Goal: Contribute content: Contribute content

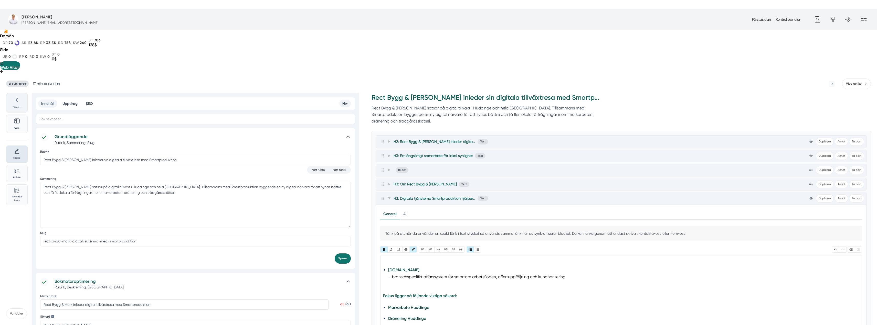
click at [22, 97] on div at bounding box center [16, 101] width 15 height 9
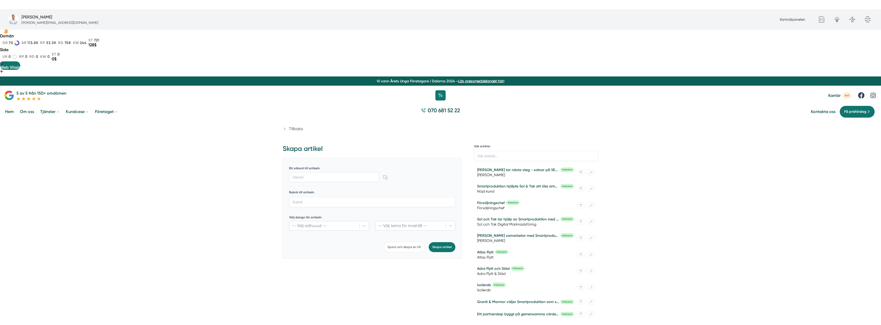
click at [299, 127] on span "Tillbaka" at bounding box center [296, 129] width 14 height 5
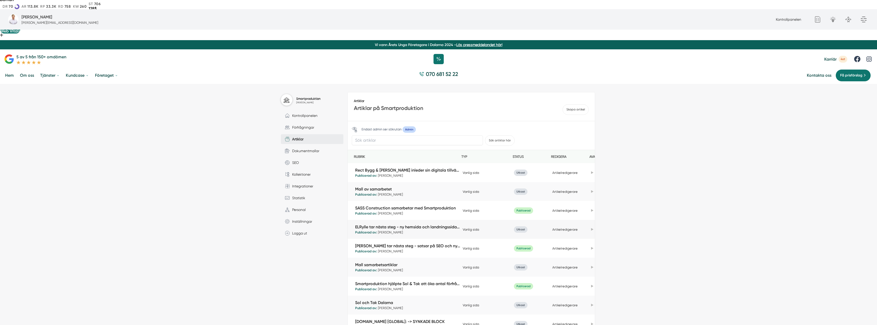
scroll to position [51, 0]
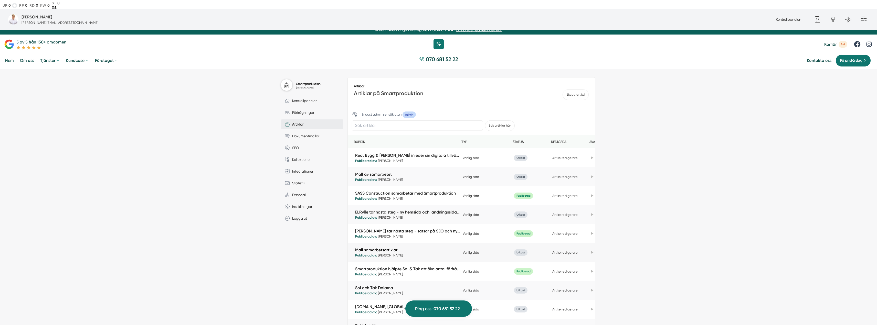
click at [393, 247] on link "Mall samarbetsartiklar" at bounding box center [407, 250] width 105 height 6
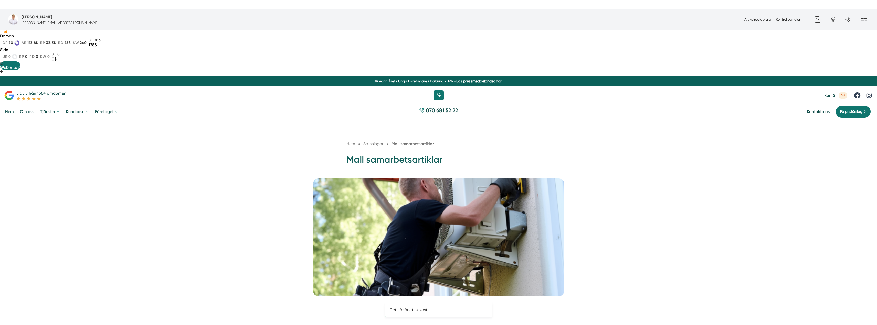
click at [755, 17] on div "Artikelredigerare Kontrollpanelen" at bounding box center [772, 20] width 61 height 6
click at [755, 17] on link "Artikelredigerare" at bounding box center [757, 19] width 27 height 4
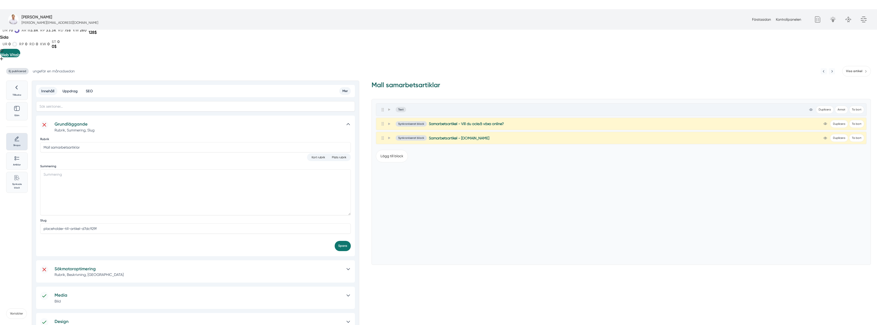
scroll to position [76, 0]
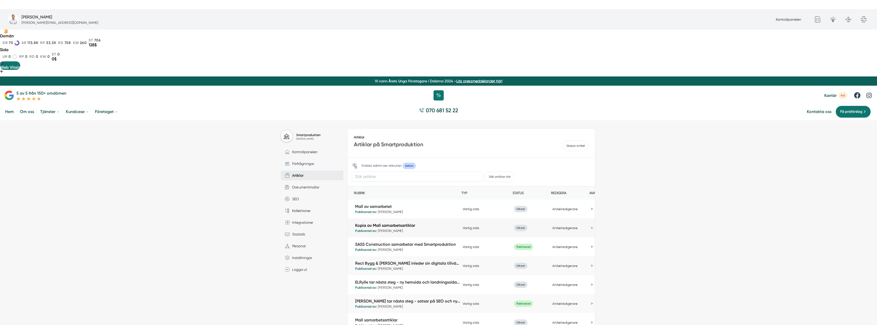
click at [390, 223] on link "Kopia av Mall samarbetsartiklar" at bounding box center [407, 226] width 105 height 6
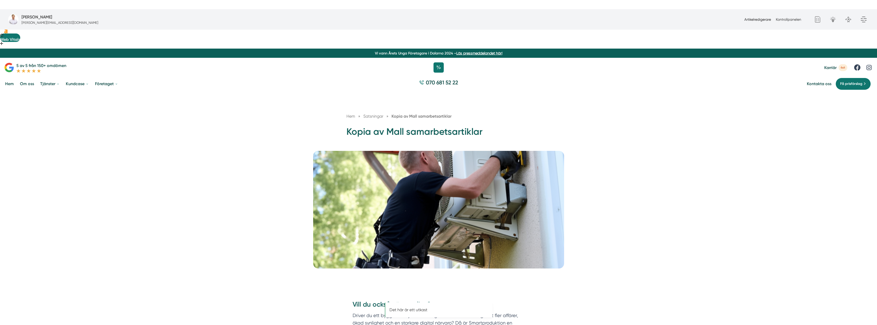
click at [761, 19] on link "Artikelredigerare" at bounding box center [757, 19] width 27 height 4
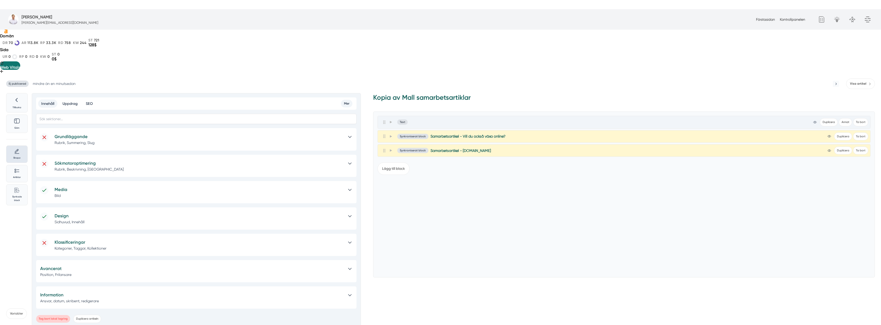
click at [130, 133] on h5 "Grundläggande" at bounding box center [199, 136] width 288 height 7
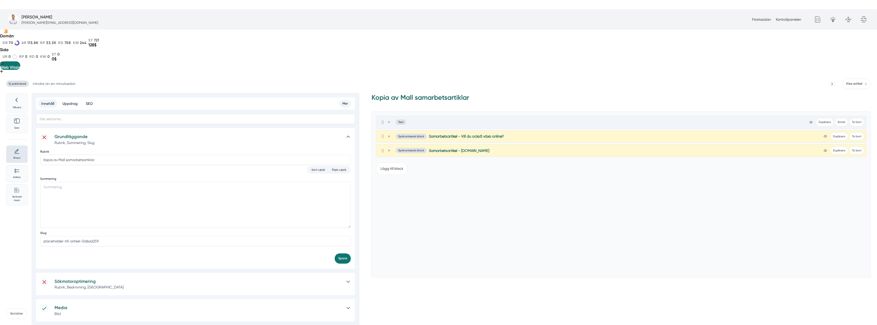
click at [134, 278] on h5 "Sökmotoroptimering" at bounding box center [198, 281] width 287 height 7
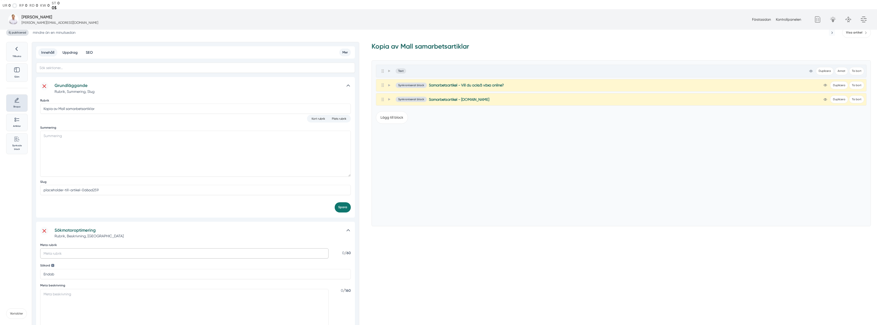
click at [92, 249] on input "Meta rubrik" at bounding box center [184, 254] width 288 height 10
paste input "Mas-Stugan satsar digitalt med Smartproduktion – ny hemsida och SEO i Mora"
type input "Mas-Stugan satsar digitalt med Smartproduktion – ny hemsida och SEO i Mora"
click at [163, 289] on textarea "Meta beskrivning" at bounding box center [184, 312] width 288 height 46
paste textarea "Mas-Stugan från Sollerön stärker sin digitala närvaro med Smartproduktion. Med …"
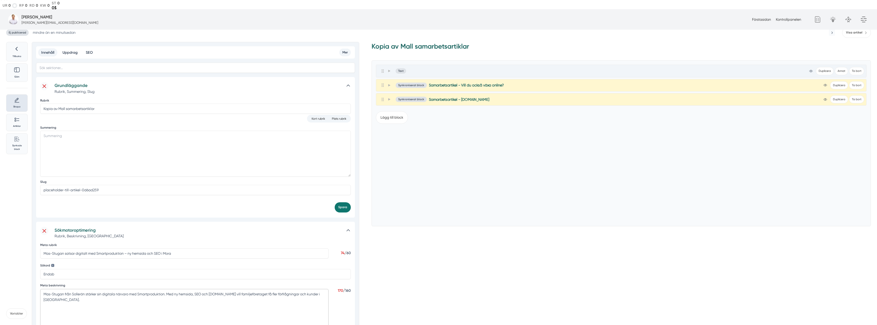
type textarea "Mas-Stugan från Sollerön stärker sin digitala närvaro med Smartproduktion. Med …"
drag, startPoint x: 64, startPoint y: 209, endPoint x: 39, endPoint y: 209, distance: 24.6
click at [39, 222] on div "Sökmotoroptimering Rubrik, Beskrivning, Sökord Meta rubrik Mas-Stugan satsar di…" at bounding box center [195, 315] width 319 height 187
drag, startPoint x: 66, startPoint y: 230, endPoint x: 10, endPoint y: 232, distance: 55.1
click at [10, 232] on div "Tillbaka Göm Skapa Artiklar Common File Text Sync Streamline Icon: https://stre…" at bounding box center [170, 301] width 328 height 518
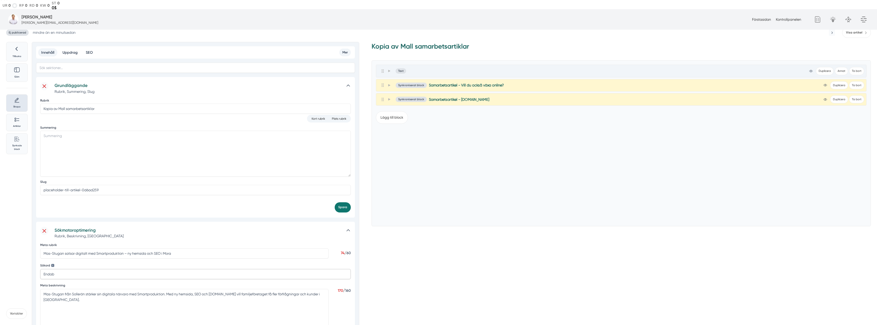
paste input "Mas-Stugan"
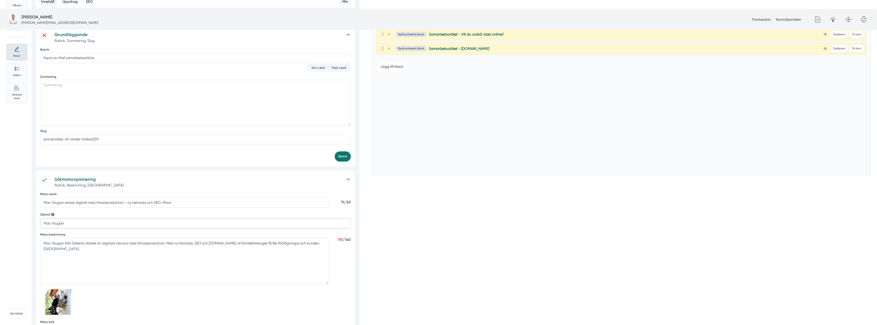
scroll to position [102, 0]
type input "Mas-Stugan"
click at [289, 325] on input "https://s3.eu-west-2.amazonaws.com/byggservice/photos/images/000/036/888/large/…" at bounding box center [181, 330] width 283 height 10
click at [345, 310] on button "Spara" at bounding box center [343, 315] width 16 height 10
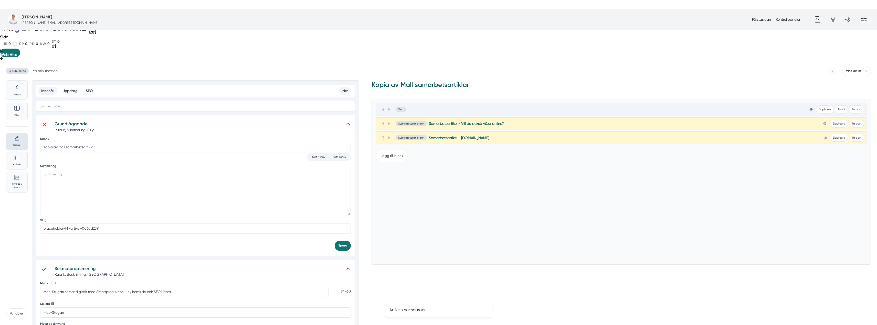
scroll to position [0, 0]
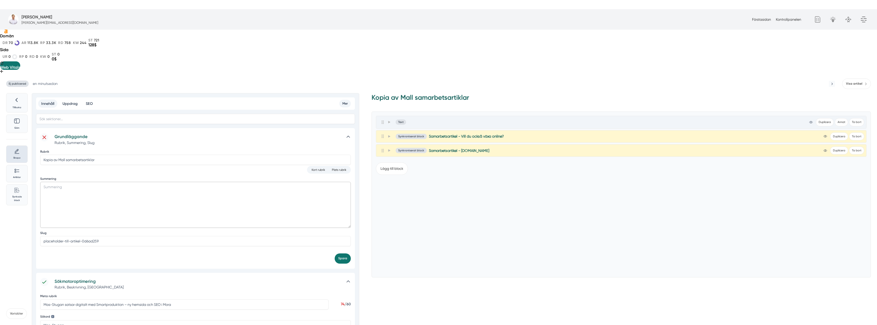
click at [109, 182] on textarea "Summering" at bounding box center [195, 205] width 311 height 46
paste textarea "Mas-Stugan i Dalarna tar nästa steg digitalt med Smartproduktion. Med ny hemsid…"
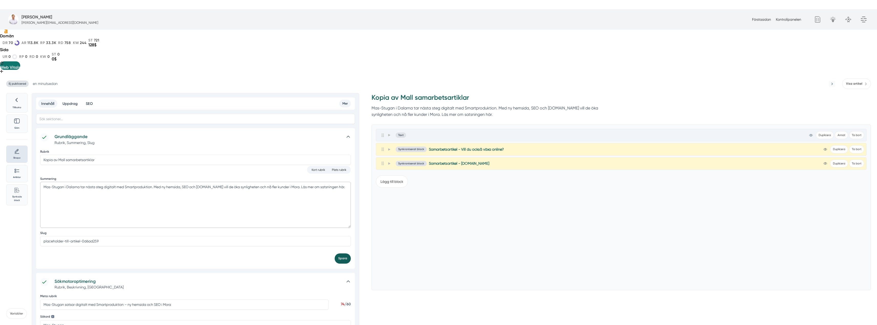
type textarea "Mas-Stugan i Dalarna tar nästa steg digitalt med Smartproduktion. Med ny hemsid…"
click at [341, 254] on button "Spara" at bounding box center [343, 259] width 16 height 10
drag, startPoint x: 121, startPoint y: 194, endPoint x: 19, endPoint y: 194, distance: 101.9
paste input "mas-stugan-satsar-digitalt-i-mora"
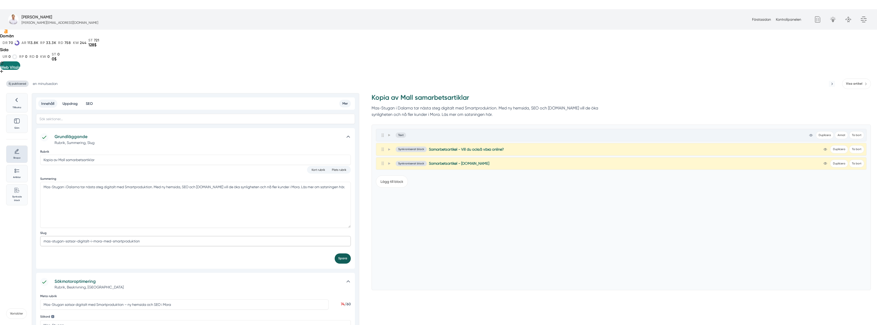
type input "mas-stugan-satsar-digitalt-i-mora-med-smartproduktion"
click at [340, 254] on button "Spara" at bounding box center [343, 259] width 16 height 10
drag, startPoint x: 113, startPoint y: 114, endPoint x: 34, endPoint y: 109, distance: 79.3
paste input "Mas-Stugan satsar digitalt i [GEOGRAPHIC_DATA] med Smartproduktion"
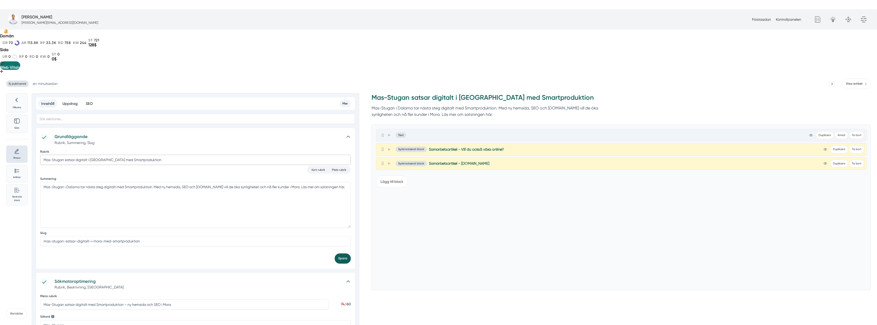
type input "Mas-Stugan satsar digitalt i [GEOGRAPHIC_DATA] med Smartproduktion"
click at [344, 254] on button "Spara" at bounding box center [343, 259] width 16 height 10
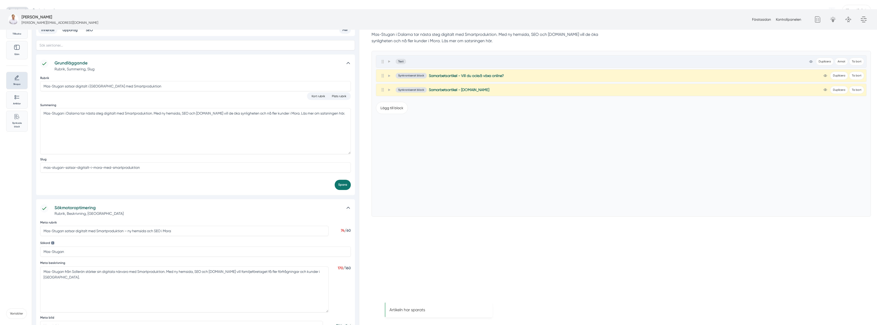
scroll to position [77, 0]
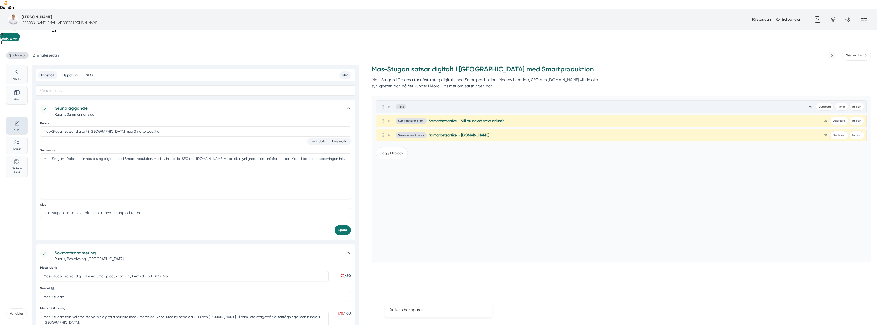
scroll to position [0, 0]
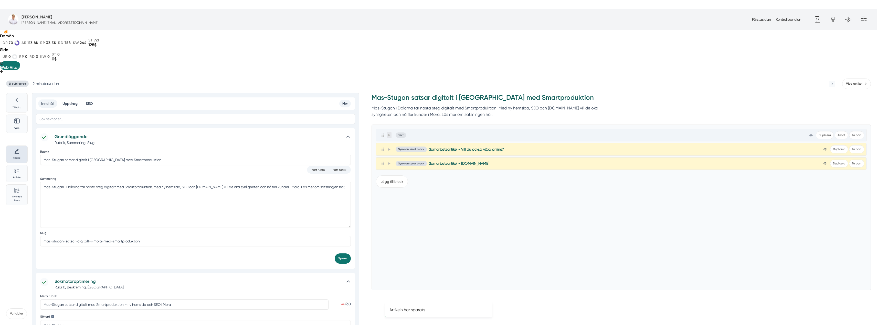
click at [388, 132] on span at bounding box center [389, 135] width 5 height 6
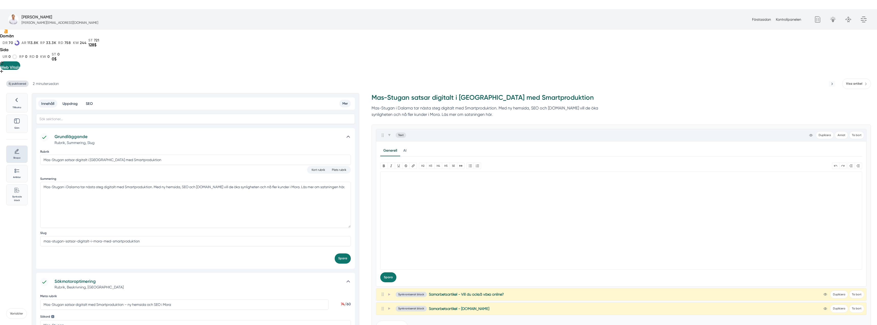
click at [475, 172] on trix-editor at bounding box center [621, 221] width 482 height 98
paste trix-editor "<h1>Mas-Stugan påbörjar digital satsning med Smartproduktion</h1><div><strong>M…"
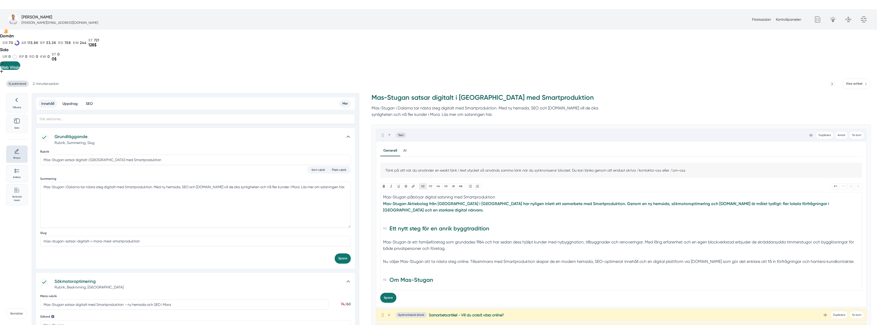
click at [422, 183] on button "H2" at bounding box center [423, 186] width 8 height 6
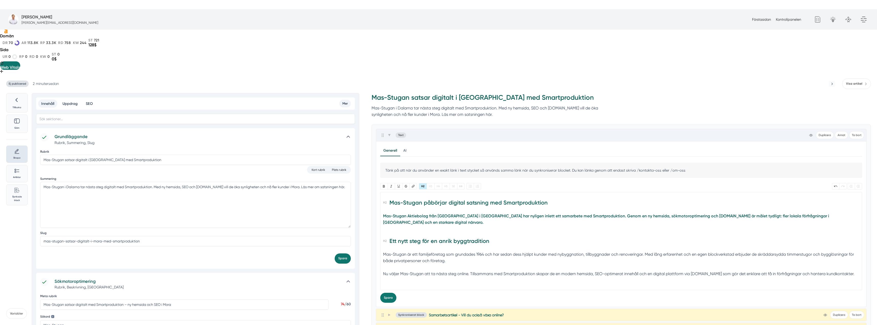
click at [384, 213] on div "Mas-Stugan Aktiebolag från [GEOGRAPHIC_DATA] i [GEOGRAPHIC_DATA] har nyligen in…" at bounding box center [621, 222] width 477 height 19
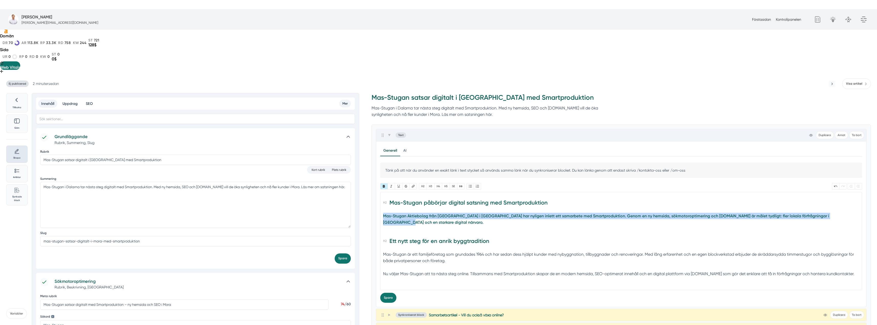
drag, startPoint x: 383, startPoint y: 169, endPoint x: 837, endPoint y: 168, distance: 453.8
click at [837, 213] on div "Mas-Stugan Aktiebolag från [GEOGRAPHIC_DATA] i [GEOGRAPHIC_DATA] har nyligen in…" at bounding box center [621, 222] width 477 height 19
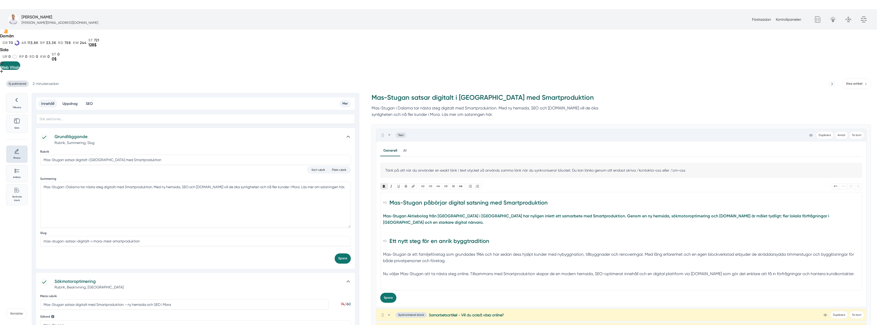
click at [383, 183] on button "Bold" at bounding box center [383, 186] width 7 height 6
click at [391, 213] on div "Mas-Stugan Aktiebolag från [GEOGRAPHIC_DATA] i [GEOGRAPHIC_DATA] har nyligen in…" at bounding box center [621, 222] width 477 height 19
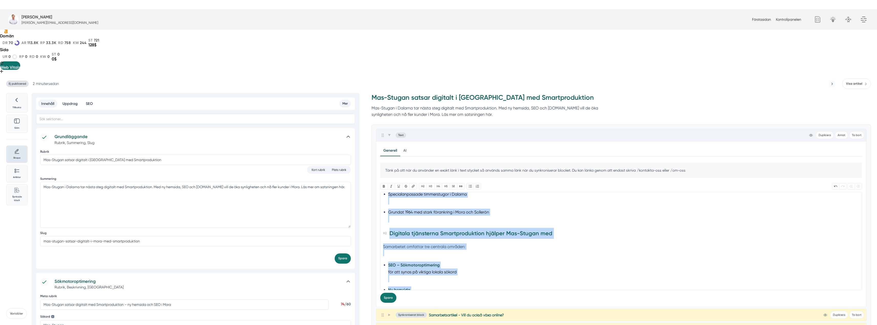
scroll to position [317, 0]
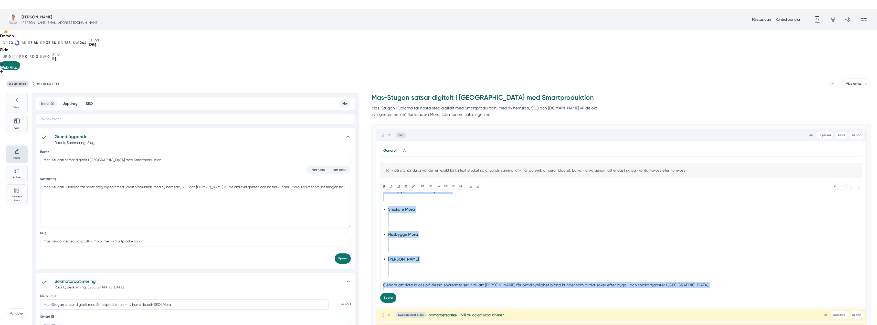
drag, startPoint x: 388, startPoint y: 177, endPoint x: 430, endPoint y: 267, distance: 98.9
click at [430, 267] on div "Text view-1 Duplicera Annat Ta bort Allmänt Design Kod Avancerat Förklaring av …" at bounding box center [621, 232] width 491 height 207
type trix-editor "<h2>Mas-Stugan påbörjar digital satsning med Smartproduktion</h2><div>Mas-Stuga…"
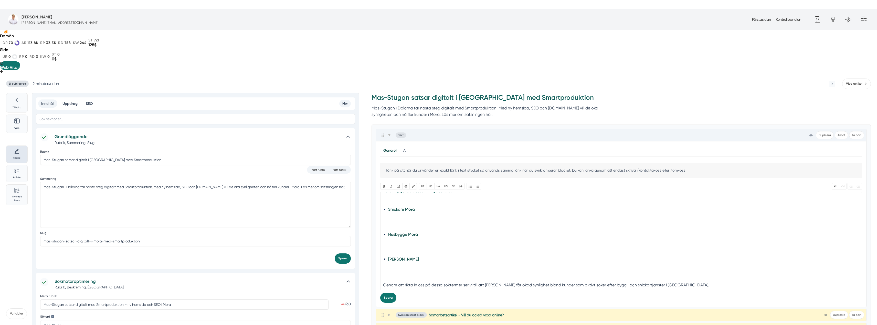
scroll to position [0, 0]
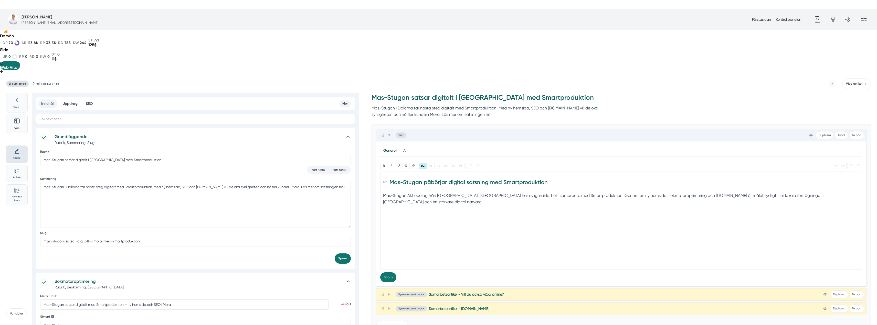
click at [415, 172] on trix-editor "Mas-Stugan påbörjar digital satsning med Smartproduktion Mas-Stugan Aktiebolag …" at bounding box center [621, 221] width 482 height 98
type trix-editor "<h2>Mas-Stugan påbörjar digital satsning med Smartproduktion</h2><div>Mas-Stuga…"
click at [390, 134] on icon at bounding box center [389, 135] width 3 height 3
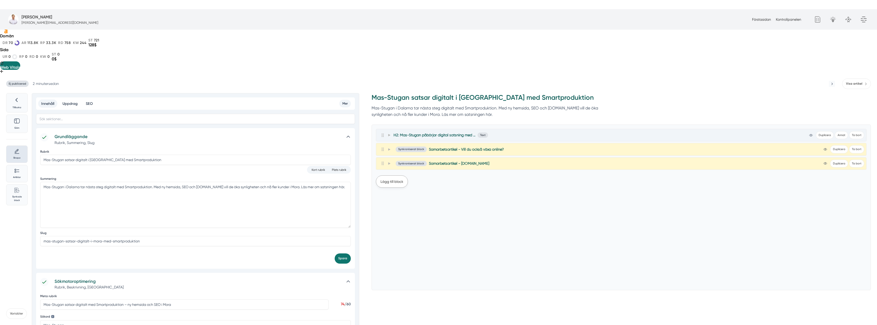
click at [398, 176] on button "Lägg till block" at bounding box center [392, 182] width 32 height 12
click at [387, 203] on button "Text" at bounding box center [383, 208] width 14 height 10
click at [476, 214] on trix-editor at bounding box center [621, 263] width 482 height 98
paste trix-editor "<h2>Ett nytt steg för en anrik byggtradition</h2><div>Mas-Stugan är ett familje…"
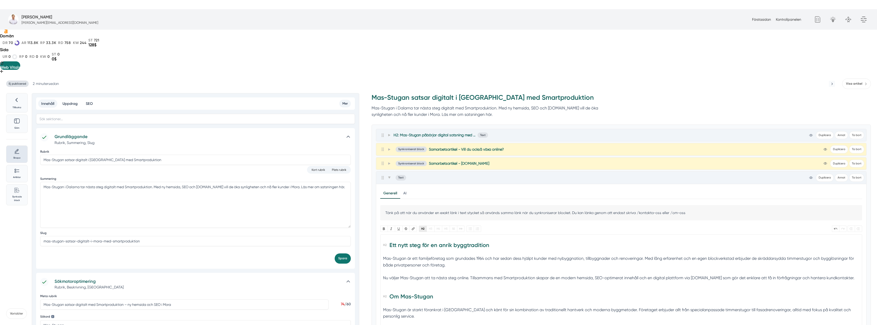
click at [422, 226] on button "H2" at bounding box center [423, 229] width 8 height 6
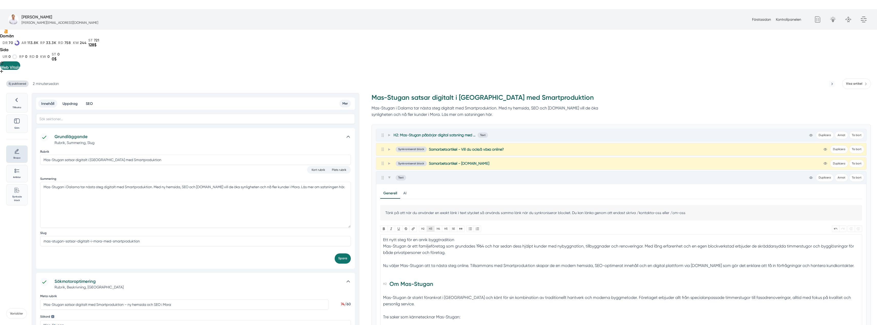
click at [429, 226] on button "H3" at bounding box center [431, 229] width 8 height 6
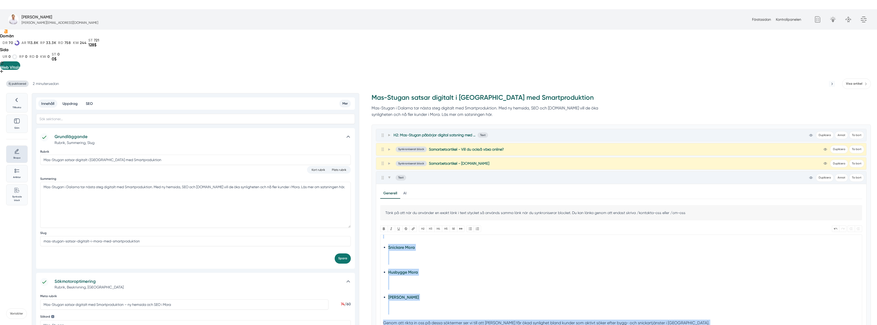
scroll to position [295, 0]
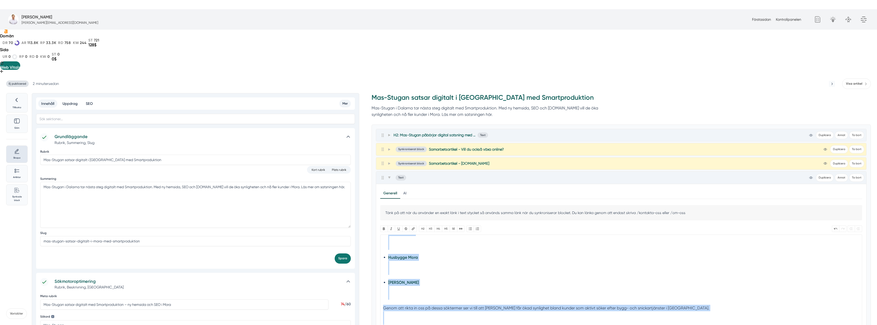
drag, startPoint x: 392, startPoint y: 237, endPoint x: 420, endPoint y: 297, distance: 65.9
click at [420, 297] on div "Tänk på att när du använder en exakt länk i text stycket så används samma länk …" at bounding box center [621, 275] width 482 height 140
type trix-editor "<h3>Ett nytt steg för en anrik byggtradition</h3><div>Mas-Stugan är ett familje…"
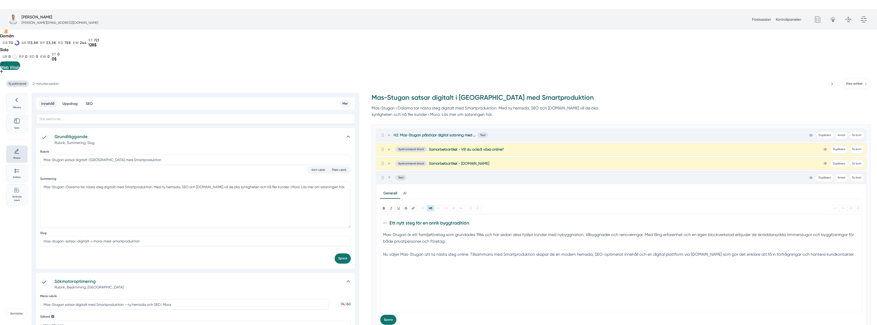
scroll to position [0, 0]
click at [396, 237] on trix-editor "Ett nytt steg för en anrik byggtradition Mas-Stugan är ett familjeföretag som g…" at bounding box center [621, 263] width 482 height 98
type trix-editor "<h3>Ett nytt steg för en anrik byggtradition</h3><div>Mas-Stugan är ett familje…"
click at [389, 176] on icon at bounding box center [389, 177] width 3 height 3
click at [390, 190] on button "Lägg till block" at bounding box center [392, 196] width 32 height 12
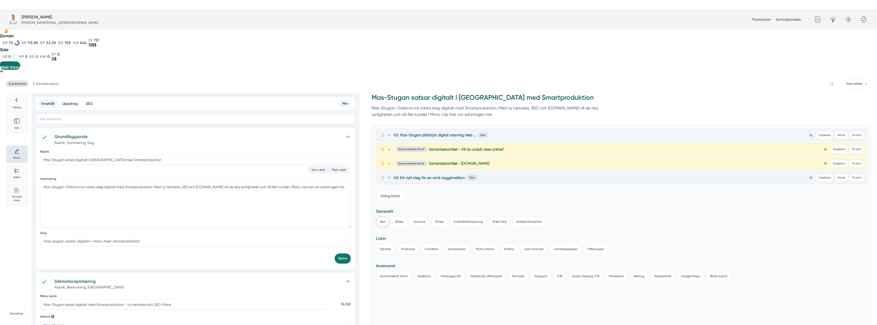
click at [381, 217] on button "Text" at bounding box center [383, 222] width 14 height 10
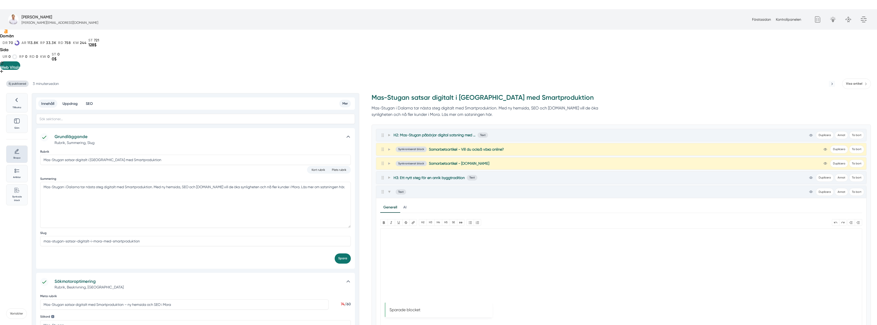
click at [420, 229] on trix-editor at bounding box center [621, 278] width 482 height 98
paste trix-editor "<h2>Om Mas-Stugan</h2><div>Mas-Stugan är starkt förankrat i Dalarna och känt fö…"
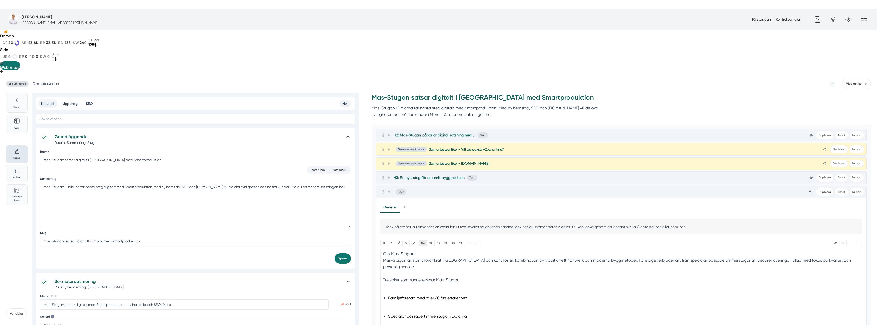
click at [424, 240] on button "H2" at bounding box center [423, 243] width 8 height 6
click at [433, 240] on button "H3" at bounding box center [431, 243] width 8 height 6
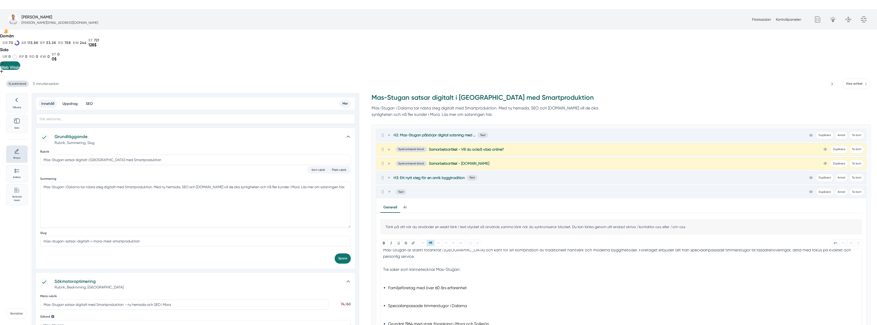
scroll to position [51, 0]
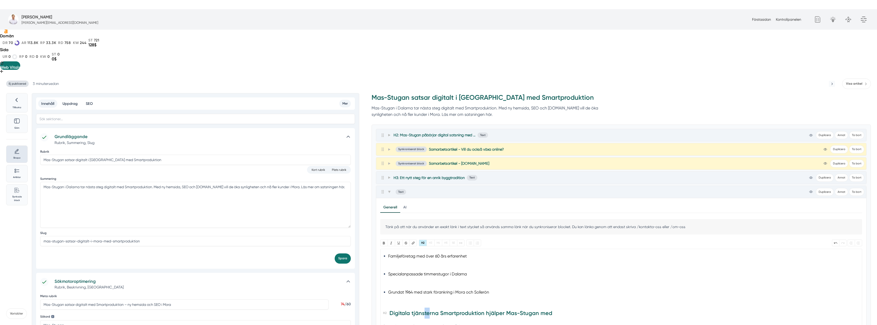
drag, startPoint x: 425, startPoint y: 252, endPoint x: 430, endPoint y: 261, distance: 10.4
click at [430, 262] on trix-editor "Om Mas-Stugan Mas-Stugan är starkt förankrat i Dalarna och känt för sin kombina…" at bounding box center [621, 298] width 482 height 98
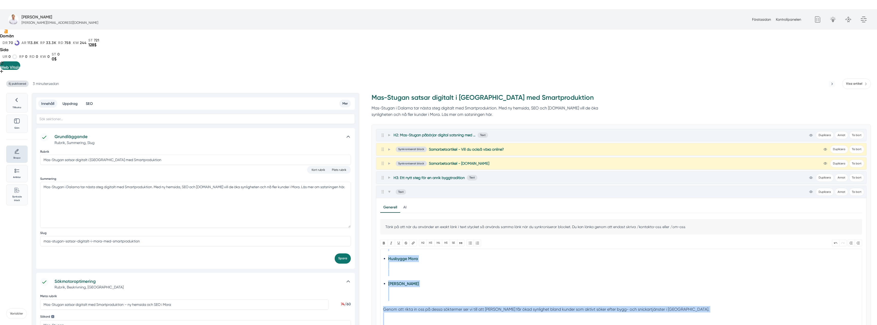
drag, startPoint x: 388, startPoint y: 247, endPoint x: 428, endPoint y: 305, distance: 70.0
click at [428, 305] on div "Tänk på att när du använder en exakt länk i text stycket så används samma länk …" at bounding box center [621, 289] width 482 height 140
type trix-editor "<h3>Om Mas-Stugan</h3><div>Mas-Stugan är starkt förankrat i Dalarna och känt fö…"
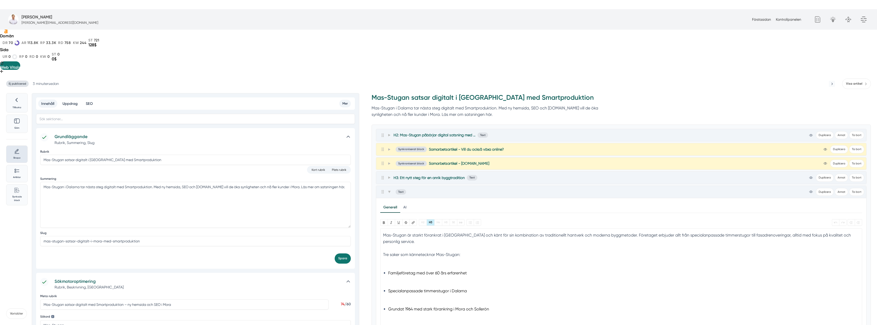
scroll to position [7, 0]
click at [407, 313] on li "Grundat 1964 med stark förankring i Mora och Sollerön" at bounding box center [621, 320] width 466 height 14
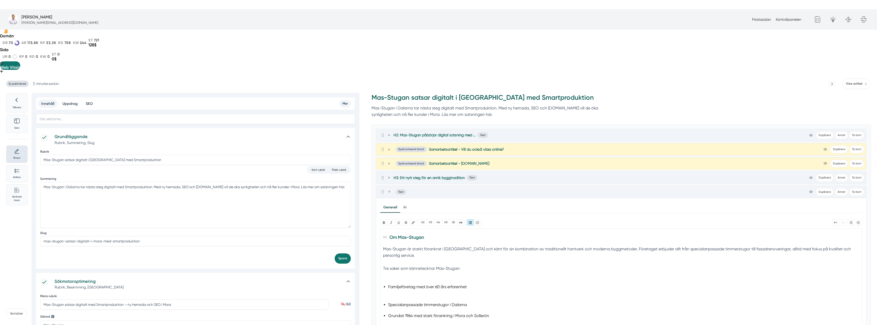
scroll to position [0, 0]
type trix-editor "<h3>Om Mas-Stugan</h3><div>Mas-Stugan är starkt förankrat i Dalarna och känt fö…"
drag, startPoint x: 463, startPoint y: 214, endPoint x: 383, endPoint y: 215, distance: 79.9
click at [383, 266] on div "Tre saker som kännetecknar Mas-Stugan:" at bounding box center [621, 269] width 477 height 6
click at [383, 219] on button "Bold" at bounding box center [383, 222] width 7 height 6
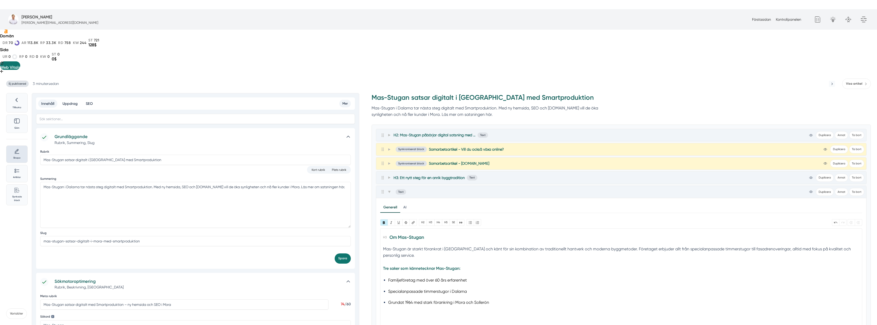
click at [394, 246] on div "Mas-Stugan är starkt förankrat i Dalarna och känt för sin kombination av tradit…" at bounding box center [621, 255] width 477 height 19
click at [426, 269] on trix-editor "Om Mas-Stugan Mas-Stugan är starkt förankrat i Dalarna och känt för sin kombina…" at bounding box center [621, 278] width 482 height 98
click at [450, 268] on trix-editor "Om Mas-Stugan Mas-Stugan är starkt förankrat i Dalarna och känt för sin kombina…" at bounding box center [621, 278] width 482 height 98
click at [390, 191] on icon at bounding box center [389, 192] width 3 height 3
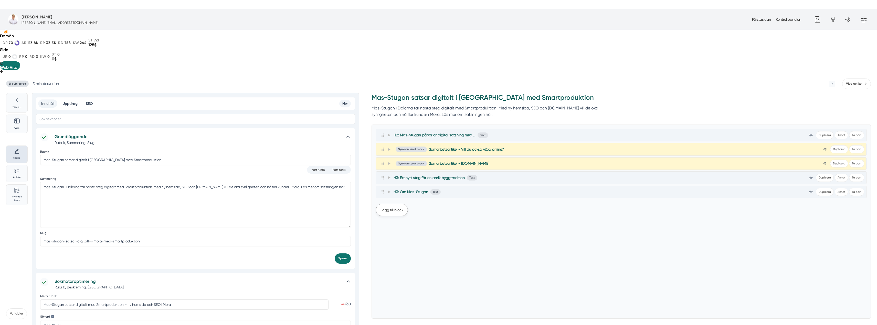
click at [390, 204] on button "Lägg till block" at bounding box center [392, 210] width 32 height 12
click at [385, 231] on button "Text" at bounding box center [383, 236] width 14 height 10
click at [430, 243] on trix-editor at bounding box center [621, 292] width 482 height 98
paste trix-editor "<h2>Digitala tjänsterna Smartproduktion hjälper Mas-Stugan med</h2><div>Samarbe…"
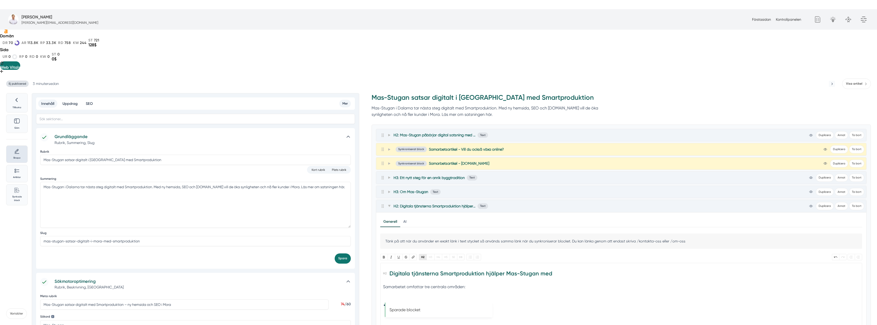
click at [424, 254] on button "H2" at bounding box center [423, 257] width 8 height 6
click at [434, 254] on button "H3" at bounding box center [431, 257] width 8 height 6
click at [421, 273] on li "SEO – Sökmotoroptimering för att synas på viktiga lokala sökord" at bounding box center [621, 283] width 466 height 21
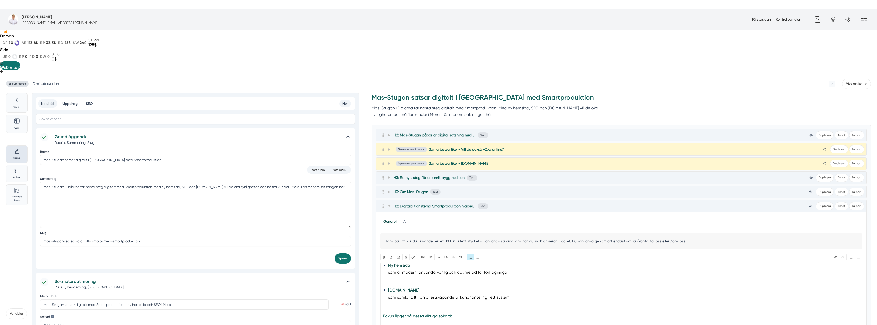
scroll to position [51, 0]
click at [391, 298] on li "Smart.nu som samlar allt från offertskapande till kundhantering i ett system" at bounding box center [621, 308] width 466 height 21
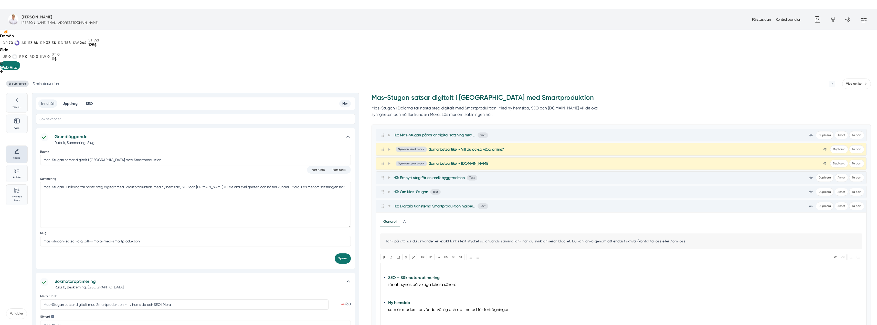
scroll to position [18, 0]
type trix-editor "<h3>Digitala tjänsterna Smartproduktion hjälper Mas-Stugan med</h3><div>Samarbe…"
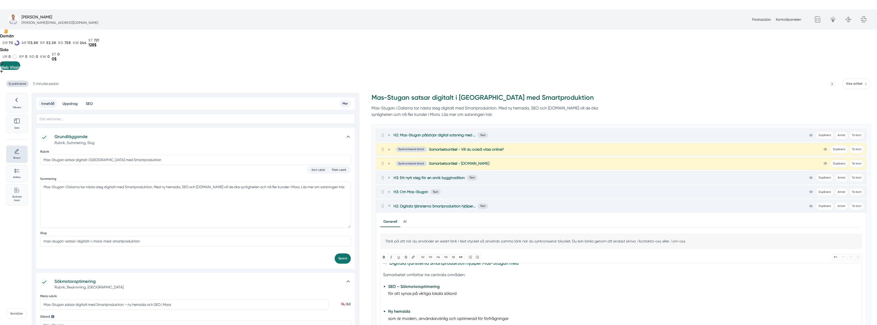
scroll to position [0, 0]
click at [390, 205] on icon at bounding box center [389, 206] width 3 height 3
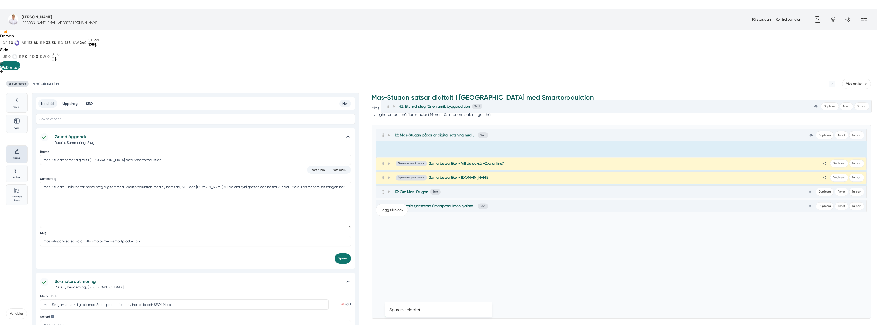
drag, startPoint x: 383, startPoint y: 132, endPoint x: 388, endPoint y: 106, distance: 26.7
click at [388, 129] on div "H2: Mas-Stugan påbörjar digital satsning med Smartproduktion Text view-1 Duplic…" at bounding box center [621, 163] width 491 height 69
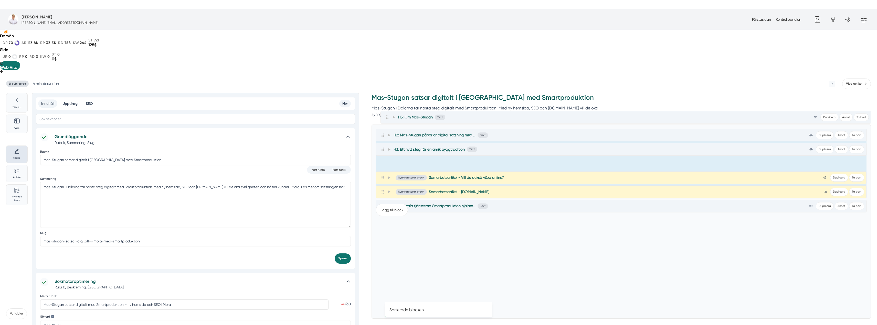
drag, startPoint x: 383, startPoint y: 148, endPoint x: 388, endPoint y: 118, distance: 29.8
click at [388, 129] on div "H2: Mas-Stugan påbörjar digital satsning med Smartproduktion Text view-1 Duplic…" at bounding box center [621, 163] width 491 height 69
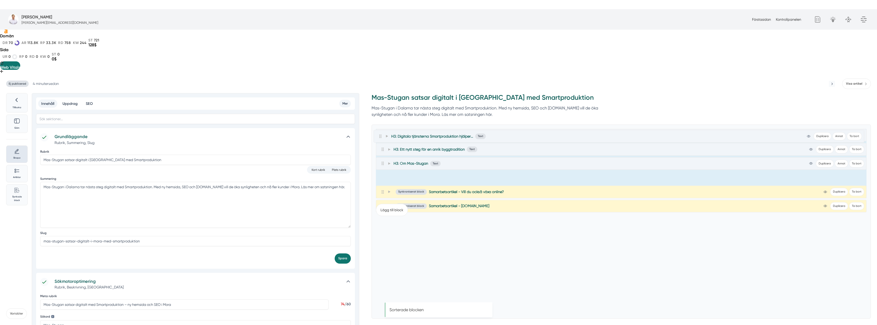
drag, startPoint x: 384, startPoint y: 160, endPoint x: 381, endPoint y: 136, distance: 24.4
click at [381, 136] on div "H2: Mas-Stugan påbörjar digital satsning med Smartproduktion Text view-1 Duplic…" at bounding box center [621, 163] width 491 height 69
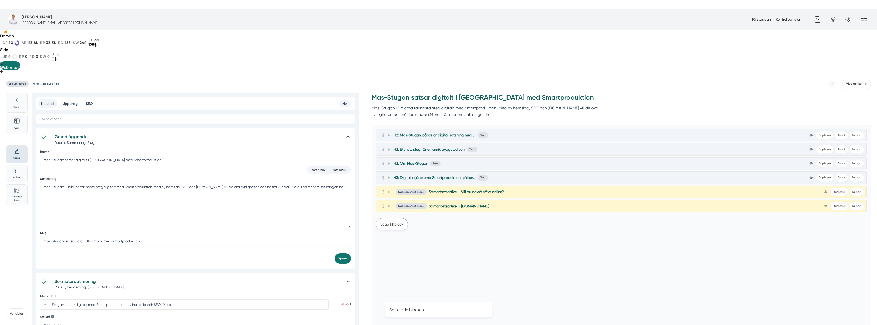
click at [395, 218] on button "Lägg till block" at bounding box center [392, 224] width 32 height 12
click at [398, 245] on button "Bilder" at bounding box center [400, 250] width 16 height 10
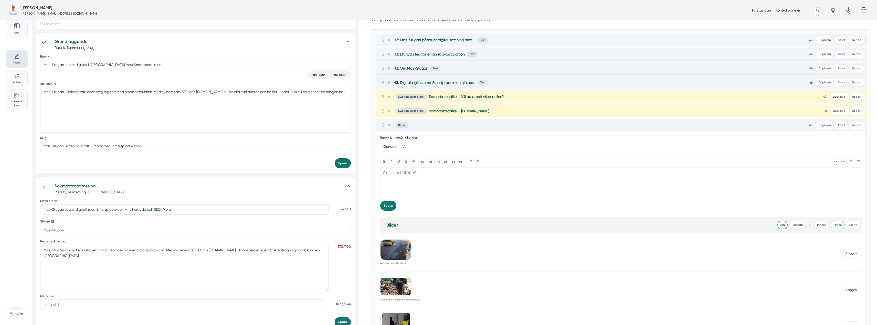
scroll to position [77, 0]
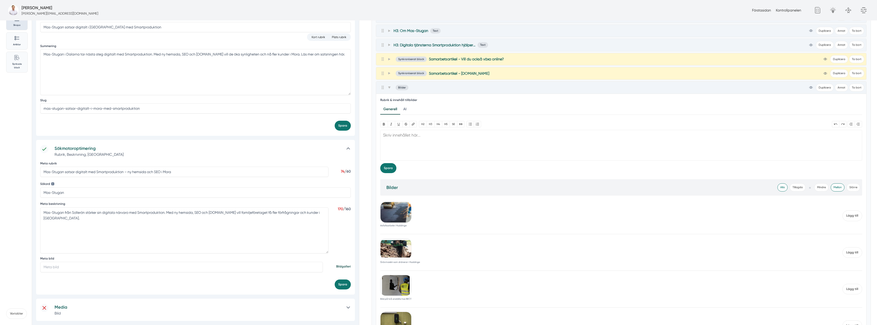
click at [86, 267] on input "Meta bild" at bounding box center [181, 267] width 283 height 10
paste input "https://s3.eu-west-2.amazonaws.com/byggservice/photos/images/000/047/060/large/…"
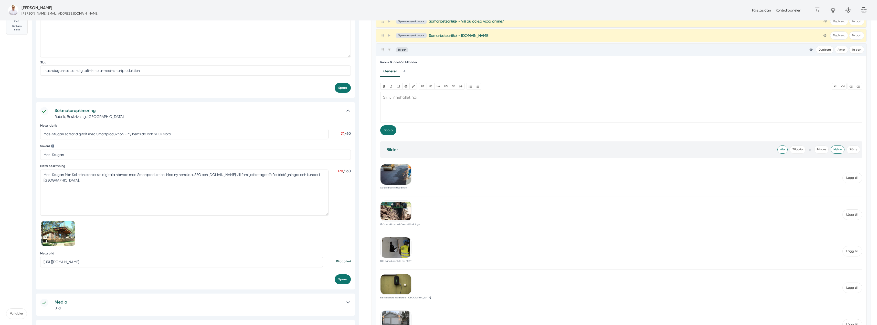
scroll to position [179, 0]
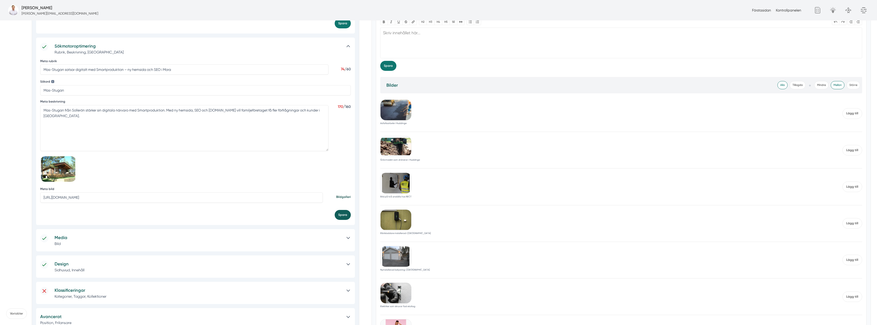
type input "https://s3.eu-west-2.amazonaws.com/byggservice/photos/images/000/047/060/large/…"
click at [340, 215] on button "Spara" at bounding box center [343, 215] width 16 height 10
click at [348, 243] on div at bounding box center [345, 241] width 9 height 12
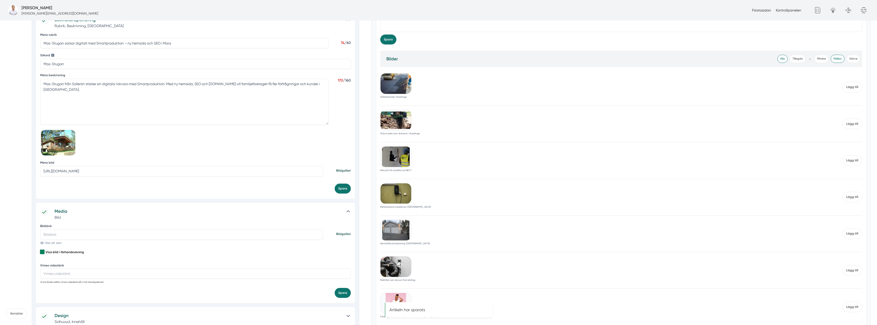
scroll to position [230, 0]
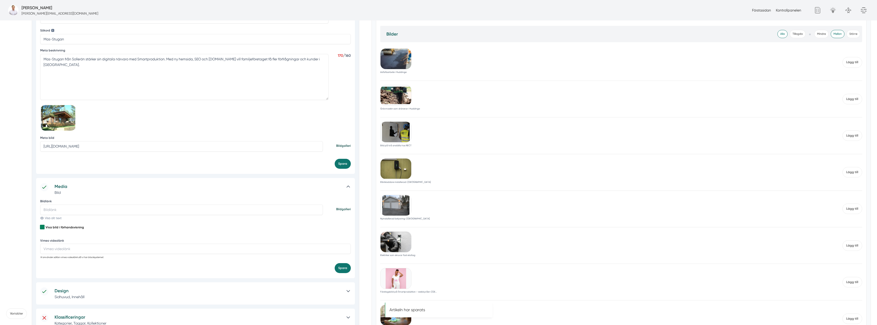
click at [71, 213] on input "Bildlänk" at bounding box center [181, 210] width 283 height 10
paste input "https://s3.eu-west-2.amazonaws.com/byggservice/photos/images/000/047/060/large/…"
type input "https://s3.eu-west-2.amazonaws.com/byggservice/photos/images/000/047/060/large/…"
click at [343, 304] on button "Spara" at bounding box center [343, 301] width 16 height 10
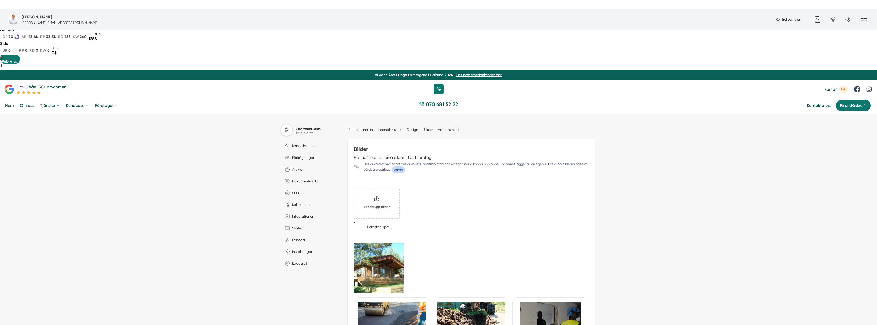
scroll to position [26, 0]
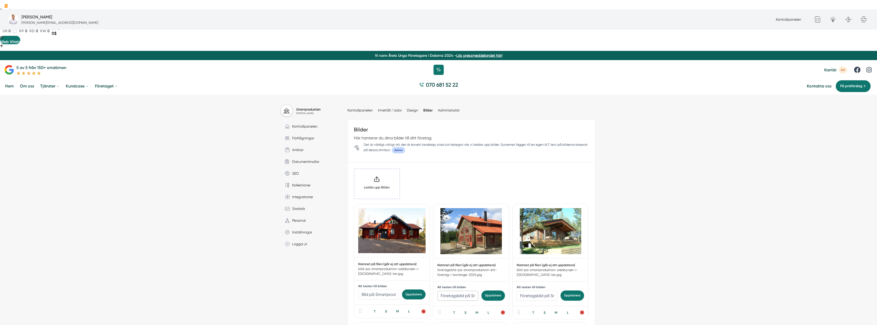
click at [467, 291] on input "Företagsbild på Smartproduktion – Ett företag i [GEOGRAPHIC_DATA]" at bounding box center [457, 296] width 41 height 10
type input "Bild på timmersnickrat hus gjort av [PERSON_NAME]"
click at [487, 291] on button "Uppdatera" at bounding box center [493, 296] width 24 height 10
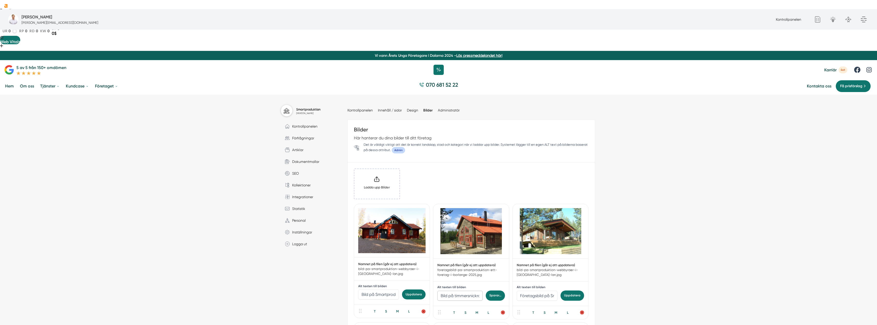
click at [454, 291] on input "Bild på timmersnickrat hus gjort av [PERSON_NAME]" at bounding box center [459, 296] width 45 height 10
click at [390, 290] on input "Bild på Smartproduktion – webbyråer i [GEOGRAPHIC_DATA]" at bounding box center [378, 295] width 41 height 10
paste input "timmersnickrat hus gjort av Mas-stuga"
type input "Bild på timmersnickrat hus gjort av [PERSON_NAME]"
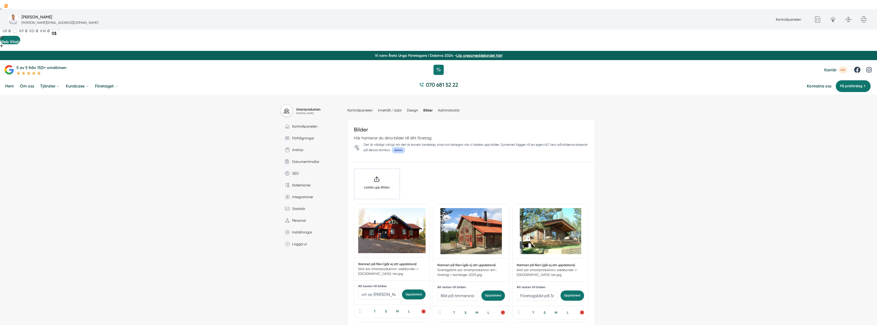
click at [413, 290] on button "Uppdatera" at bounding box center [414, 295] width 24 height 10
click at [375, 290] on input "Bild på timmersnickrat hus gjort av [PERSON_NAME]" at bounding box center [378, 295] width 41 height 10
click at [525, 291] on input "Företagsbild på Smartproduktion – Ett företag i [GEOGRAPHIC_DATA]" at bounding box center [537, 296] width 41 height 10
paste input "Bild på timmersnickrat hus gjort av Mas-stuga"
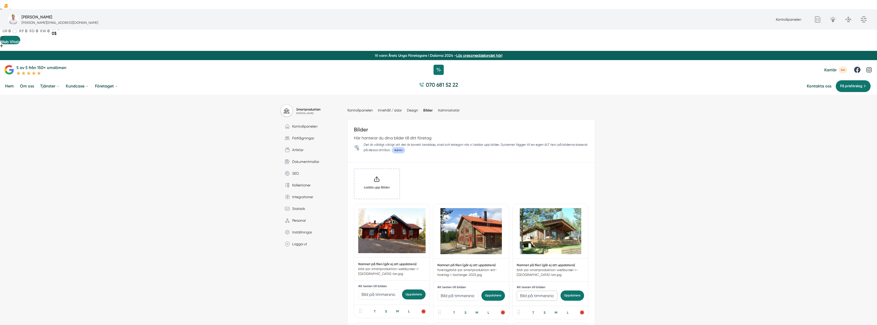
scroll to position [0, 53]
type input "Bild på timmersnickrat hus gjort av [PERSON_NAME]"
click at [564, 291] on button "Uppdatera" at bounding box center [573, 296] width 24 height 10
click at [568, 311] on div "L" at bounding box center [567, 313] width 10 height 5
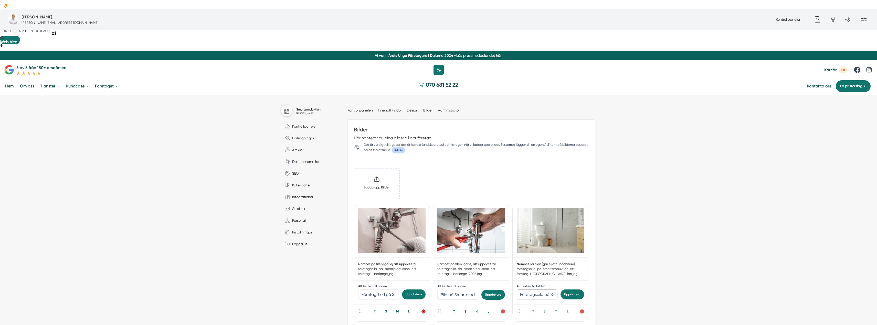
click at [546, 290] on input "Företagsbild på Smartproduktion – Ett företag i Borlänge" at bounding box center [537, 295] width 41 height 10
type input "bild på vitt badrum"
click at [568, 290] on button "Uppdatera" at bounding box center [573, 295] width 24 height 10
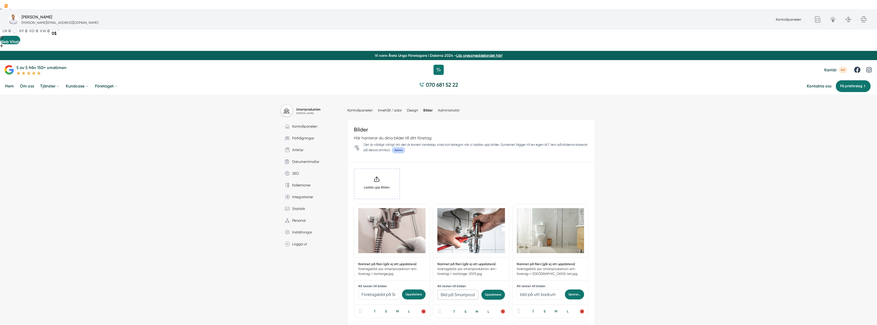
click at [440, 290] on input "Bild på Smartproduktion – webbyråer i Borlänge" at bounding box center [457, 295] width 41 height 10
type input "P"
type input "Rörmokare som drar åt rör"
click at [488, 290] on button "Uppdatera" at bounding box center [493, 295] width 24 height 10
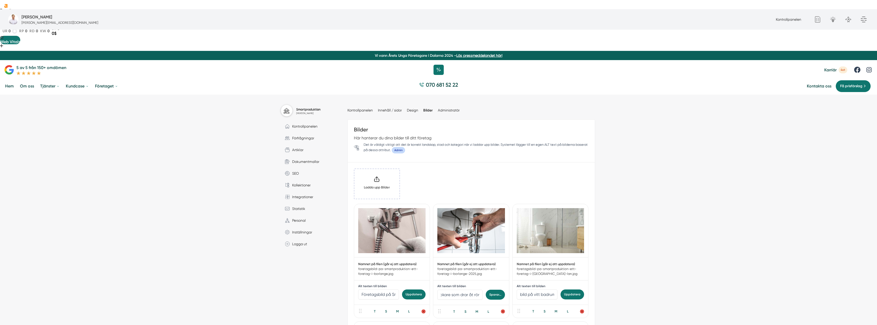
scroll to position [0, 0]
click at [384, 290] on input "Företagsbild på Smartproduktion – webbyråer i Dalarnas län" at bounding box center [378, 295] width 41 height 10
type input "F"
type input "Rörmokare som drar åt vattenblandare"
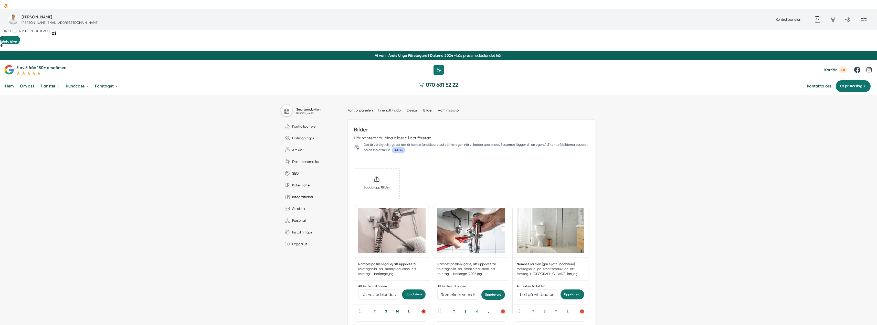
click at [415, 290] on button "Uppdatera" at bounding box center [414, 295] width 24 height 10
click at [489, 310] on div "L" at bounding box center [488, 312] width 10 height 5
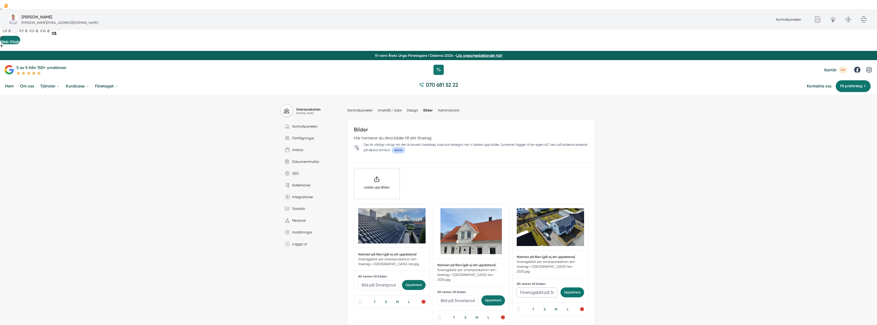
click at [538, 288] on input "Företagsbild på Smartproduktion – En webbyråer i Dalarnas län" at bounding box center [537, 293] width 41 height 10
type input "n"
type input "bild ovanifrån på ett tak lagt i Jönköping"
click at [567, 288] on button "Uppdatera" at bounding box center [573, 293] width 24 height 10
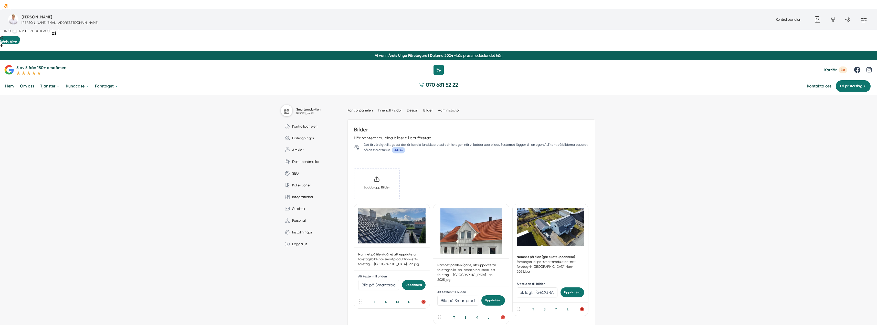
scroll to position [0, 0]
click at [461, 296] on input "Bild på Smartproduktion – företag & webbyråer i Borlänge (Dalarnas län)" at bounding box center [457, 301] width 41 height 10
type input "Tegeltak lagt av Nordic Roof i Jönköping"
click at [488, 296] on button "Uppdatera" at bounding box center [493, 301] width 24 height 10
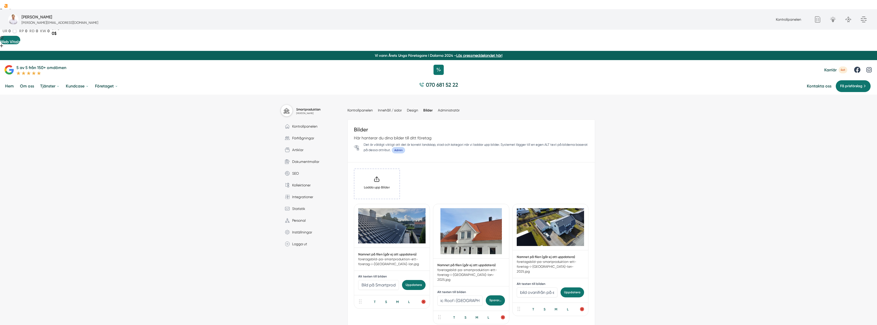
scroll to position [0, 0]
click at [389, 280] on input "Bild på Smartproduktion – webbyråer i Dalarnas län" at bounding box center [378, 285] width 41 height 10
paste input "Tegeltak lagt av Nordic Roof i Jönköping"
drag, startPoint x: 370, startPoint y: 240, endPoint x: 348, endPoint y: 240, distance: 21.8
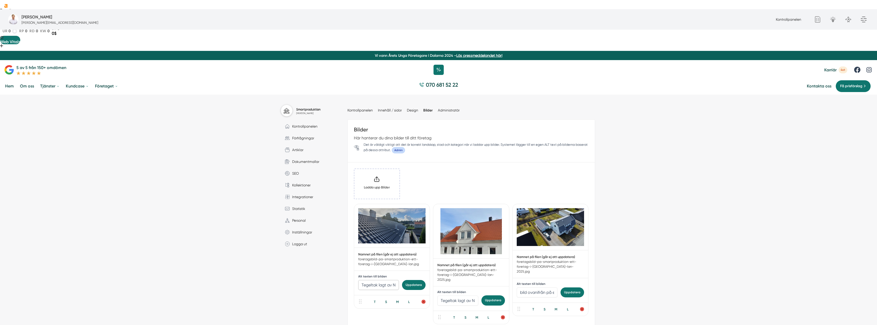
click at [381, 280] on input "Tegeltak lagt av Nordic Roof i Jönköping" at bounding box center [378, 285] width 41 height 10
click at [377, 280] on input "Tegeltak lagt av Nordic Roof i Jönköping" at bounding box center [378, 285] width 41 height 10
drag, startPoint x: 373, startPoint y: 239, endPoint x: 355, endPoint y: 239, distance: 17.7
click at [355, 271] on div "Alt texten till bilden Tegeltak lagt av Nordic Roof i Jönköping Uppdatera" at bounding box center [392, 282] width 76 height 23
type input "Tak lagt av Nordic Roof i Jönköping"
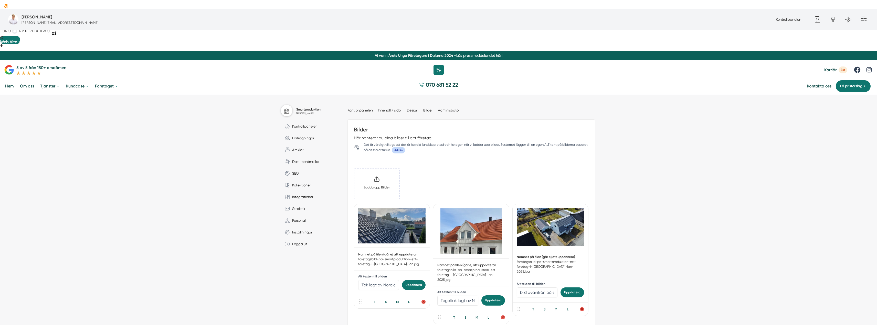
click at [415, 280] on button "Uppdatera" at bounding box center [414, 285] width 24 height 10
click at [412, 300] on div "L" at bounding box center [409, 302] width 10 height 5
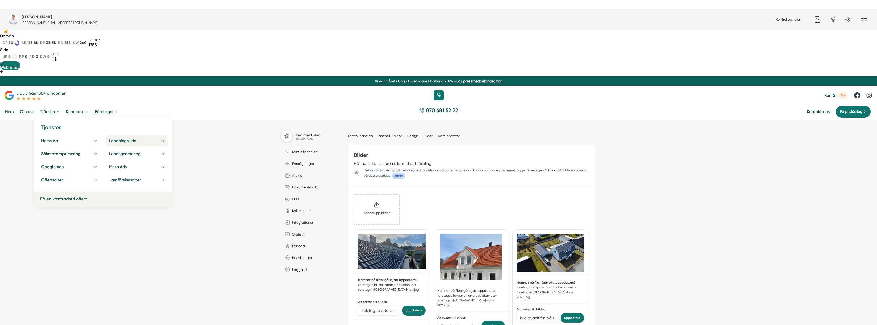
click at [115, 139] on div "Landningssida" at bounding box center [129, 141] width 40 height 5
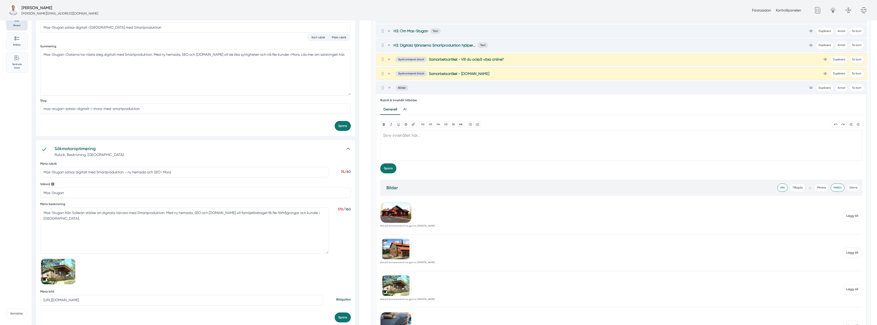
scroll to position [77, 0]
click at [857, 252] on span "Lägg till" at bounding box center [853, 253] width 20 height 10
click at [852, 214] on span "Lägg till" at bounding box center [853, 216] width 20 height 10
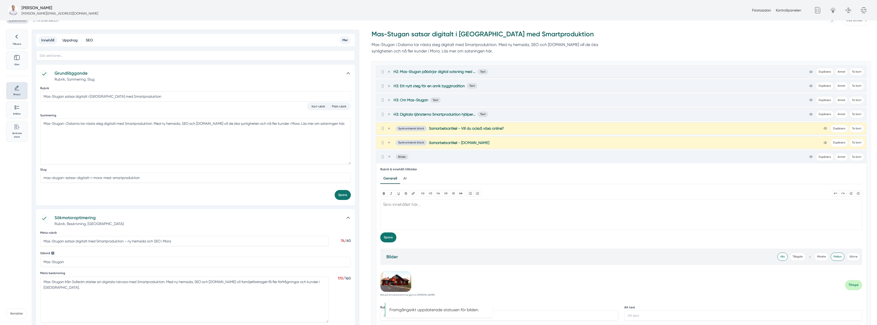
scroll to position [0, 0]
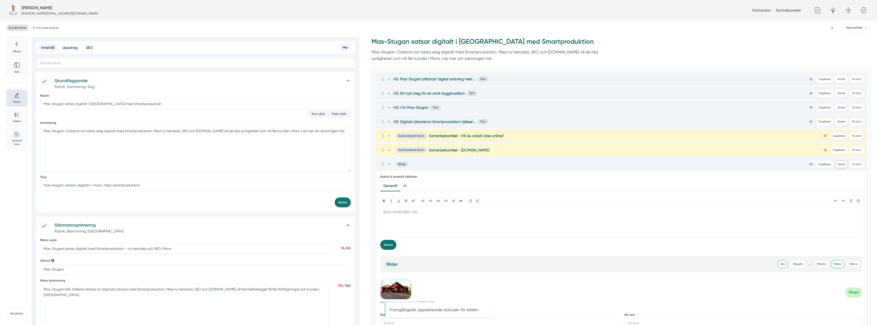
click at [841, 165] on button "Annat" at bounding box center [841, 165] width 13 height 8
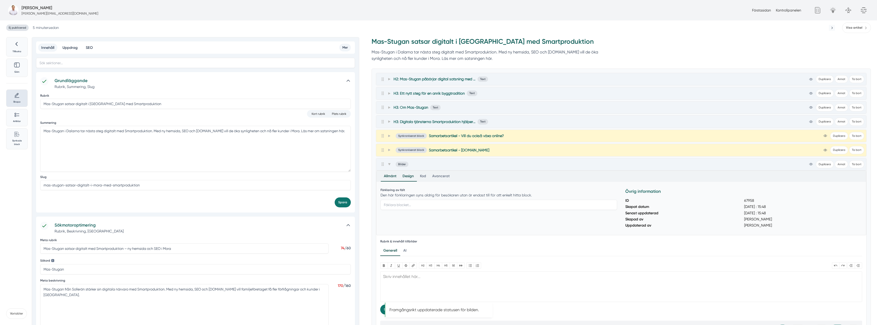
click at [409, 178] on div "Design" at bounding box center [407, 176] width 17 height 10
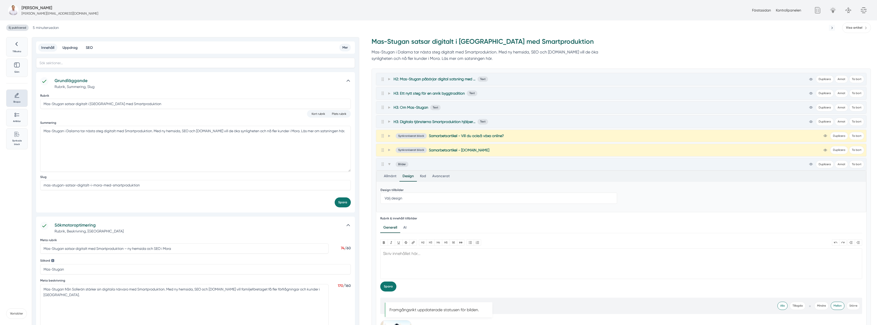
drag, startPoint x: 406, startPoint y: 197, endPoint x: 406, endPoint y: 204, distance: 6.4
click at [406, 197] on select "Välj design Full bredd 50% 33%" at bounding box center [499, 198] width 237 height 11
select select "50% width"
click at [381, 193] on select "Välj design Full bredd 50% 33%" at bounding box center [499, 198] width 237 height 11
click at [389, 162] on span at bounding box center [389, 164] width 5 height 6
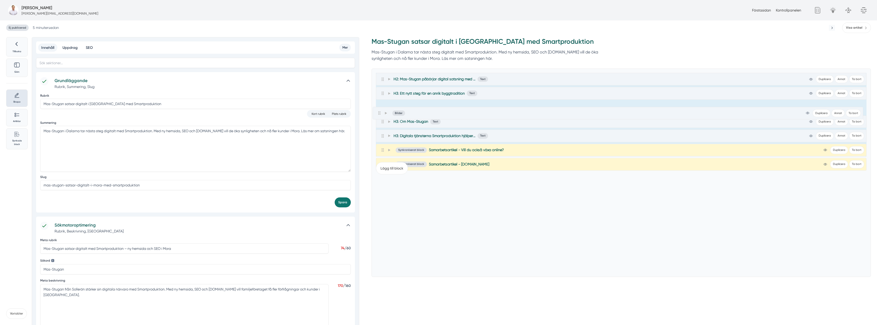
drag, startPoint x: 384, startPoint y: 166, endPoint x: 381, endPoint y: 114, distance: 52.3
click at [381, 114] on div "H2: Mas-Stugan påbörjar digital satsning med Smartproduktion Text view-1 Duplic…" at bounding box center [621, 115] width 491 height 84
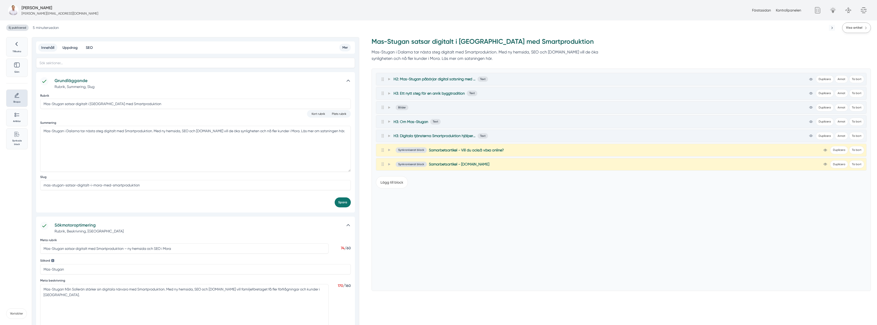
click at [861, 31] on link "Visa artikel" at bounding box center [856, 28] width 29 height 10
click at [388, 107] on span at bounding box center [389, 107] width 5 height 6
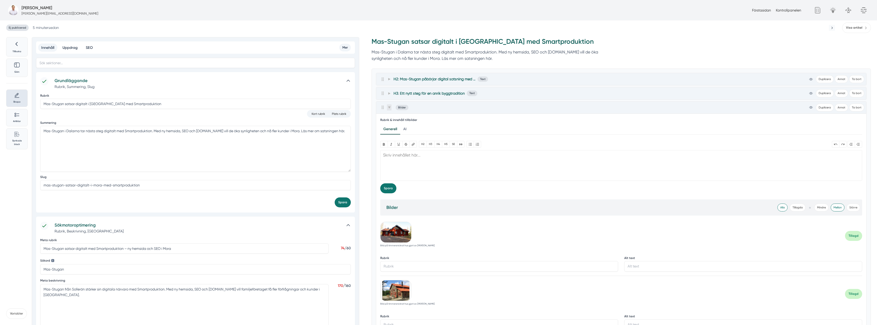
click at [391, 108] on span at bounding box center [389, 107] width 5 height 6
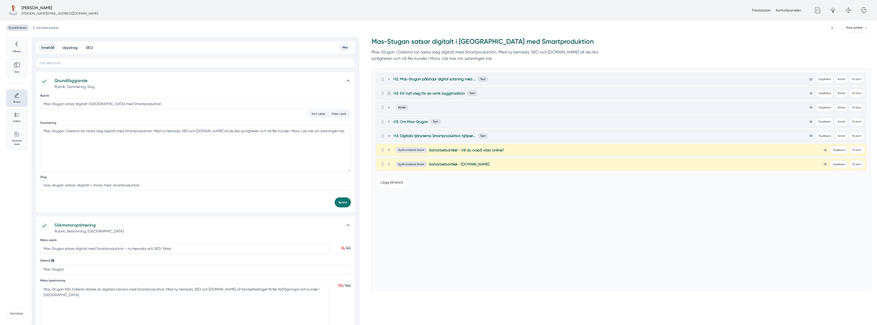
click at [390, 91] on span at bounding box center [389, 93] width 5 height 6
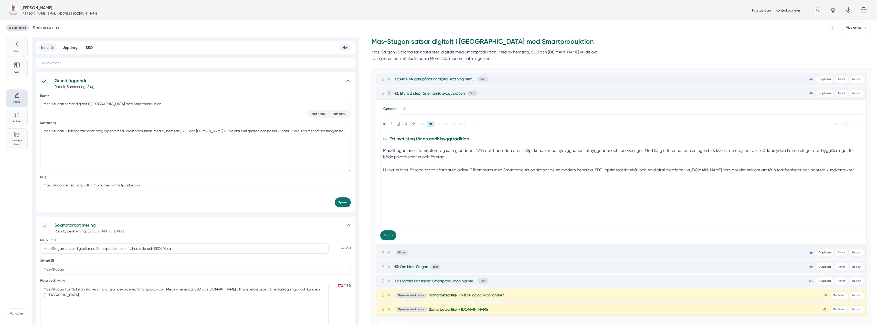
click at [390, 91] on span at bounding box center [389, 93] width 5 height 6
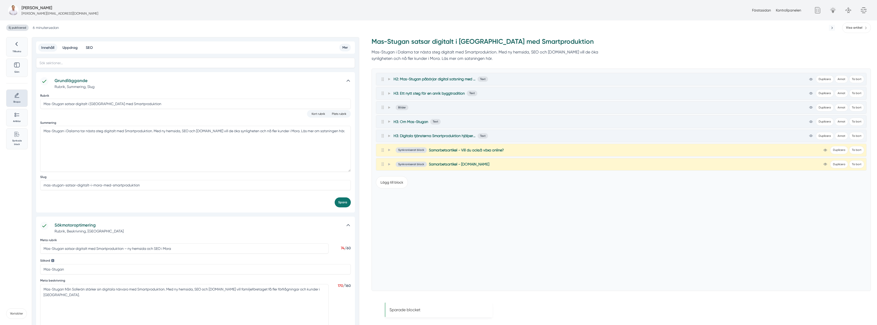
click at [385, 137] on div at bounding box center [385, 136] width 11 height 6
click at [388, 136] on icon at bounding box center [389, 136] width 3 height 3
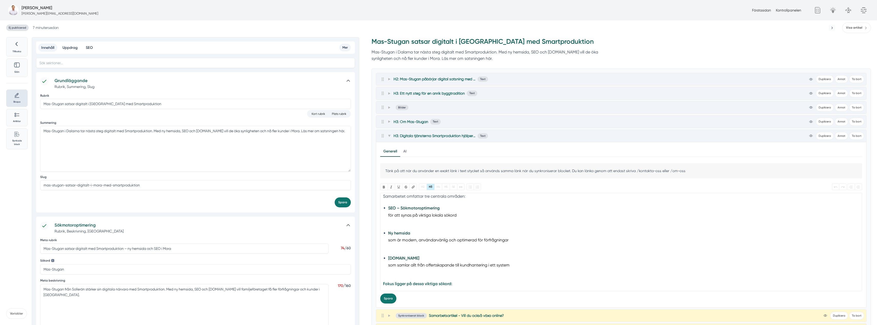
scroll to position [26, 0]
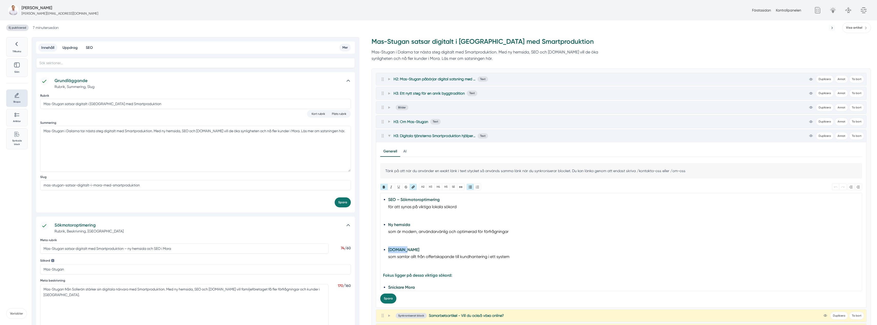
drag, startPoint x: 408, startPoint y: 249, endPoint x: 380, endPoint y: 250, distance: 27.9
click at [380, 250] on trix-editor "Digitala tjänsterna Smartproduktion hjälper Mas-Stugan med Samarbetet omfattar …" at bounding box center [621, 242] width 482 height 98
click at [415, 184] on button "Länk" at bounding box center [412, 187] width 7 height 6
paste input ".nu"
type input "https://www.smart.nu/"
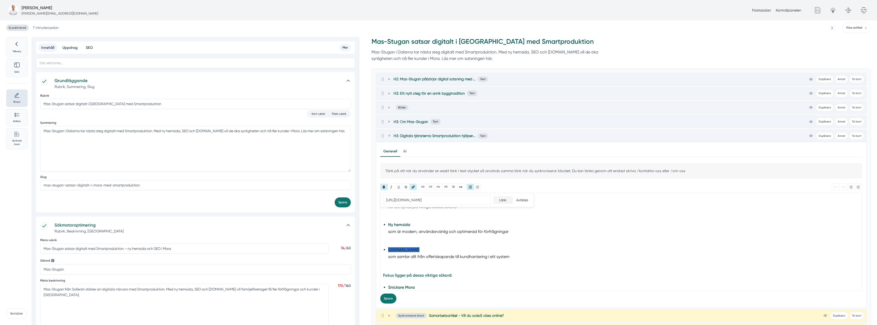
click at [498, 198] on input "Länk" at bounding box center [502, 200] width 19 height 8
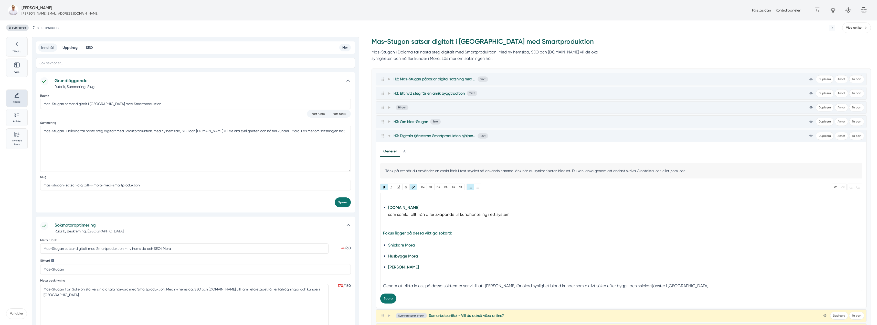
click at [397, 246] on strong "Snickare Mora" at bounding box center [401, 245] width 27 height 5
click at [397, 254] on li "Husbygge Mora" at bounding box center [621, 256] width 466 height 7
click at [397, 267] on strong "Byggare Mora" at bounding box center [403, 267] width 31 height 5
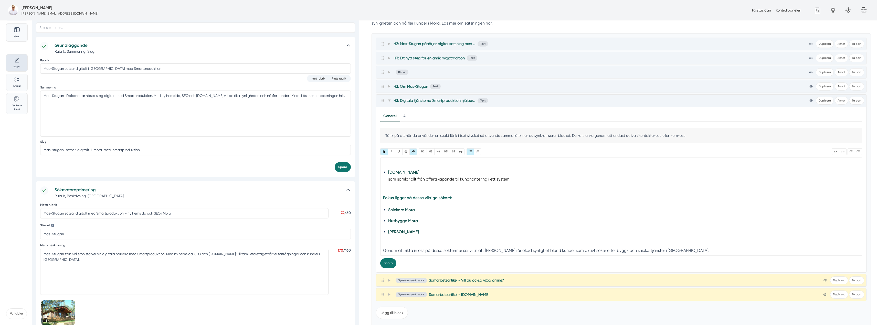
scroll to position [77, 0]
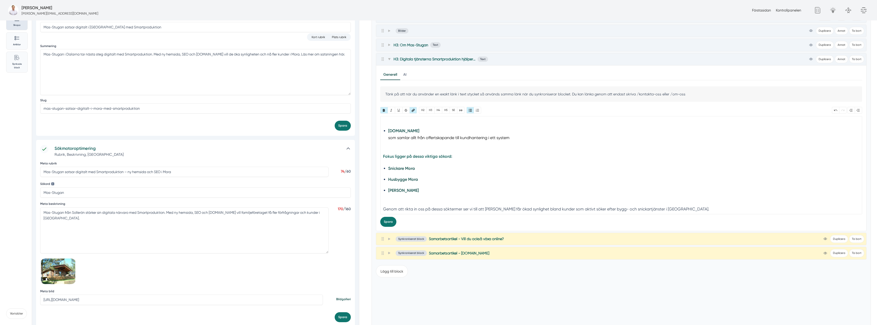
click at [398, 199] on li "Byggare Mora" at bounding box center [621, 194] width 466 height 14
type trix-editor "<h3>Digitala tjänsterna Smartproduktion hjälper Mas-Stugan med</h3><div>Samarbe…"
click at [388, 218] on button "Spara" at bounding box center [388, 222] width 16 height 10
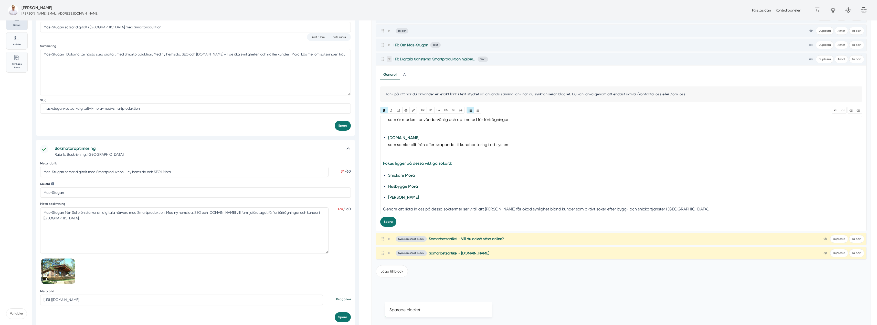
click at [389, 61] on span at bounding box center [389, 59] width 5 height 6
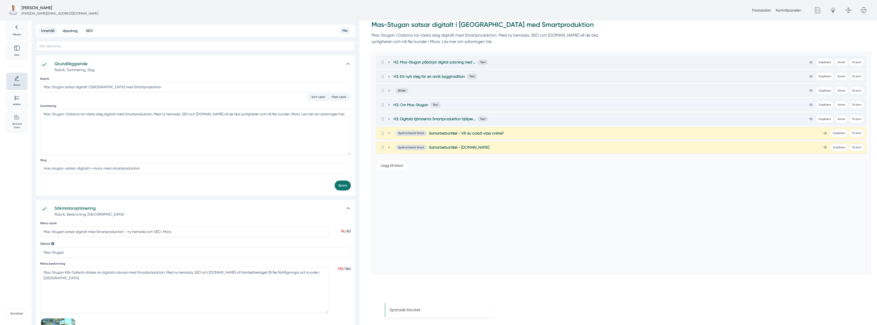
scroll to position [0, 0]
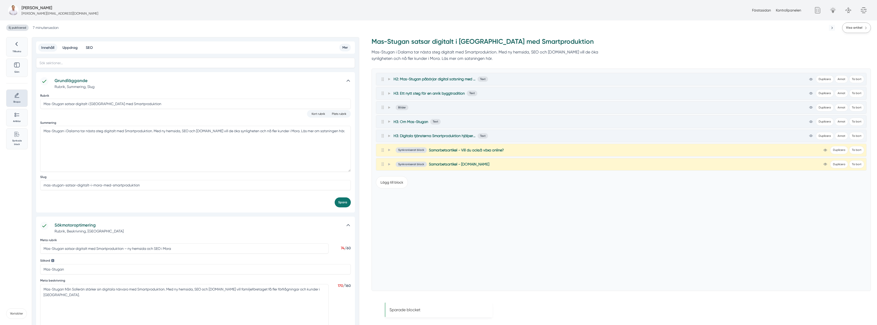
click at [851, 32] on link "Visa artikel" at bounding box center [856, 28] width 29 height 10
click at [15, 27] on span "Ej publicerad" at bounding box center [17, 28] width 23 height 6
click at [16, 48] on div at bounding box center [16, 44] width 15 height 9
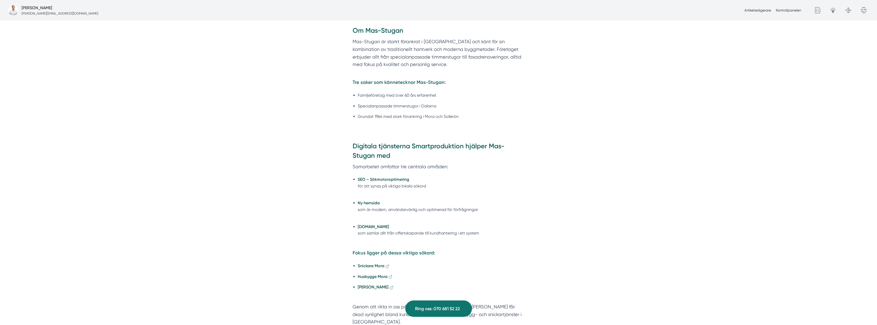
scroll to position [538, 0]
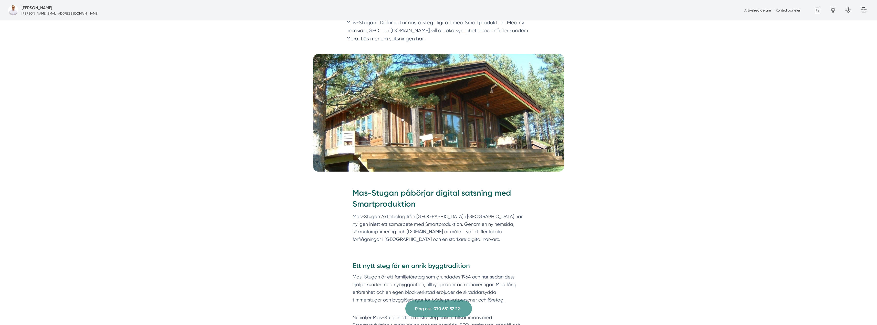
scroll to position [51, 0]
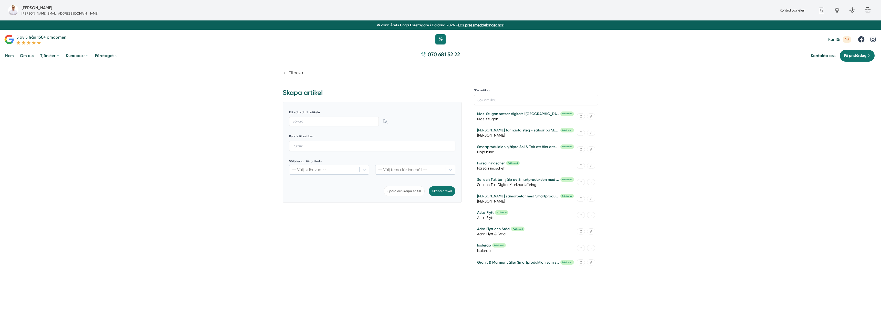
click at [288, 74] on link "Tillbaka" at bounding box center [293, 72] width 20 height 5
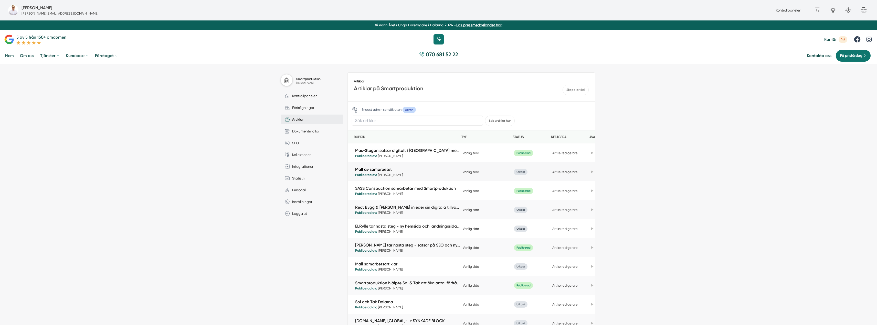
click at [379, 170] on link "Mall av samarbetet" at bounding box center [407, 170] width 105 height 6
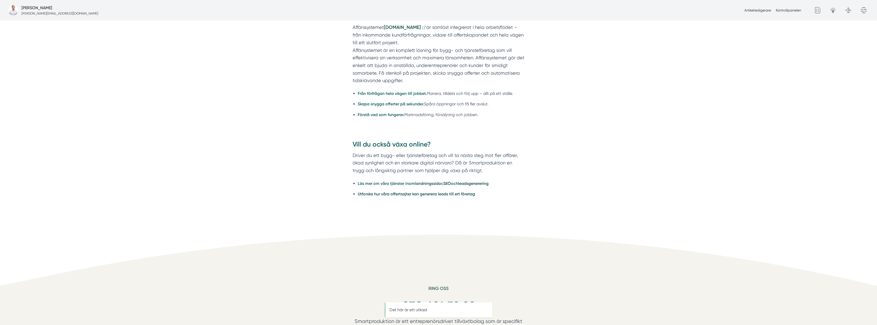
scroll to position [230, 0]
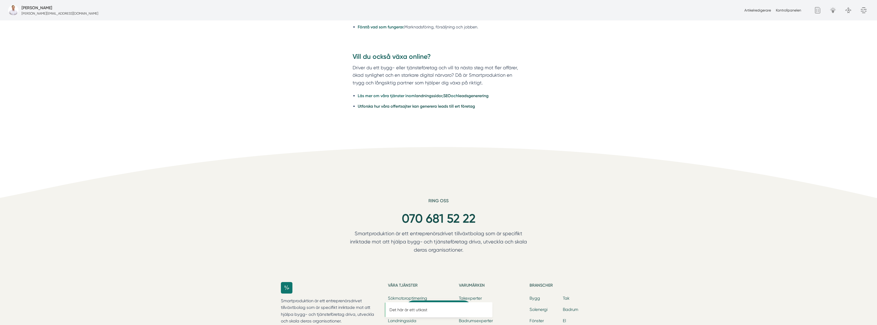
click at [758, 8] on div "Artikelredigerare Kontrollpanelen" at bounding box center [772, 10] width 61 height 6
click at [758, 9] on link "Artikelredigerare" at bounding box center [757, 10] width 27 height 4
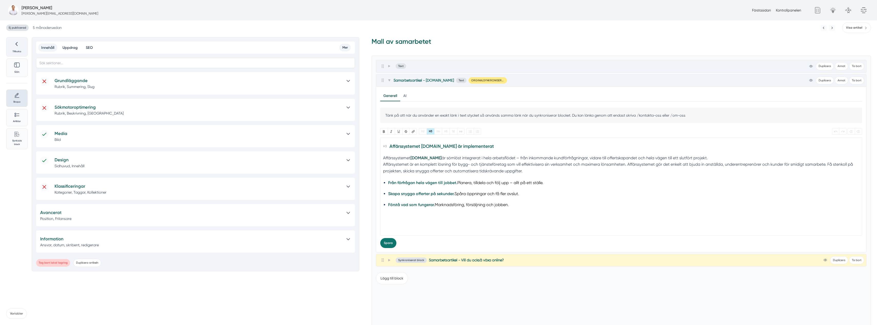
click at [16, 48] on icon at bounding box center [16, 43] width 7 height 7
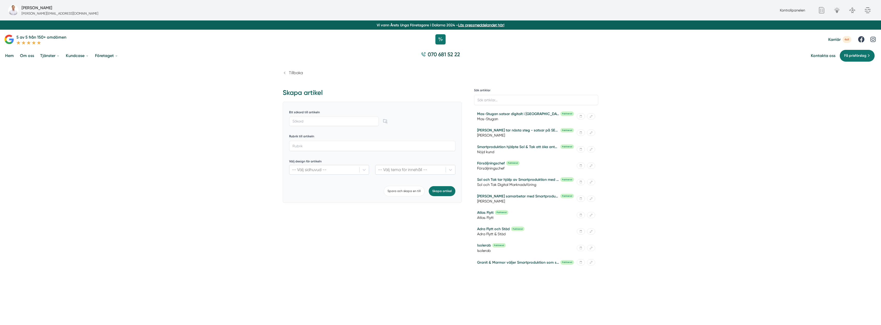
click at [299, 71] on span "Tillbaka" at bounding box center [296, 72] width 14 height 5
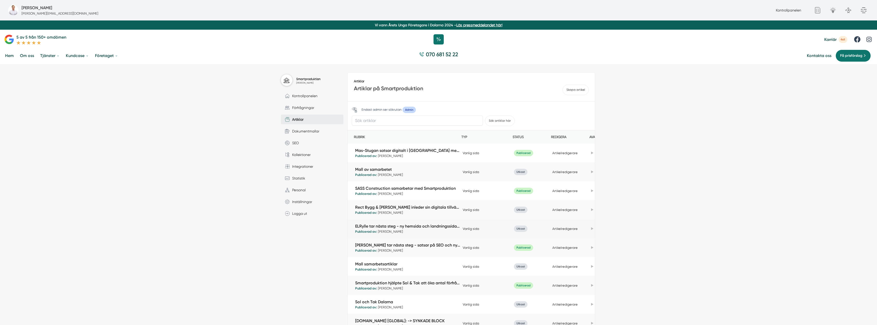
scroll to position [26, 0]
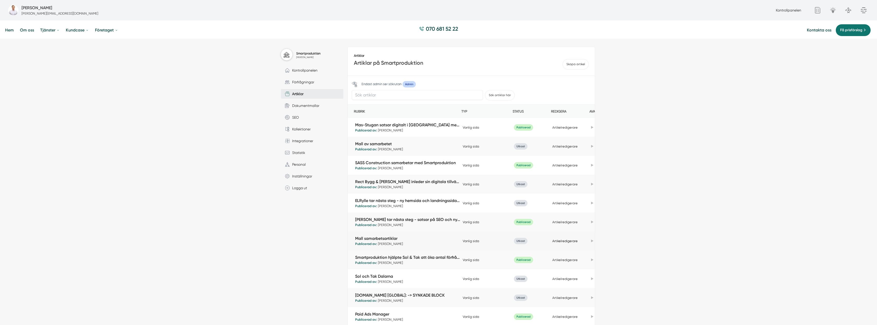
click at [555, 242] on link "Artikelredigerare" at bounding box center [564, 241] width 25 height 4
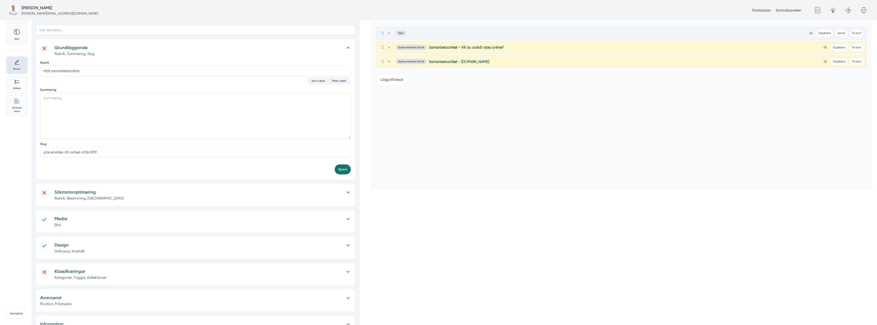
scroll to position [67, 0]
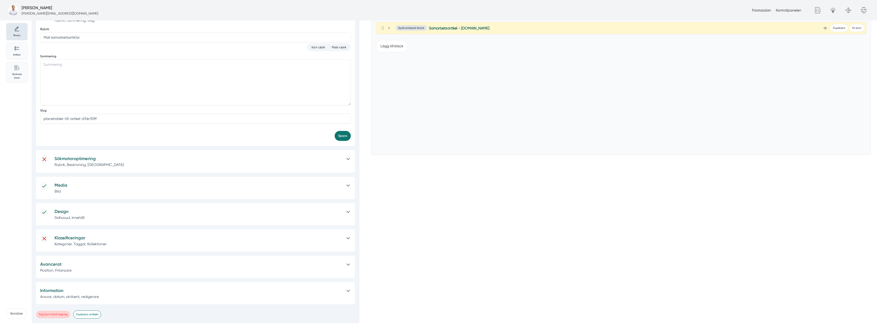
click at [93, 313] on button "Duplicera artikeln" at bounding box center [87, 315] width 28 height 8
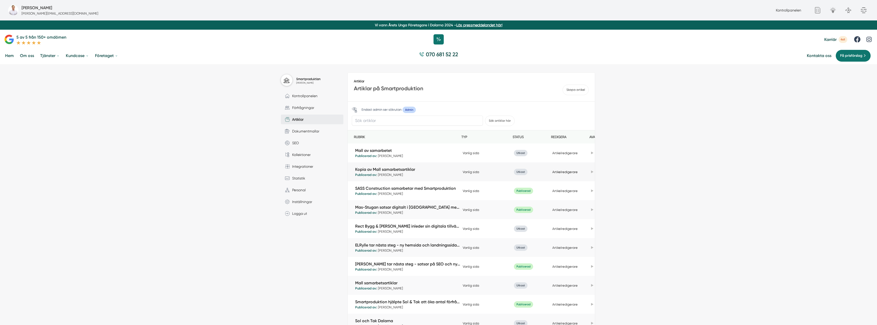
click at [563, 172] on link "Artikelredigerare" at bounding box center [564, 172] width 25 height 4
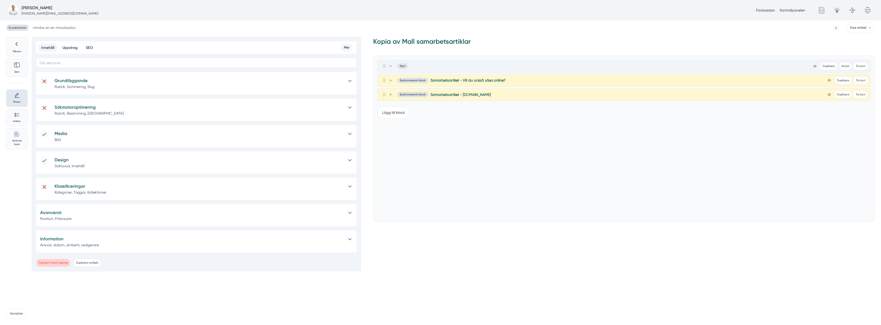
drag, startPoint x: 17, startPoint y: 45, endPoint x: 86, endPoint y: 30, distance: 69.8
click at [86, 30] on div "Ej publicerad mindre än en minut sedan Visa artikel" at bounding box center [440, 28] width 869 height 10
click at [24, 50] on p "Tillbaka" at bounding box center [16, 52] width 15 height 4
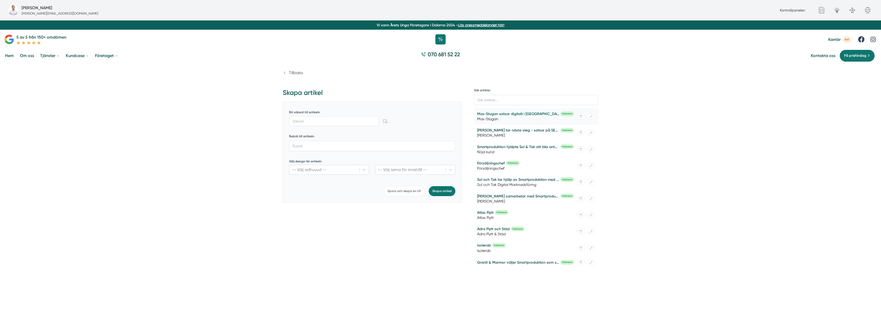
click at [501, 113] on link "Mas-Stugan satsar digitalt i [GEOGRAPHIC_DATA] med Smartproduktion" at bounding box center [518, 113] width 82 height 5
click at [289, 72] on span "Tillbaka" at bounding box center [296, 72] width 14 height 5
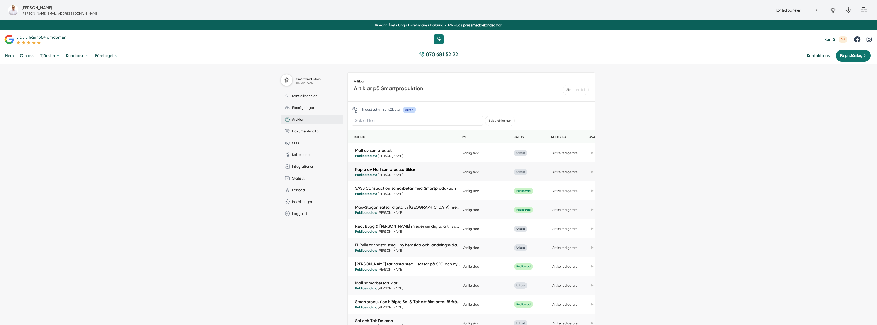
click at [383, 168] on link "Kopia av Mall samarbetsartiklar" at bounding box center [407, 170] width 105 height 6
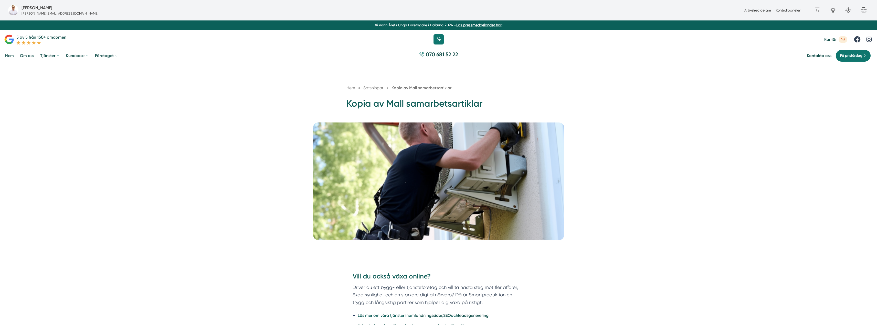
click at [748, 13] on div "Artikelredigerare Kontrollpanelen" at bounding box center [772, 10] width 61 height 6
click at [753, 10] on link "Artikelredigerare" at bounding box center [757, 10] width 27 height 4
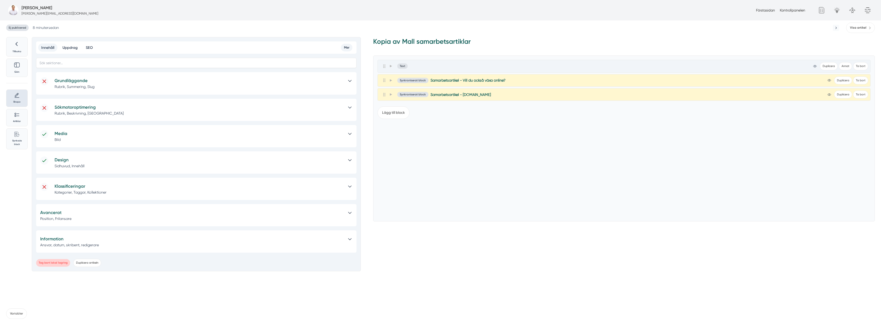
click at [177, 84] on p "Rubrik, Summering, Slug" at bounding box center [199, 86] width 288 height 5
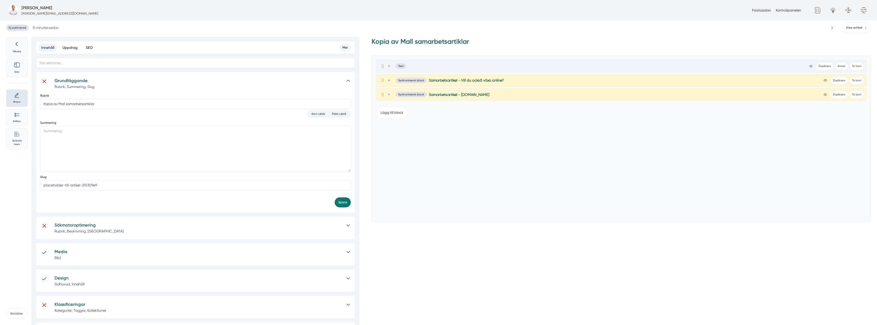
click at [149, 231] on p "Rubrik, Beskrivning, [GEOGRAPHIC_DATA]" at bounding box center [198, 231] width 287 height 5
click at [81, 251] on input "Meta rubrik" at bounding box center [184, 249] width 288 height 10
paste input "LA Rörsystem satsar digitalt i Sandviken med Smartproduktion"
type input "LA Rörsystem satsar digitalt i Sandviken med Smartproduktion"
click at [105, 234] on p "Rubrik, Beskrivning, [GEOGRAPHIC_DATA]" at bounding box center [198, 231] width 287 height 5
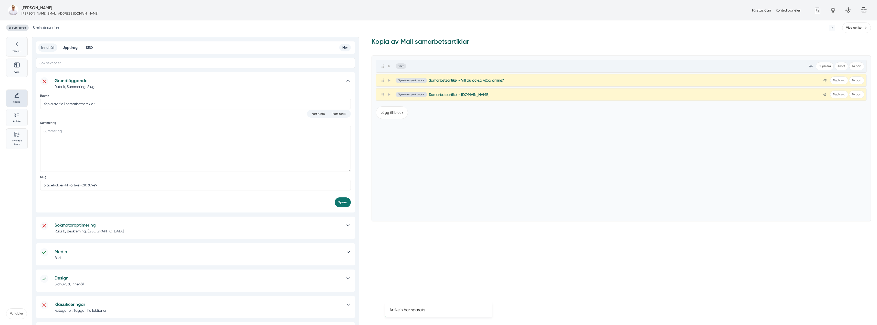
click at [105, 234] on p "Rubrik, Beskrivning, [GEOGRAPHIC_DATA]" at bounding box center [198, 231] width 287 height 5
click at [84, 287] on textarea "Meta beskrivning" at bounding box center [184, 308] width 288 height 46
paste textarea "LA Rörsystem AB i Sandviken inleder en digital satsning med Smartproduktion. Me…"
click at [70, 290] on textarea "LA Rörsystem AB i Sandviken inleder en digital satsning med Smartproduktion. Me…" at bounding box center [184, 308] width 288 height 46
drag, startPoint x: 64, startPoint y: 289, endPoint x: 37, endPoint y: 291, distance: 27.7
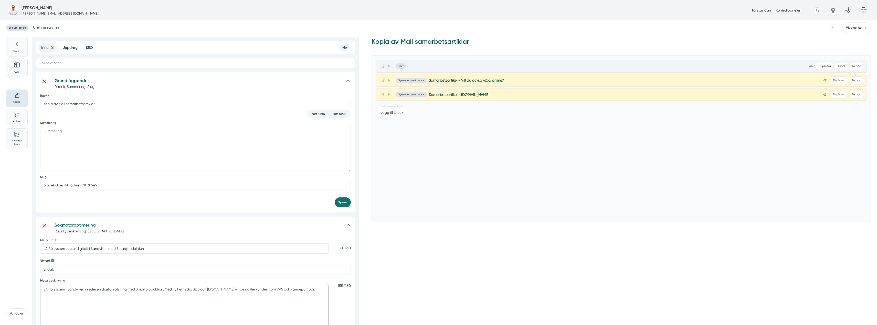
click at [37, 291] on div "Sökmotoroptimering Rubrik, Beskrivning, Sökord Meta rubrik LA Rörsystem satsar …" at bounding box center [195, 310] width 319 height 187
type textarea "LA Rörsystem i Sandviken inleder en digital satsning med Smartproduktion. Med n…"
drag, startPoint x: 57, startPoint y: 272, endPoint x: 30, endPoint y: 268, distance: 27.0
click at [30, 268] on div "Tillbaka Göm Skapa Artiklar Common File Text Sync Streamline Icon: https://stre…" at bounding box center [170, 296] width 328 height 518
paste input "LA Rörsystem"
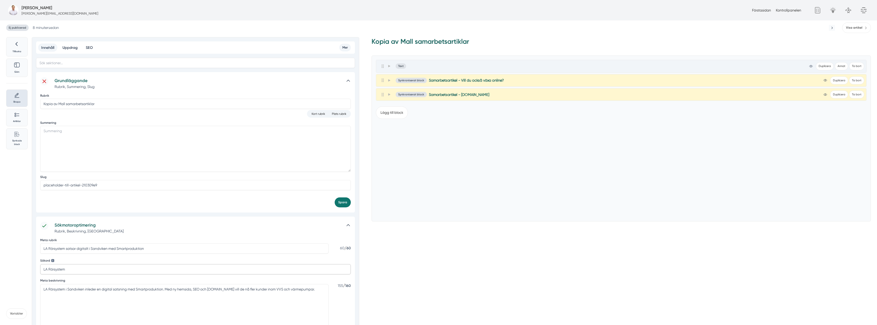
type input "LA Rörsystem"
click at [88, 259] on div "Sökord LA Rörsystem" at bounding box center [195, 268] width 311 height 21
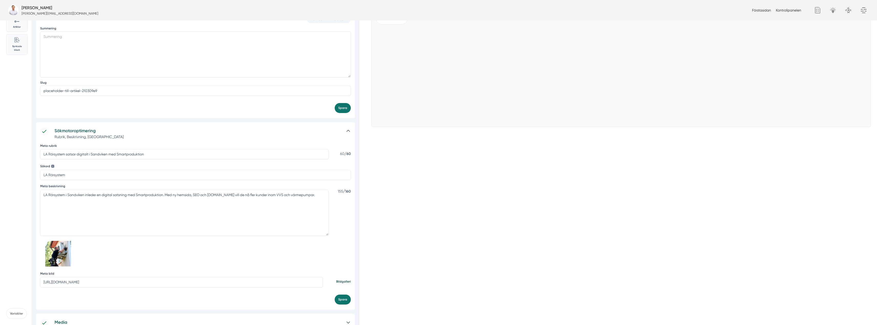
scroll to position [128, 0]
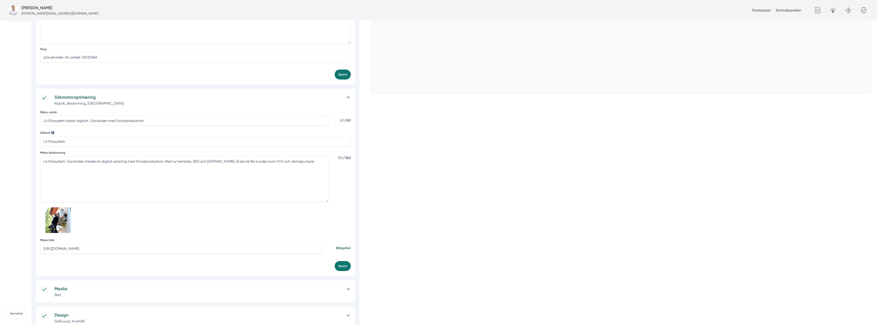
drag, startPoint x: 319, startPoint y: 252, endPoint x: 24, endPoint y: 249, distance: 295.3
click at [24, 249] on div "Tillbaka Göm Skapa Artiklar Common File Text Sync Streamline Icon: https://stre…" at bounding box center [170, 168] width 328 height 518
click at [336, 231] on button "Spara" at bounding box center [343, 234] width 16 height 10
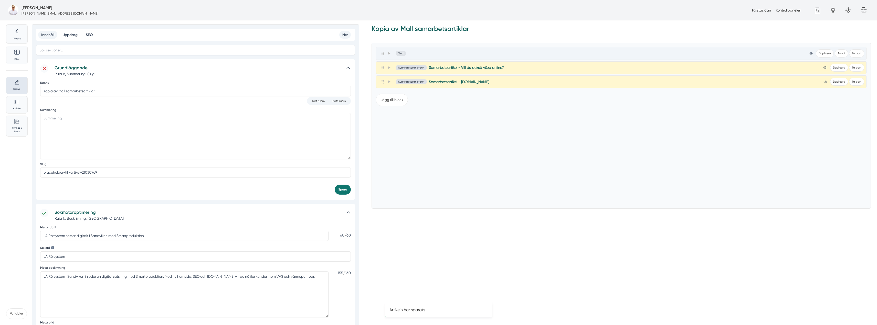
scroll to position [0, 0]
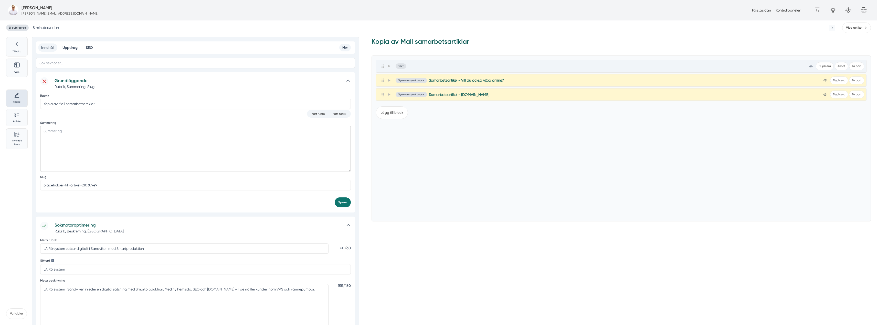
click at [156, 138] on textarea "Summering" at bounding box center [195, 149] width 311 height 46
paste textarea "LA Rörsystem AB är ett VVS-företag med över 20 års erfarenhet. Nu tar de nästa …"
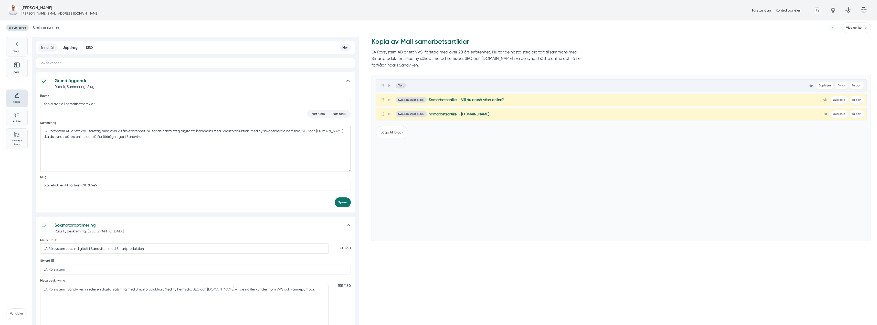
click at [70, 131] on textarea "LA Rörsystem AB är ett VVS-företag med över 20 års erfarenhet. Nu tar de nästa …" at bounding box center [195, 149] width 311 height 46
type textarea "LA Rörsystem är ett VVS-företag med över 20 års erfarenhet. Nu tar de nästa ste…"
click at [344, 200] on button "Spara" at bounding box center [343, 203] width 16 height 10
drag, startPoint x: 118, startPoint y: 107, endPoint x: 1, endPoint y: 113, distance: 117.4
click at [1, 113] on div "Ej publicerad 9 minuter sedan Visa artikel Tillbaka Göm Skapa Artiklar Common F…" at bounding box center [438, 272] width 877 height 504
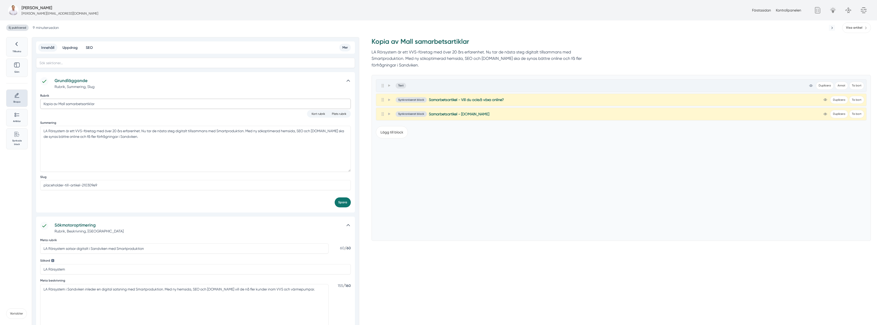
paste input "LA Rörsystem tar nästa steg – digital satsning med Smartproduktion"
drag, startPoint x: 166, startPoint y: 102, endPoint x: 43, endPoint y: 107, distance: 123.8
click at [43, 107] on input "LA Rörsystem tar nästa steg – digital satsning med Smartproduktion" at bounding box center [195, 104] width 311 height 10
type input "LA Rörsystem tar nästa steg – digital satsning med Smartproduktion"
drag, startPoint x: 104, startPoint y: 185, endPoint x: 9, endPoint y: 187, distance: 95.0
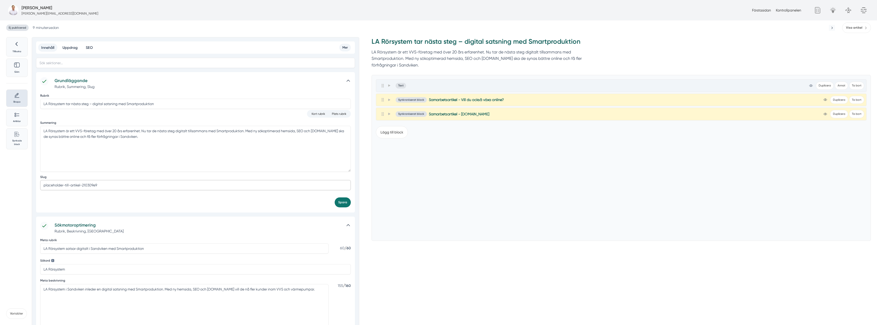
click at [9, 187] on div "Tillbaka Göm Skapa Artiklar Common File Text Sync Streamline Icon: https://stre…" at bounding box center [170, 279] width 328 height 485
paste input "la-rorsystem-digital-satsning-smartproduktion"
type input "la-rorsystem-digital-satsning-smartproduktion"
click at [338, 204] on button "Spara" at bounding box center [343, 203] width 16 height 10
click at [389, 87] on span at bounding box center [389, 86] width 5 height 6
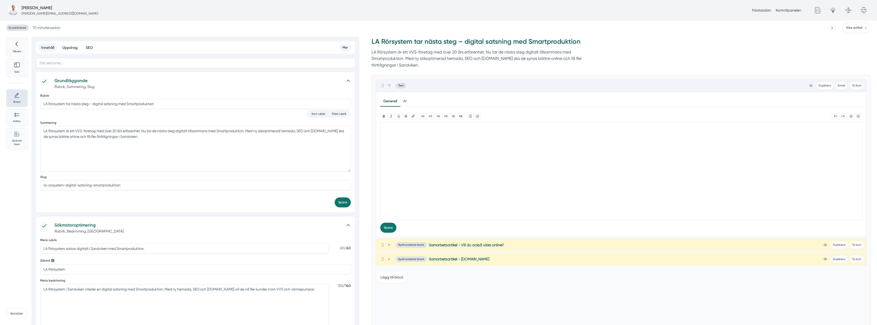
click at [408, 134] on trix-editor at bounding box center [621, 171] width 482 height 98
paste trix-editor "<h1>LA Rörsystem påbörjar digital satsning med Smartproduktion</h1><div><strong…"
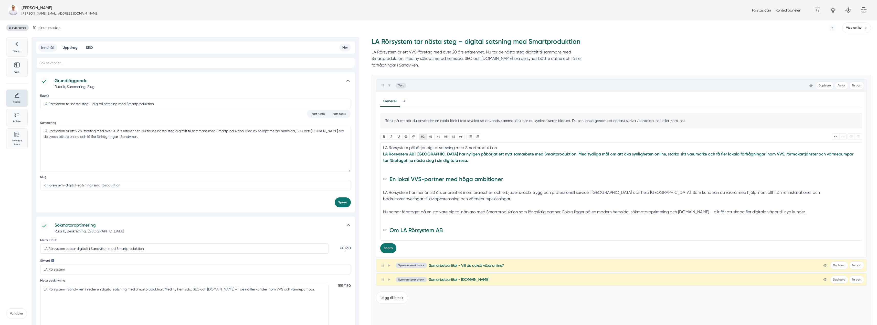
click at [423, 138] on button "H2" at bounding box center [423, 137] width 8 height 6
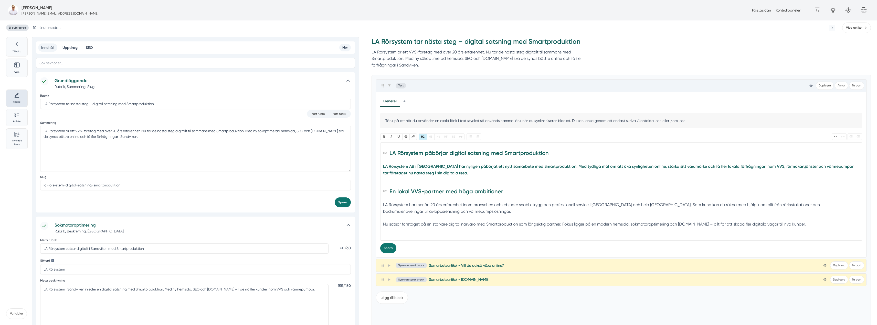
click at [383, 169] on trix-editor "LA Rörsystem påbörjar digital satsning med Smartproduktion LA Rörsystem AB i Sa…" at bounding box center [621, 192] width 482 height 98
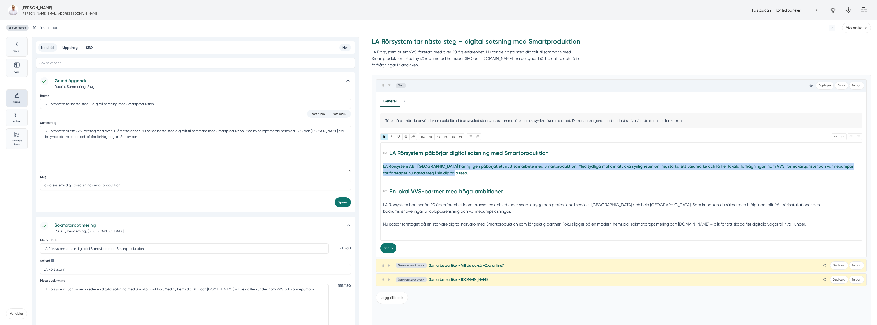
drag, startPoint x: 383, startPoint y: 167, endPoint x: 466, endPoint y: 172, distance: 83.1
click at [466, 172] on div "LA Rörsystem AB i Sandviken har nyligen påbörjat ett nytt samarbete med Smartpr…" at bounding box center [621, 172] width 477 height 19
click at [382, 138] on button "Bold" at bounding box center [383, 137] width 7 height 6
click at [412, 165] on div "LA Rörsystem AB i Sandviken har nyligen påbörjat ett nytt samarbete med Smartpr…" at bounding box center [621, 172] width 477 height 19
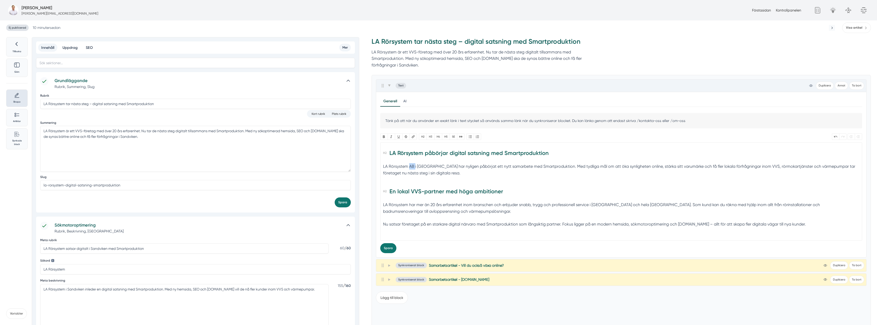
click at [412, 165] on div "LA Rörsystem AB i Sandviken har nyligen påbörjat ett nytt samarbete med Smartpr…" at bounding box center [621, 172] width 477 height 19
type trix-editor "<h2>LA Rörsystem påbörjar digital satsning med Smartproduktion</h2><div>LA Rörs…"
click at [401, 183] on trix-editor "LA Rörsystem påbörjar digital satsning med Smartproduktion LA Rörsystem i Sandv…" at bounding box center [621, 192] width 482 height 98
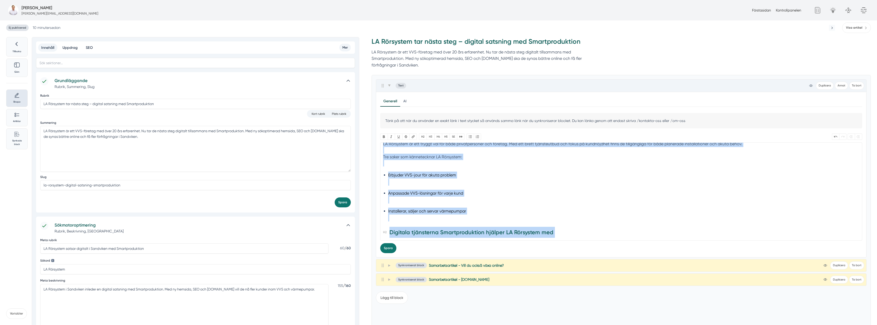
scroll to position [324, 0]
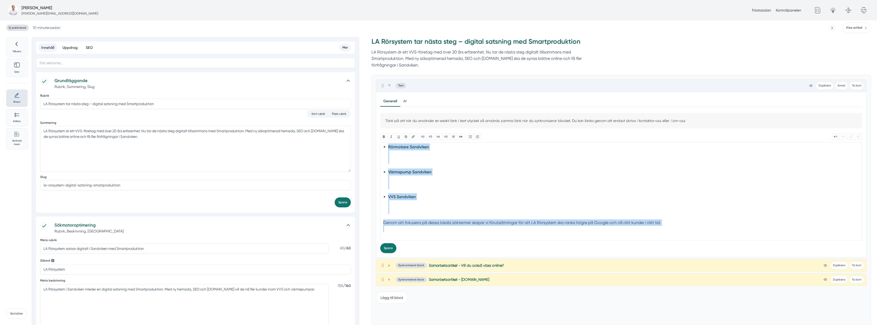
drag, startPoint x: 394, startPoint y: 179, endPoint x: 471, endPoint y: 264, distance: 115.3
click at [471, 264] on div "Text view-1 Duplicera Annat Ta bort Allmänt Design Kod Avancerat Förklaring av …" at bounding box center [621, 182] width 491 height 207
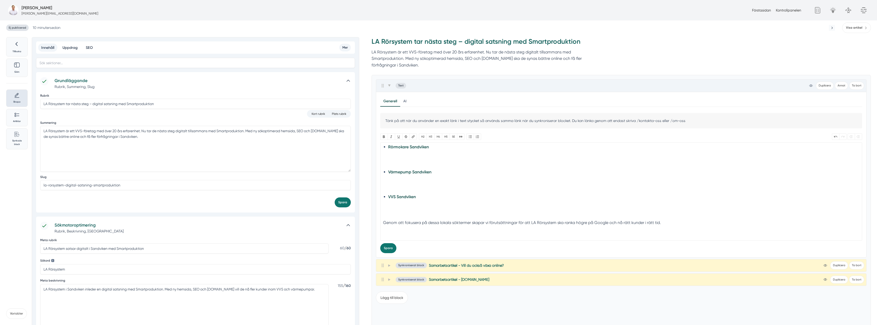
scroll to position [0, 0]
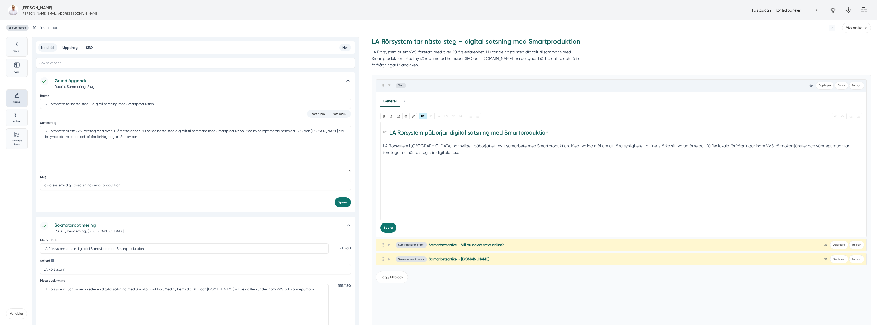
click at [455, 189] on trix-editor "LA Rörsystem påbörjar digital satsning med Smartproduktion LA Rörsystem i Sandv…" at bounding box center [621, 171] width 482 height 98
type trix-editor "<h2>LA Rörsystem påbörjar digital satsning med Smartproduktion</h2><div>LA Rörs…"
click at [390, 87] on icon at bounding box center [389, 85] width 3 height 3
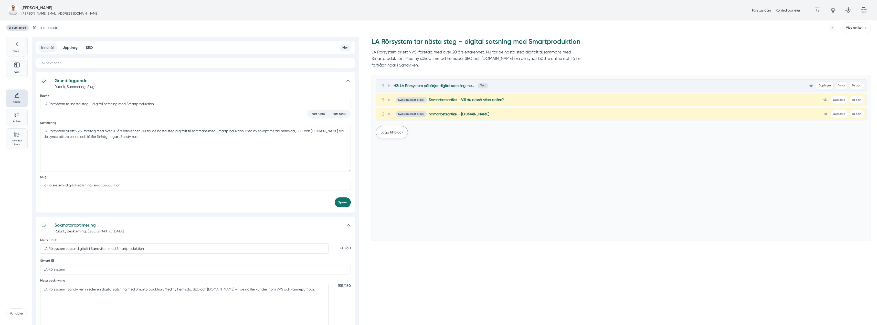
click at [393, 133] on button "Lägg till block" at bounding box center [392, 132] width 32 height 12
click at [383, 158] on button "Text" at bounding box center [383, 158] width 14 height 10
click at [410, 175] on trix-editor at bounding box center [621, 214] width 482 height 98
paste trix-editor "<h2>En lokal VVS-partner med höga ambitioner</h2><div>LA Rörsystem har mer än 2…"
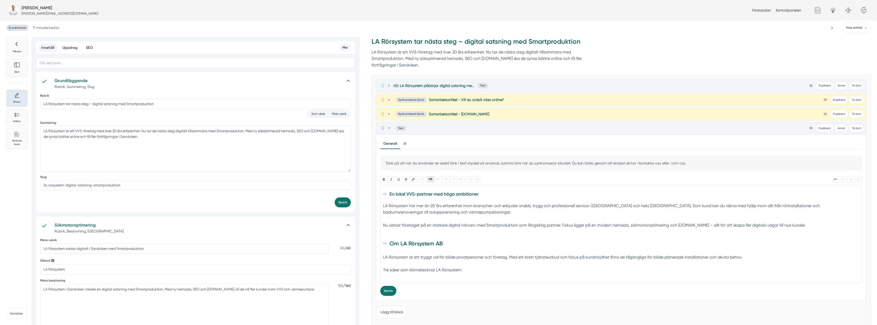
click at [431, 182] on button "H3" at bounding box center [431, 179] width 8 height 6
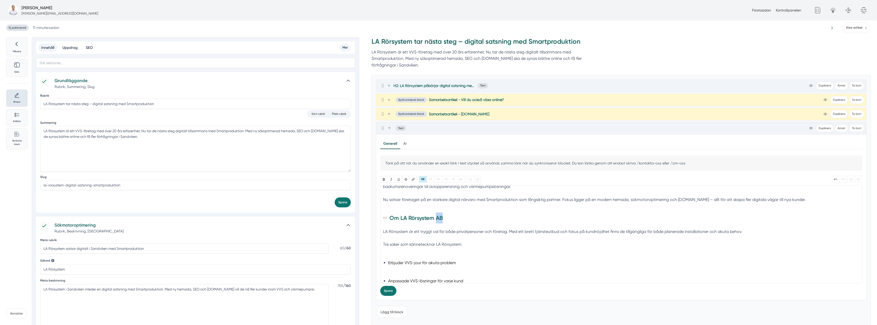
drag, startPoint x: 446, startPoint y: 219, endPoint x: 436, endPoint y: 219, distance: 9.7
click at [436, 219] on h2 "Om LA Rörsystem AB" at bounding box center [621, 220] width 477 height 14
type trix-editor "<h3>En lokal VVS-partner med höga ambitioner</h3><div>LA Rörsystem har mer än 2…"
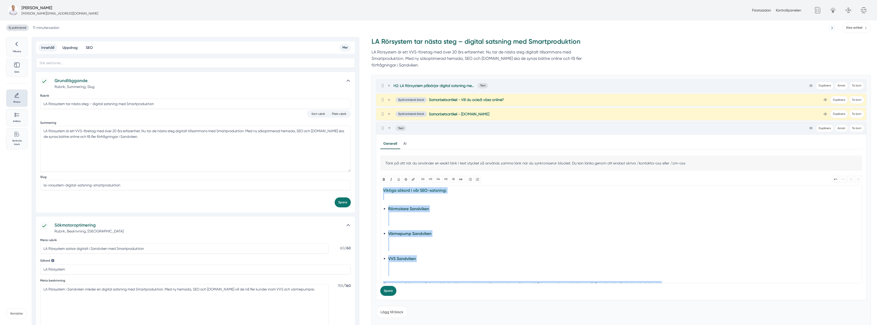
scroll to position [295, 0]
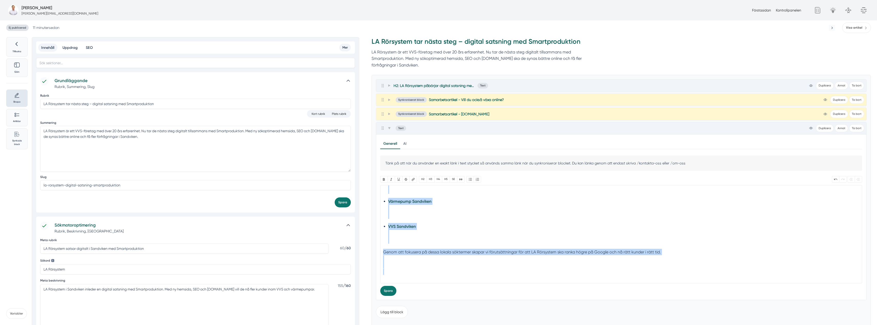
drag, startPoint x: 395, startPoint y: 209, endPoint x: 456, endPoint y: 291, distance: 102.4
click at [456, 291] on div "Tänk på att när du använder en exakt länk i text stycket så används samma länk …" at bounding box center [621, 226] width 482 height 140
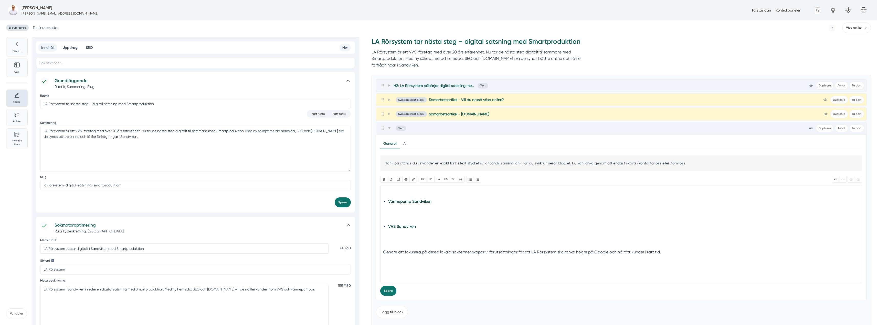
scroll to position [0, 0]
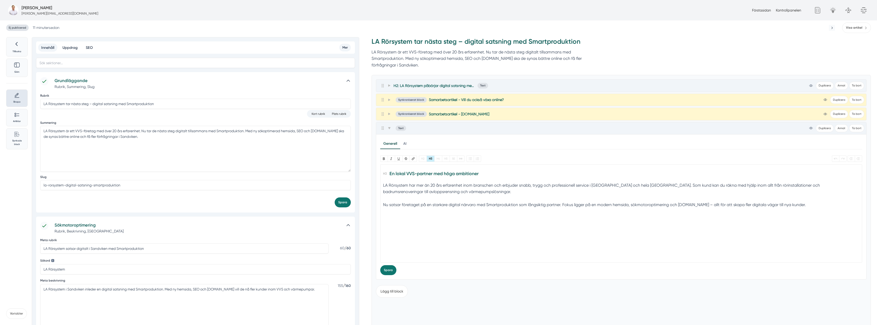
click at [405, 229] on trix-editor "En lokal VVS-partner med höga ambitioner LA Rörsystem har mer än 20 års erfaren…" at bounding box center [621, 214] width 482 height 98
type trix-editor "<h3>En lokal VVS-partner med höga ambitioner</h3><div>LA Rörsystem har mer än 2…"
click at [389, 126] on span at bounding box center [389, 128] width 5 height 6
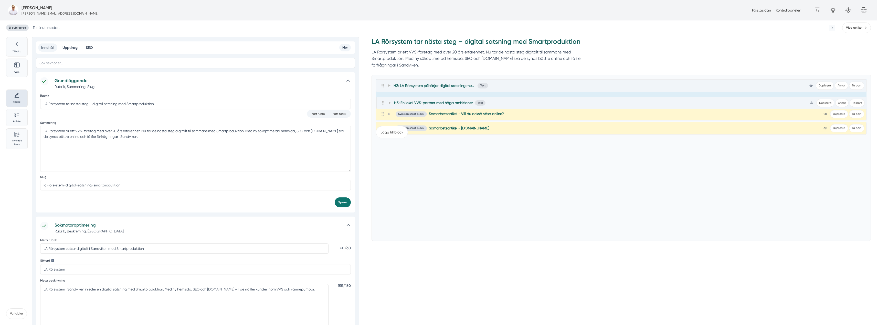
drag, startPoint x: 383, startPoint y: 131, endPoint x: 384, endPoint y: 104, distance: 26.9
click at [384, 104] on div "H2: LA Rörsystem påbörjar digital satsning med Smartproduktion Text view-1 Dupl…" at bounding box center [621, 99] width 491 height 41
click at [388, 148] on button "Lägg till block" at bounding box center [392, 146] width 32 height 12
click at [389, 173] on button "Text" at bounding box center [383, 172] width 14 height 10
click at [421, 207] on trix-editor at bounding box center [621, 228] width 482 height 98
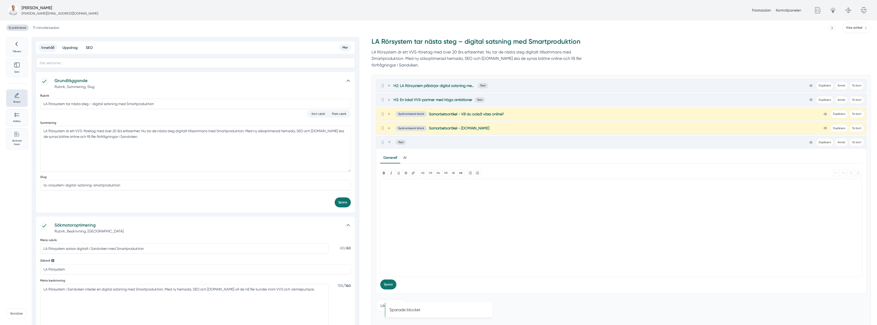
paste trix-editor "<h2><br>Om LA Rörsystem</h2><div>LA Rörsystem är ett tryggt val för både privat…"
type trix-editor "<h2><br>Om LA Rörsystem</h2><div>LA Rörsystem är ett tryggt val för både privat…"
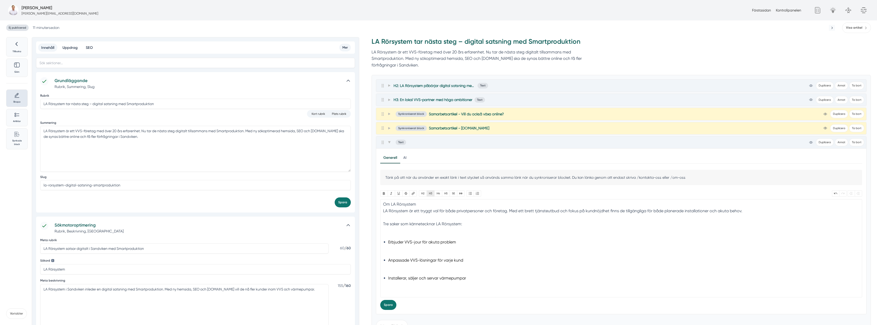
click at [431, 193] on button "H3" at bounding box center [431, 194] width 8 height 6
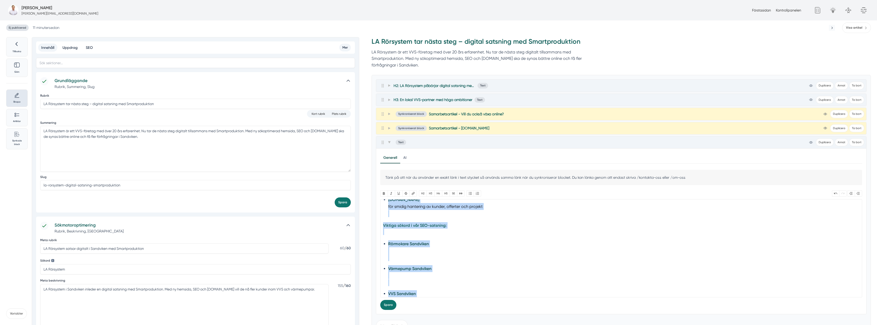
scroll to position [257, 0]
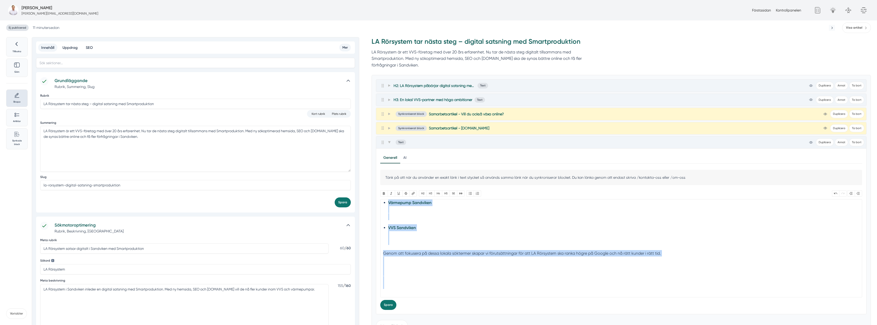
drag, startPoint x: 384, startPoint y: 244, endPoint x: 427, endPoint y: 315, distance: 82.9
click at [427, 315] on div "H2: LA Rörsystem påbörjar digital satsning med Smartproduktion Text view-1 Dupl…" at bounding box center [621, 255] width 491 height 352
type trix-editor "<h3>Om LA Rörsystem</h3><div>LA Rörsystem är ett tryggt val för både privatpers…"
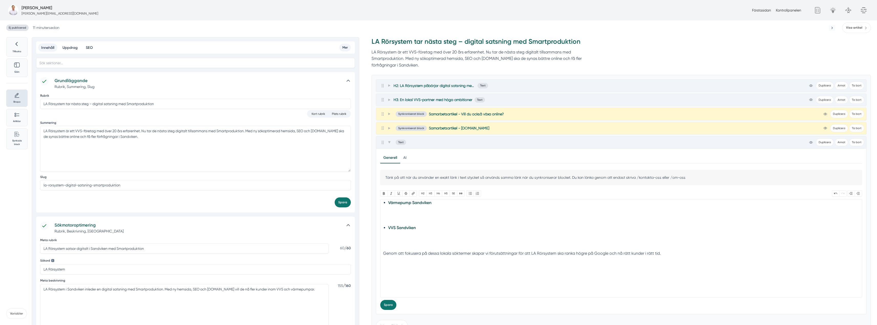
scroll to position [7, 0]
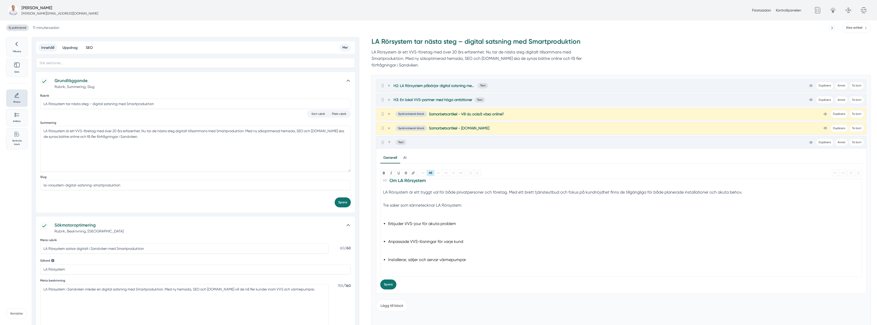
click at [422, 266] on li "Installerar, säljer och servar värmepumpar" at bounding box center [621, 264] width 466 height 14
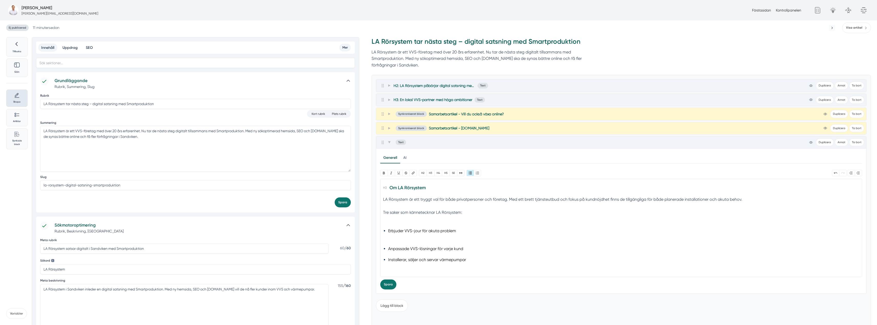
scroll to position [0, 0]
type trix-editor "<h3>Om LA Rörsystem</h3><div>LA Rörsystem är ett tryggt val för både privatpers…"
drag, startPoint x: 463, startPoint y: 212, endPoint x: 379, endPoint y: 214, distance: 84.5
click at [379, 214] on div "Generell AI Nytt innehåll Förbättra innehållet Bold Italic U Strikethrough Länk…" at bounding box center [621, 221] width 490 height 145
click at [383, 174] on button "Bold" at bounding box center [383, 173] width 7 height 6
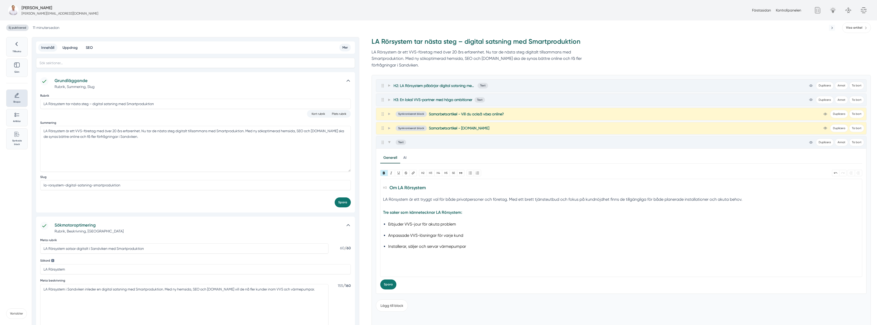
click at [399, 204] on div "LA Rörsystem är ett tryggt val för både privatpersoner och företag. Med ett bre…" at bounding box center [621, 202] width 477 height 13
click at [390, 144] on span at bounding box center [389, 143] width 5 height 6
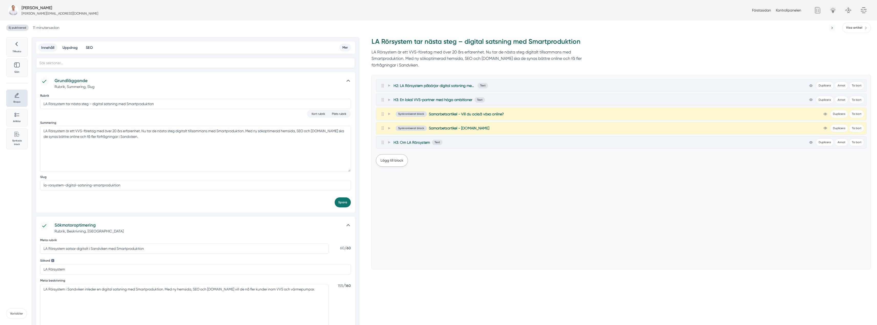
click at [394, 161] on button "Lägg till block" at bounding box center [392, 160] width 32 height 12
click at [382, 184] on button "Text" at bounding box center [383, 187] width 14 height 10
click at [414, 222] on trix-editor at bounding box center [621, 242] width 482 height 98
paste trix-editor "<h2>Digitala tjänsterna Smartproduktion hjälper LA Rörsystem med</h2><div>Samar…"
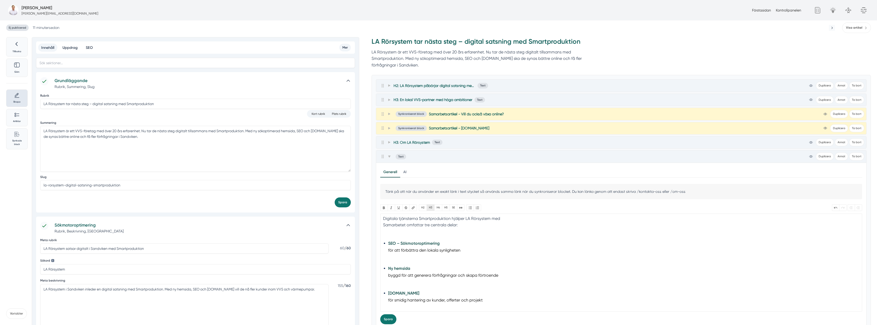
click at [431, 209] on button "H3" at bounding box center [431, 208] width 8 height 6
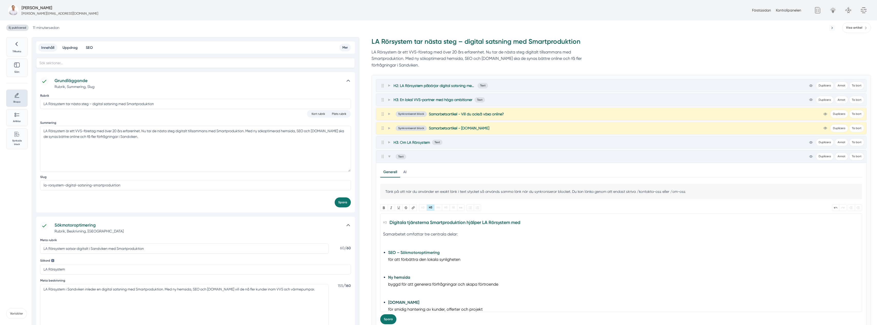
scroll to position [26, 0]
click at [388, 234] on trix-editor "Digitala tjänsterna Smartproduktion hjälper LA Rörsystem med Samarbetet omfatta…" at bounding box center [621, 263] width 482 height 98
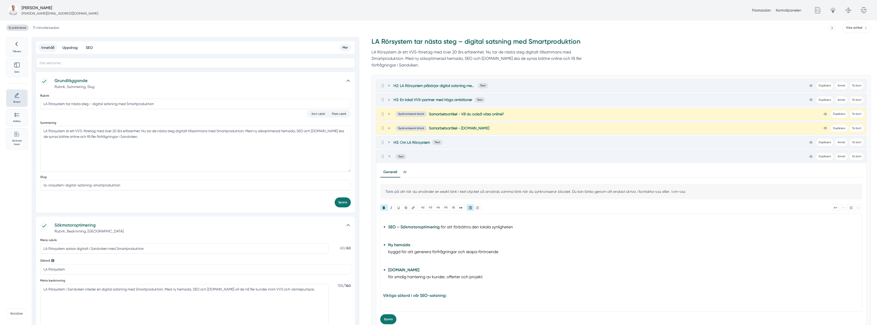
click at [388, 253] on trix-editor "Digitala tjänsterna Smartproduktion hjälper LA Rörsystem med Samarbetet omfatta…" at bounding box center [621, 263] width 482 height 98
click at [384, 273] on trix-editor "Digitala tjänsterna Smartproduktion hjälper LA Rörsystem med Samarbetet omfatta…" at bounding box center [621, 263] width 482 height 98
type trix-editor "<h3>Digitala tjänsterna Smartproduktion hjälper LA Rörsystem med</h3><div>Samar…"
drag, startPoint x: 402, startPoint y: 263, endPoint x: 390, endPoint y: 262, distance: 12.8
click at [390, 262] on strong "[DOMAIN_NAME]" at bounding box center [403, 263] width 31 height 5
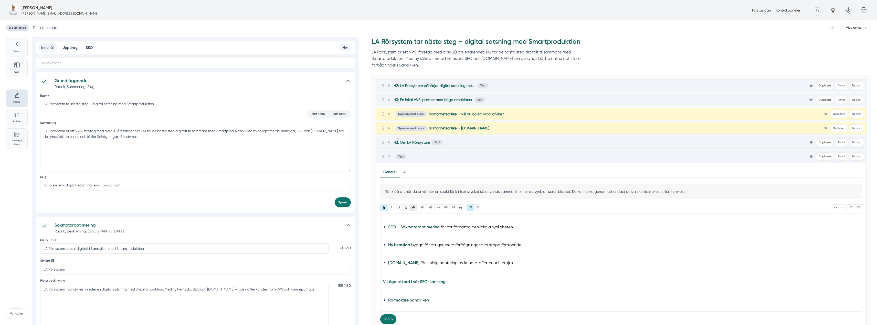
click at [414, 208] on button "Länk" at bounding box center [412, 208] width 7 height 6
click at [449, 222] on input "https://www.smartproduktion.se/" at bounding box center [437, 221] width 108 height 10
paste input ".nu"
type input "https://www.smart.nu/"
click at [505, 222] on input "Länk" at bounding box center [502, 221] width 19 height 8
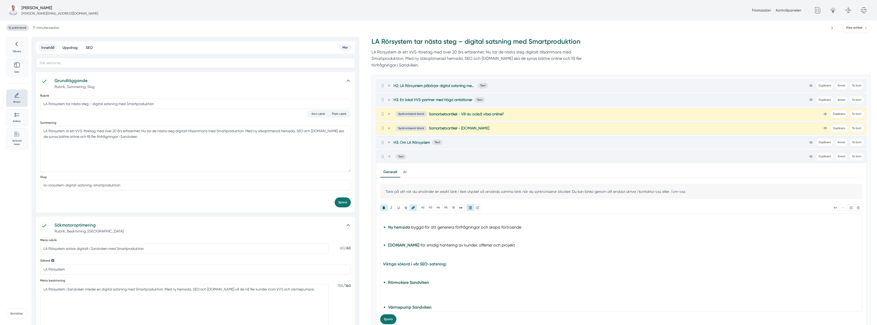
scroll to position [51, 0]
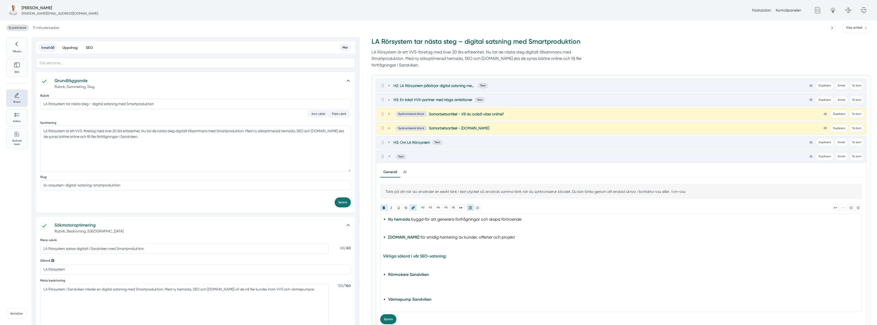
click at [429, 283] on li "Rörmokare Sandviken" at bounding box center [621, 281] width 466 height 21
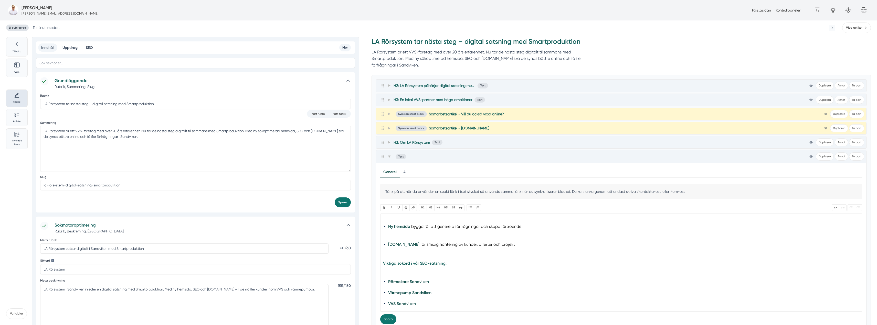
scroll to position [53, 0]
click at [433, 297] on li "VVS Sandviken" at bounding box center [621, 295] width 466 height 7
type trix-editor "<h3>Digitala tjänsterna Smartproduktion hjälper LA Rörsystem med</h3><div>Samar…"
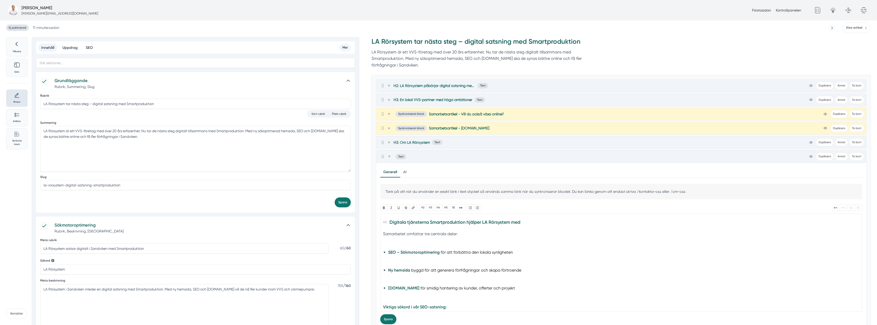
scroll to position [0, 0]
click at [388, 157] on icon at bounding box center [389, 156] width 3 height 3
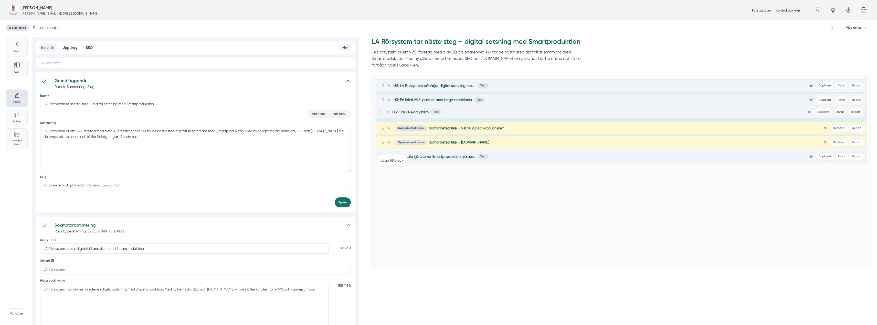
drag, startPoint x: 382, startPoint y: 144, endPoint x: 381, endPoint y: 112, distance: 32.5
click at [381, 112] on div "H2: LA Rörsystem påbörjar digital satsning med Smartproduktion Text view-1 Dupl…" at bounding box center [621, 113] width 491 height 69
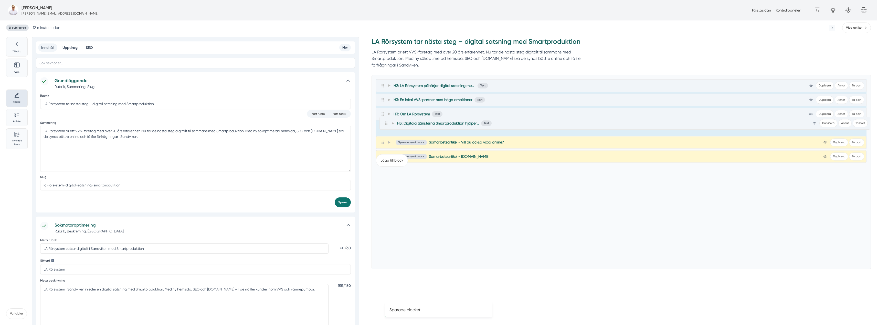
drag, startPoint x: 382, startPoint y: 158, endPoint x: 385, endPoint y: 122, distance: 35.8
click at [385, 122] on div "H2: LA Rörsystem påbörjar digital satsning med Smartproduktion Text view-1 Dupl…" at bounding box center [621, 113] width 491 height 69
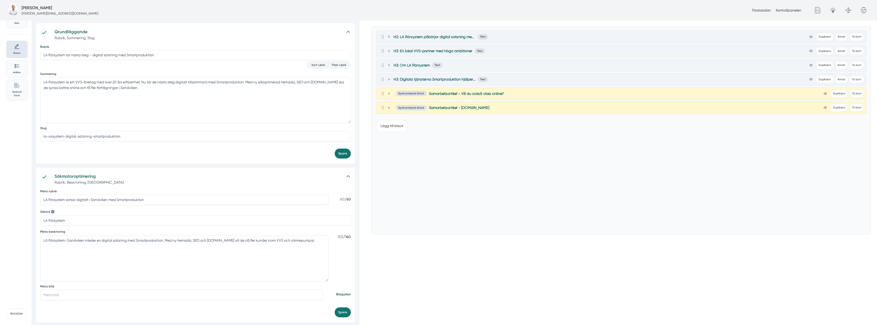
scroll to position [77, 0]
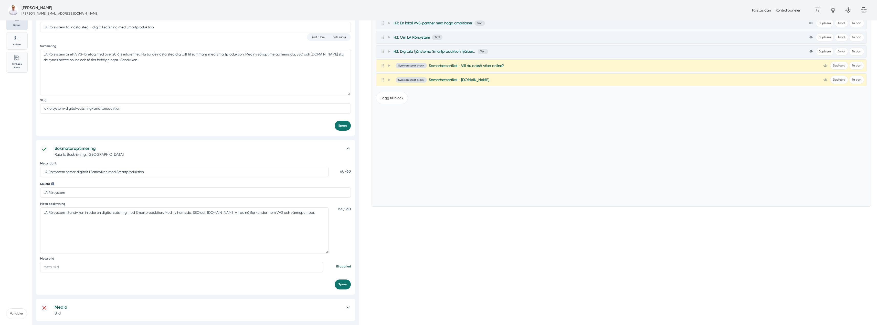
click at [85, 266] on input "Meta bild" at bounding box center [181, 267] width 283 height 10
paste input "https://s3.eu-west-2.amazonaws.com/byggservice/photos/images/000/047/064/large/…"
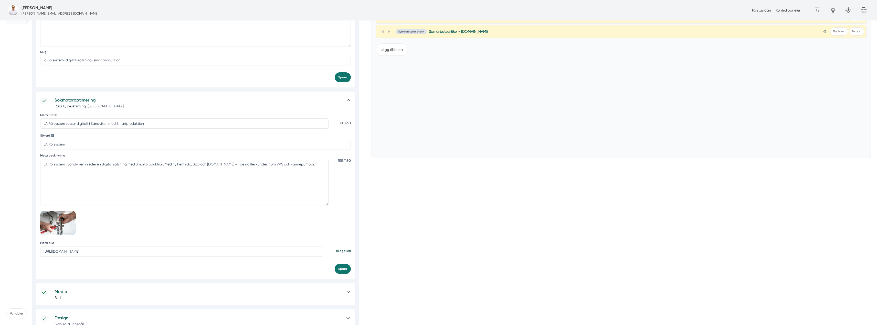
scroll to position [154, 0]
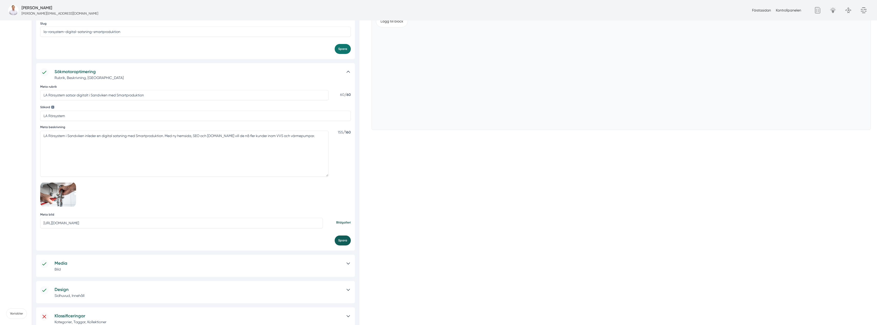
type input "https://s3.eu-west-2.amazonaws.com/byggservice/photos/images/000/047/064/large/…"
click at [346, 241] on button "Spara" at bounding box center [343, 241] width 16 height 10
click at [282, 262] on h5 "Media" at bounding box center [198, 263] width 287 height 7
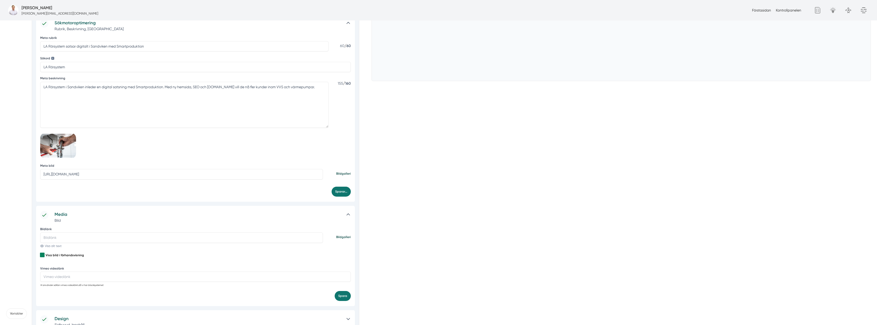
scroll to position [230, 0]
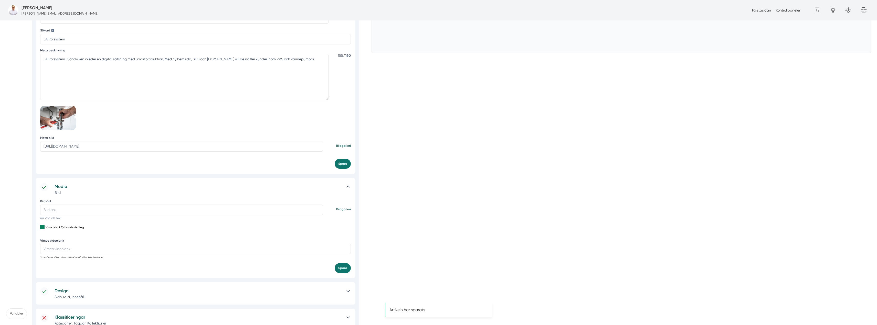
click at [82, 209] on input "Bildlänk" at bounding box center [181, 210] width 283 height 10
paste input "https://s3.eu-west-2.amazonaws.com/byggservice/photos/images/000/047/064/large/…"
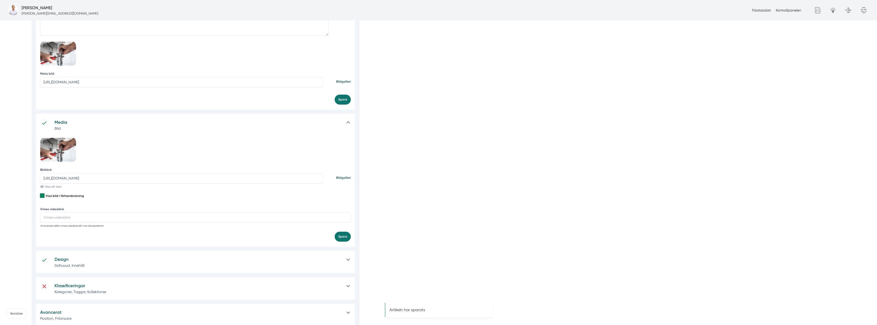
scroll to position [333, 0]
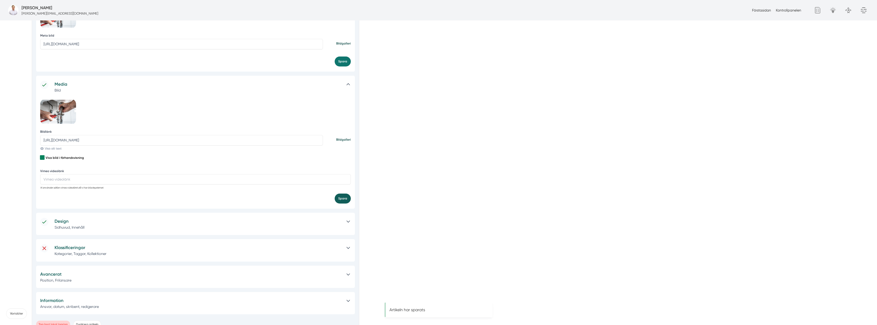
type input "https://s3.eu-west-2.amazonaws.com/byggservice/photos/images/000/047/064/large/…"
click at [341, 200] on button "Spara" at bounding box center [343, 199] width 16 height 10
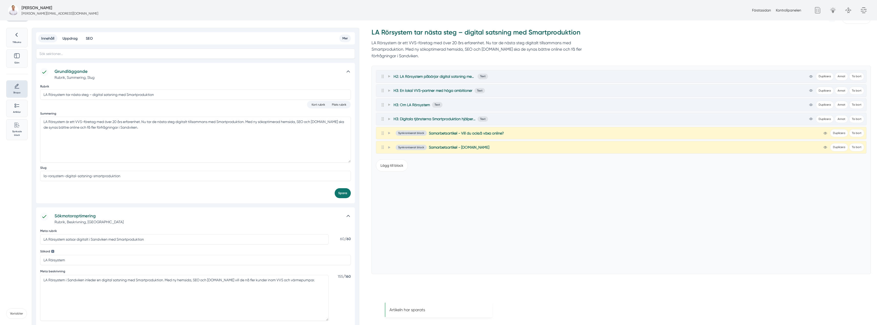
scroll to position [0, 0]
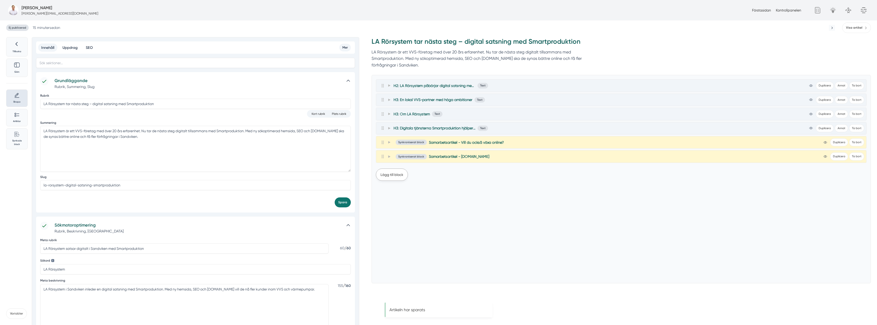
click at [402, 176] on button "Lägg till block" at bounding box center [392, 175] width 32 height 12
click at [395, 203] on button "Bilder" at bounding box center [400, 201] width 16 height 10
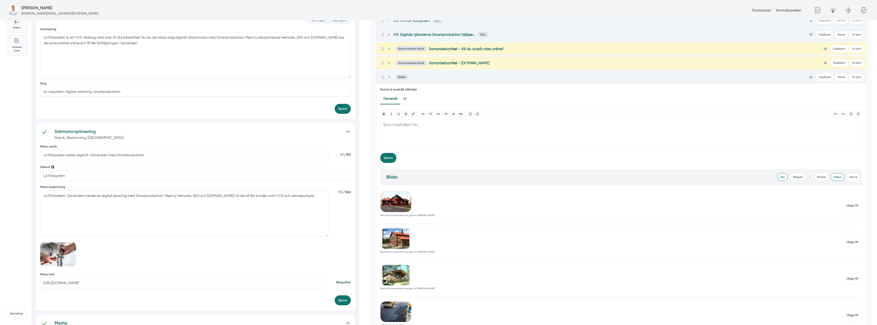
scroll to position [102, 0]
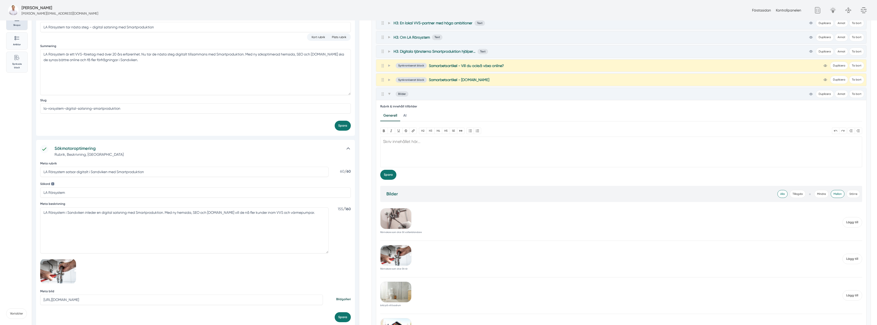
scroll to position [128, 0]
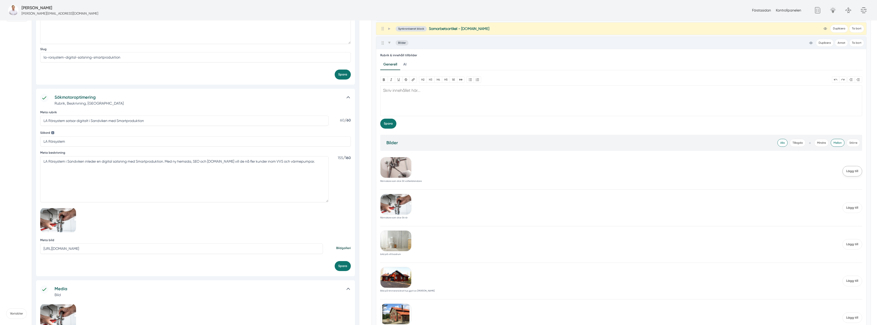
click at [856, 176] on span "Lägg till" at bounding box center [853, 171] width 20 height 10
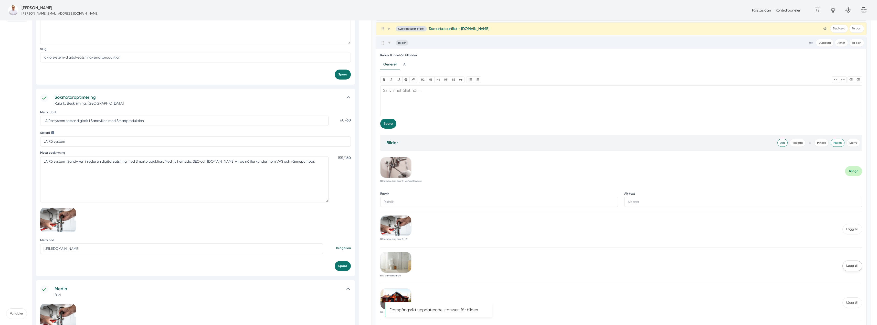
click at [849, 269] on span "Lägg till" at bounding box center [853, 266] width 20 height 10
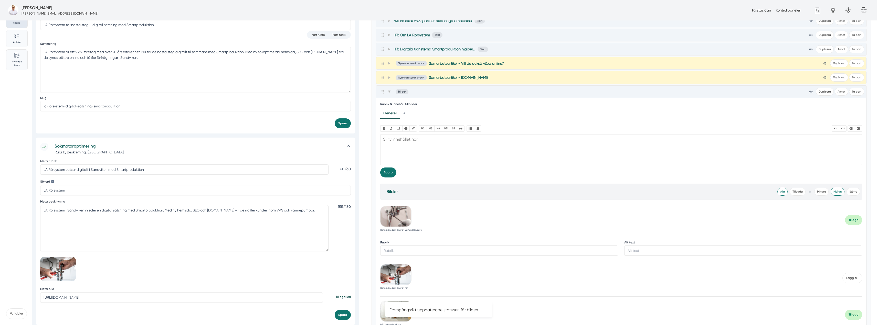
scroll to position [51, 0]
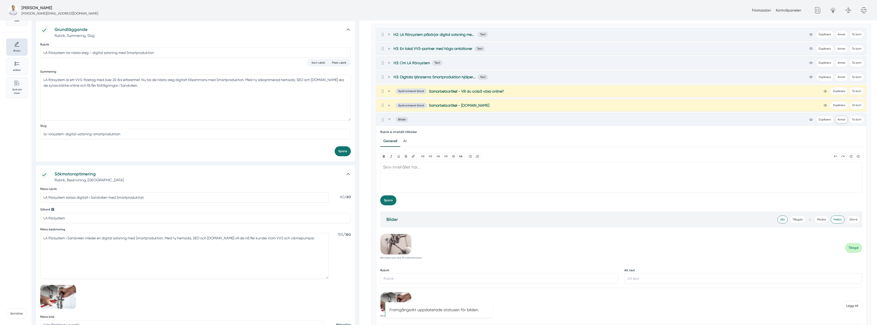
click at [837, 121] on button "Annat" at bounding box center [841, 120] width 13 height 8
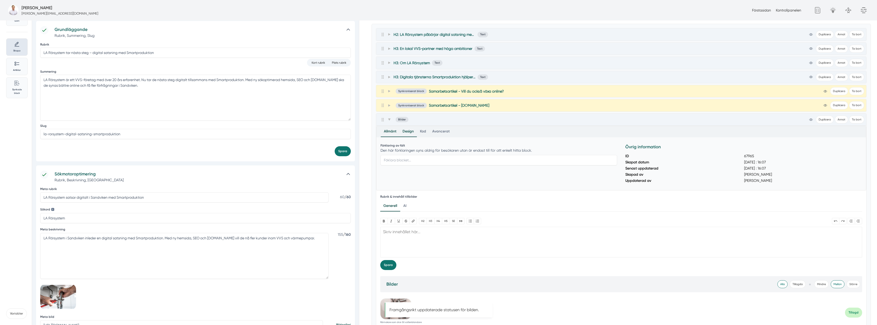
click at [405, 131] on div "Design" at bounding box center [407, 132] width 17 height 10
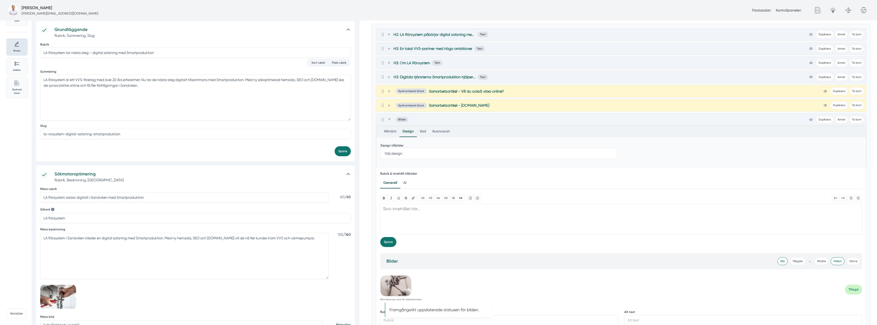
click at [400, 150] on select "Välj design Full bredd 50% 33%" at bounding box center [499, 153] width 237 height 11
select select "50% width"
click at [381, 148] on select "Välj design Full bredd 50% 33%" at bounding box center [499, 153] width 237 height 11
click at [388, 120] on span at bounding box center [389, 120] width 5 height 6
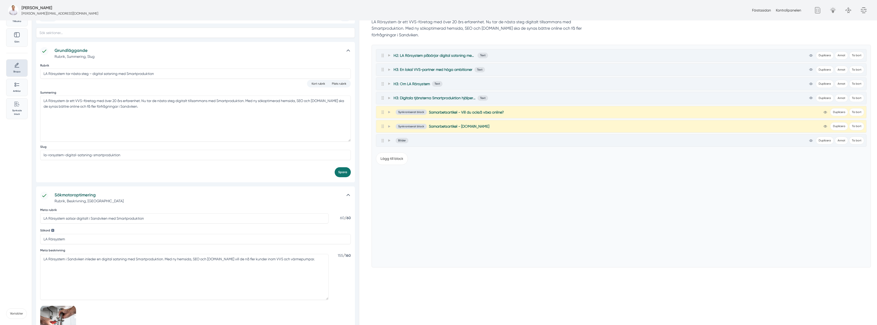
scroll to position [0, 0]
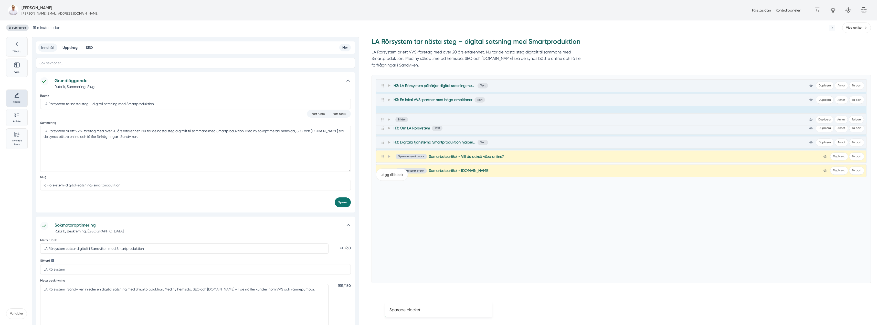
drag, startPoint x: 384, startPoint y: 173, endPoint x: 383, endPoint y: 120, distance: 53.5
click at [383, 120] on div "H2: LA Rörsystem påbörjar digital satsning med Smartproduktion Text view-1 Dupl…" at bounding box center [621, 121] width 491 height 84
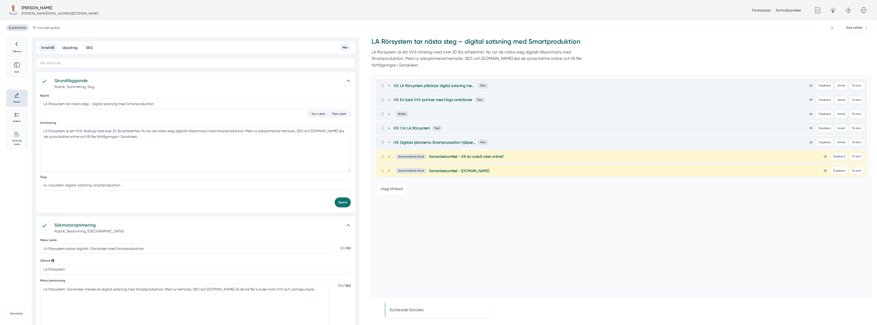
click at [17, 27] on span "Ej publicerad" at bounding box center [17, 28] width 23 height 6
click at [854, 27] on span "Visa artikel" at bounding box center [854, 27] width 16 height 5
click at [390, 140] on span at bounding box center [389, 143] width 5 height 6
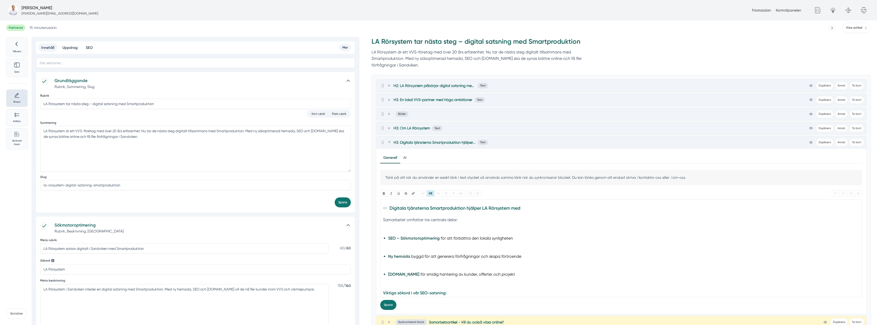
click at [403, 226] on div "Samarbetet omfattar tre centrala delar:" at bounding box center [621, 223] width 477 height 13
type trix-editor "<h3>Digitala tjänsterna Smartproduktion hjälper LA Rörsystem med</h3><div>Samar…"
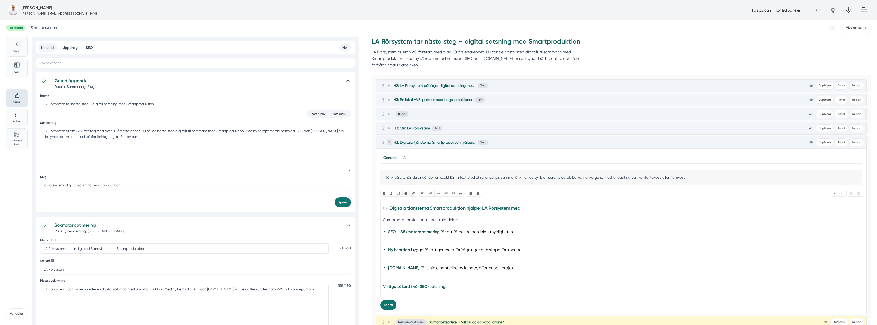
click at [387, 143] on span at bounding box center [389, 143] width 5 height 6
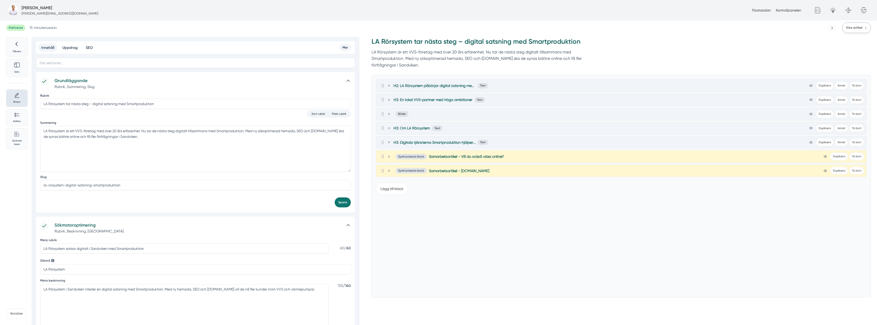
click at [853, 27] on span "Visa artikel" at bounding box center [854, 27] width 16 height 5
click at [19, 44] on icon at bounding box center [16, 43] width 7 height 7
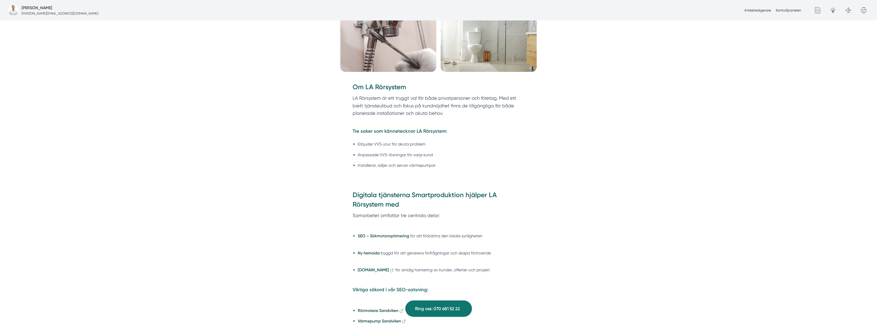
scroll to position [538, 0]
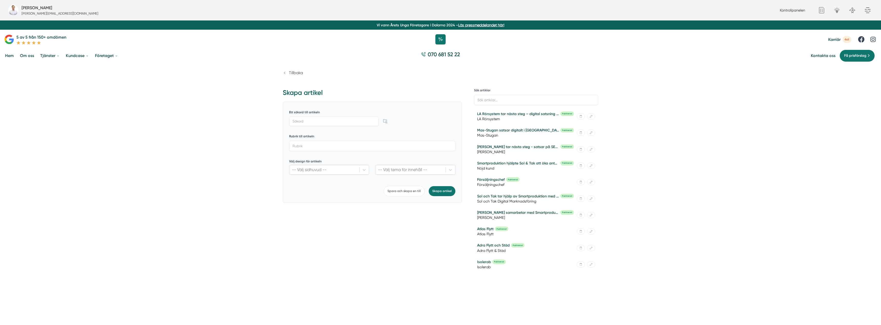
click at [298, 71] on span "Tillbaka" at bounding box center [296, 72] width 14 height 5
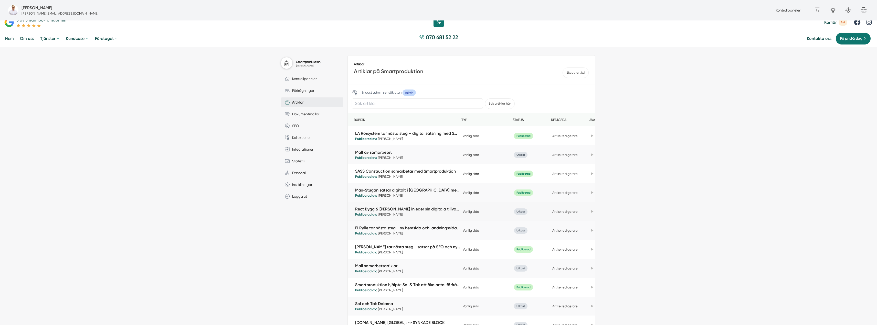
scroll to position [26, 0]
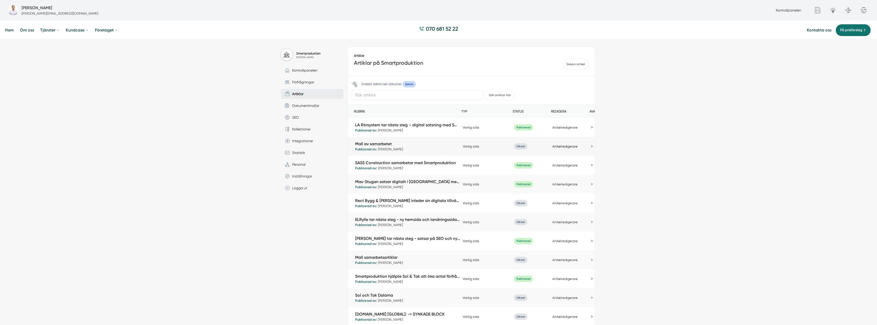
click at [557, 145] on link "Artikelredigerare" at bounding box center [564, 147] width 25 height 4
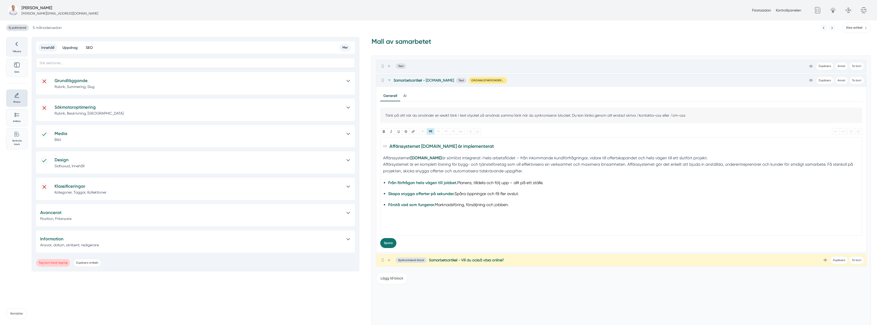
click at [16, 43] on icon at bounding box center [16, 43] width 7 height 7
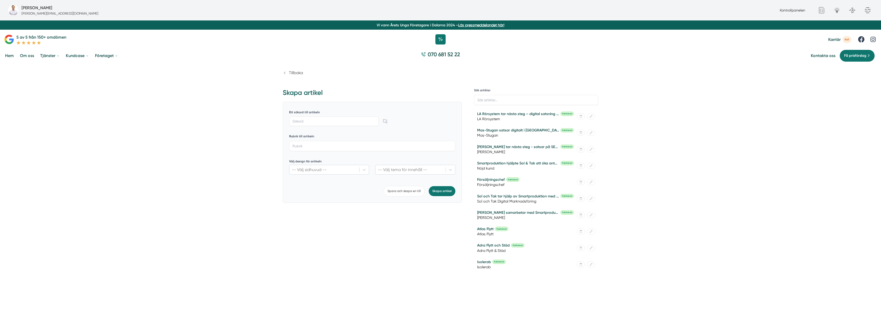
click at [296, 72] on span "Tillbaka" at bounding box center [296, 72] width 14 height 5
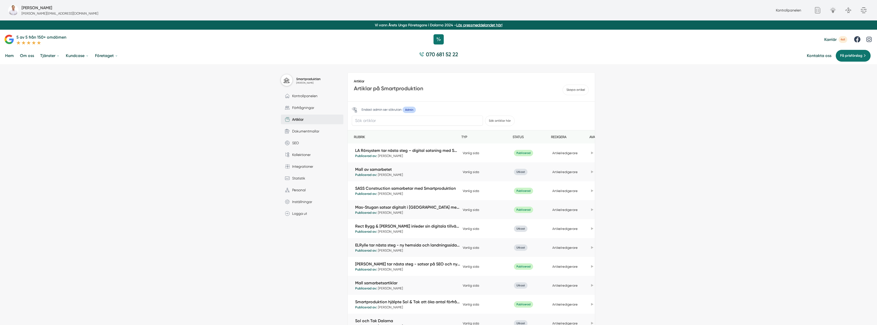
click at [209, 152] on div "Smartproduktion [PERSON_NAME] Kontrollpanelen Förfrågningar Artiklar Dokumentma…" at bounding box center [438, 265] width 877 height 403
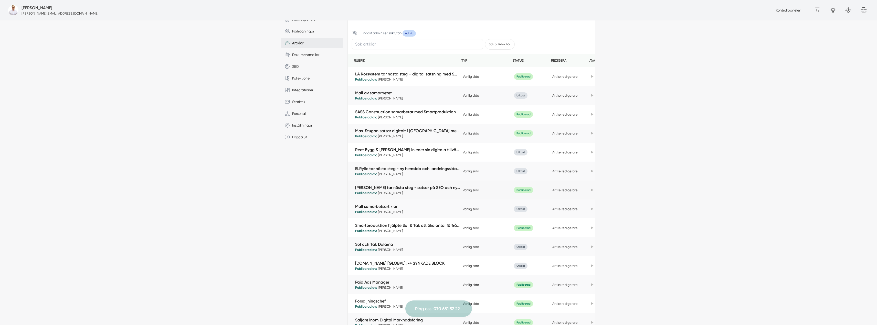
scroll to position [77, 0]
click at [387, 208] on link "Mall samarbetsartiklar" at bounding box center [407, 207] width 105 height 6
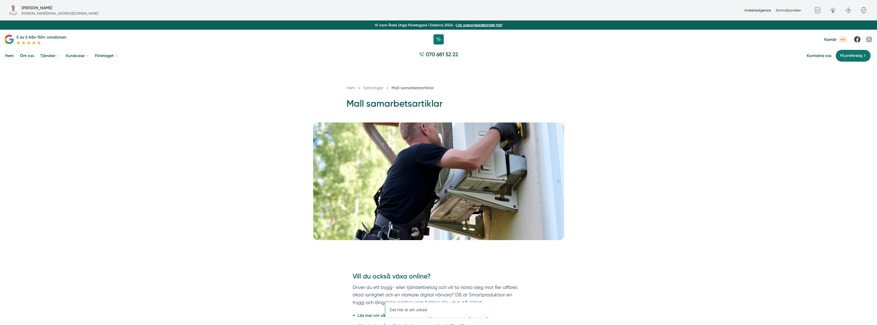
click at [755, 9] on link "Artikelredigerare" at bounding box center [757, 10] width 27 height 4
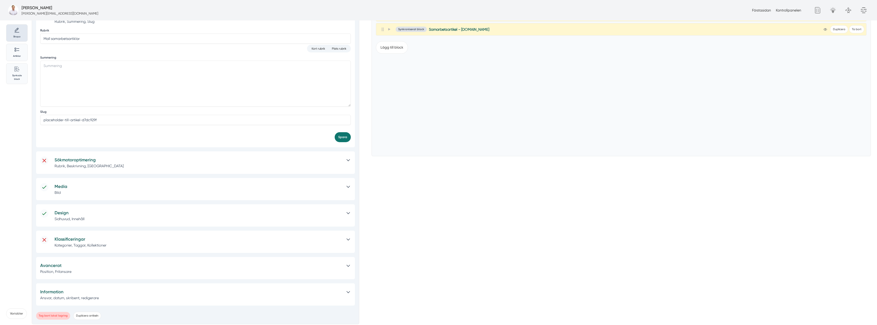
scroll to position [67, 0]
click at [88, 314] on button "Duplicera artikeln" at bounding box center [87, 315] width 28 height 8
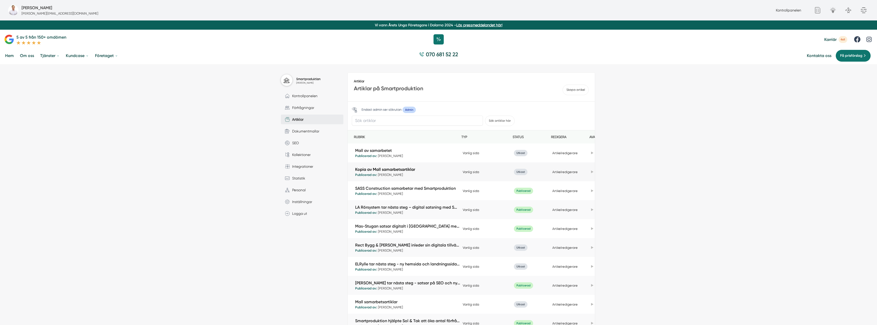
click at [411, 169] on link "Kopia av Mall samarbetsartiklar" at bounding box center [407, 170] width 105 height 6
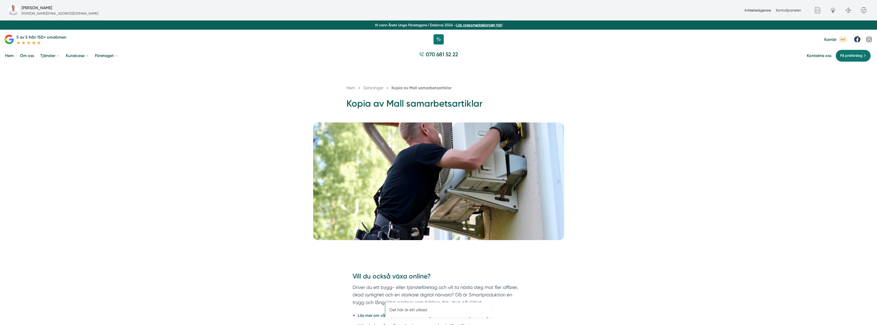
click at [745, 9] on link "Artikelredigerare" at bounding box center [757, 10] width 27 height 4
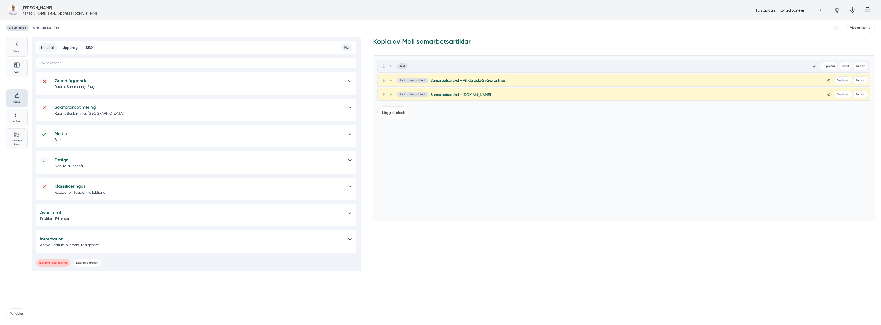
click at [140, 108] on h5 "Sökmotoroptimering" at bounding box center [199, 107] width 288 height 7
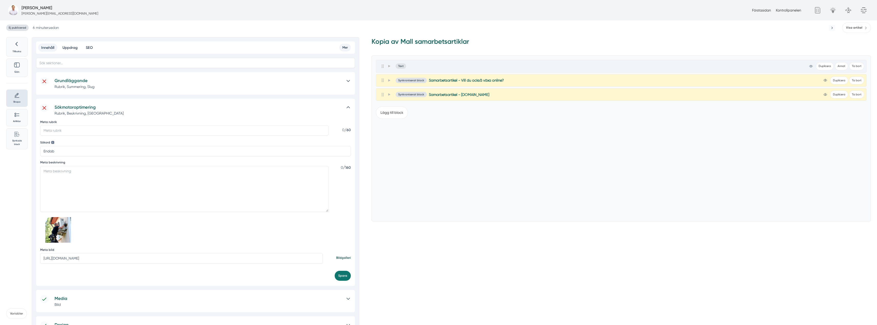
click at [141, 90] on div "Grundläggande Rubrik, Summering, Slug" at bounding box center [195, 83] width 319 height 22
click at [142, 88] on p "Rubrik, Summering, Slug" at bounding box center [198, 86] width 287 height 5
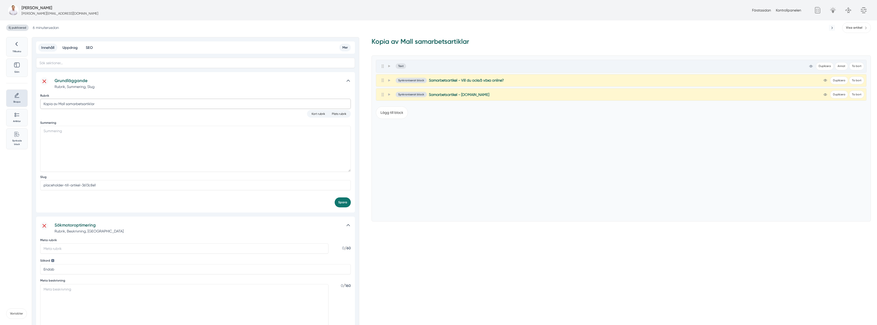
drag, startPoint x: 149, startPoint y: 105, endPoint x: 23, endPoint y: 102, distance: 125.8
click at [1, 103] on div "Ej publicerad 6 minuter sedan Visa artikel Tillbaka Göm Skapa Artiklar Common F…" at bounding box center [438, 288] width 877 height 537
paste input "ordic Roof växer digitalt – fler takförfrågningar i Jönköping med Smartprodukti…"
click at [43, 105] on input "ordic Roof växer digitalt – fler takförfrågningar i Jönköping med Smartprodukti…" at bounding box center [195, 104] width 311 height 10
type input "Nordic Roof växer digitalt – fler takförfrågningar i [GEOGRAPHIC_DATA] med Smar…"
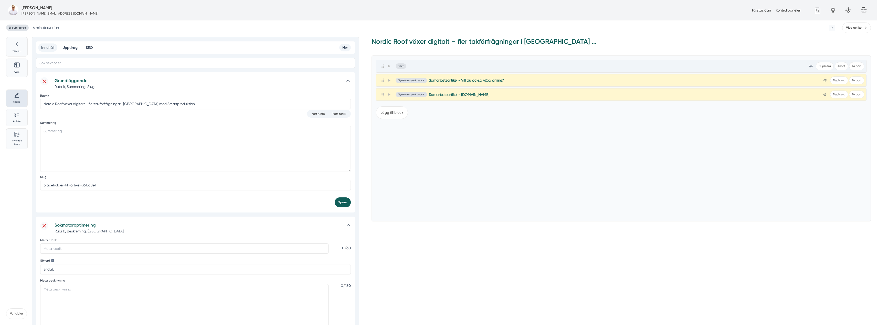
click at [344, 206] on button "Spara" at bounding box center [343, 203] width 16 height 10
click at [90, 249] on input "Meta rubrik" at bounding box center [184, 249] width 288 height 10
paste input "nordic-roof-digital-satsning-jonkoping"
type input "nordic-roof-digital-satsning-jonkoping"
drag, startPoint x: 99, startPoint y: 187, endPoint x: 21, endPoint y: 190, distance: 78.1
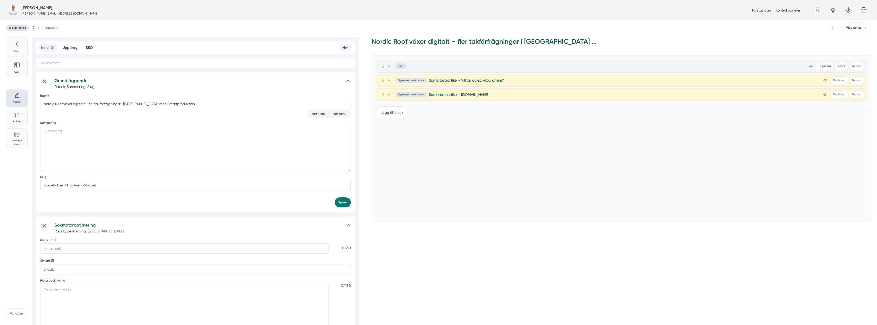
click at [21, 190] on div "Tillbaka Göm Skapa Artiklar Common File Text Sync Streamline Icon: https://stre…" at bounding box center [170, 296] width 328 height 518
paste input "nordic-roof-digital-satsning-jonkoping"
click at [73, 185] on input "nordic-roof-digital-satsning-jonkoping" at bounding box center [195, 185] width 311 height 10
type input "nordic-roof-digitala-satsning-i-jonkoping-med-smartproduktion"
click at [345, 201] on button "Spara" at bounding box center [343, 203] width 16 height 10
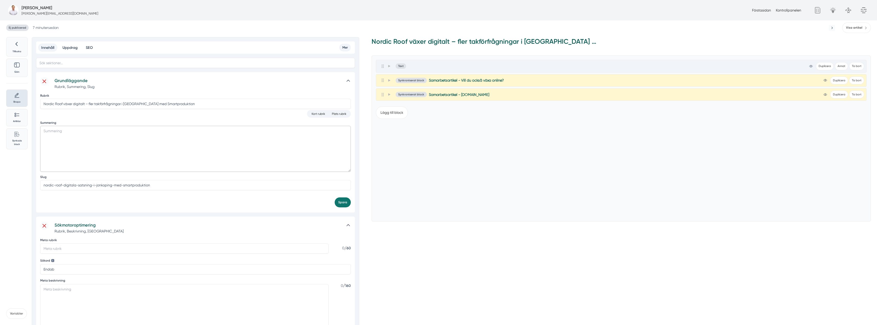
click at [144, 135] on textarea "Summering" at bounding box center [195, 149] width 311 height 46
paste textarea "Nordic Roof är en erfaren takläggare i [GEOGRAPHIC_DATA]. Nu inleder de en digi…"
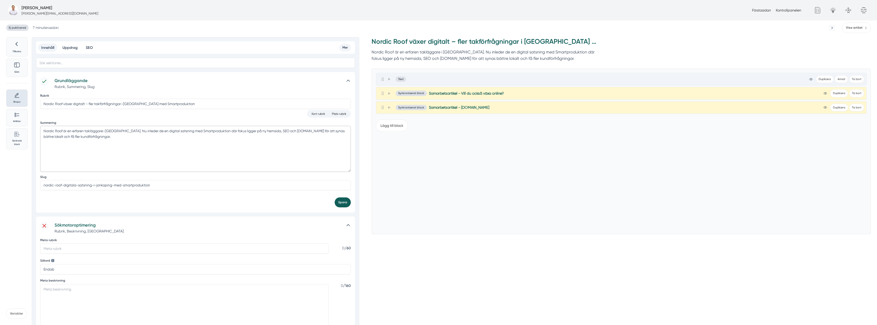
type textarea "Nordic Roof är en erfaren takläggare i [GEOGRAPHIC_DATA]. Nu inleder de en digi…"
click at [342, 200] on button "Spara" at bounding box center [343, 203] width 16 height 10
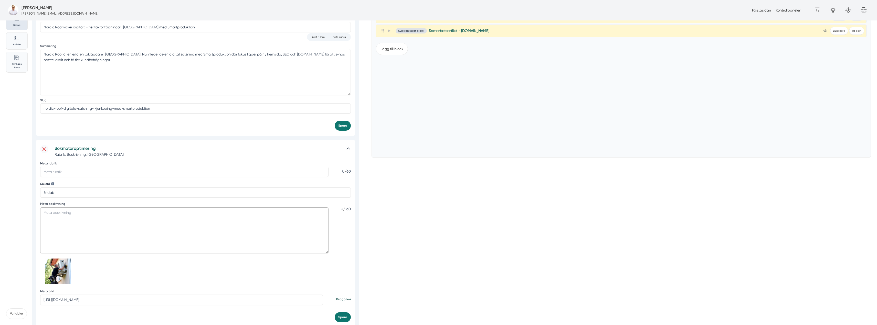
click at [115, 222] on textarea "Meta beskrivning" at bounding box center [184, 231] width 288 height 46
paste textarea "Nordic Roof i [GEOGRAPHIC_DATA] inleder en digital resa med Smartproduktion. Ge…"
drag, startPoint x: 63, startPoint y: 213, endPoint x: 38, endPoint y: 215, distance: 24.9
click at [38, 215] on div "Sökmotoroptimering Rubrik, Beskrivning, Sökord Meta rubrik 0 / 60 Sökord Endab …" at bounding box center [195, 233] width 319 height 187
type textarea "Nordic Roof i [GEOGRAPHIC_DATA] inleder en digital resa med Smartproduktion. Ge…"
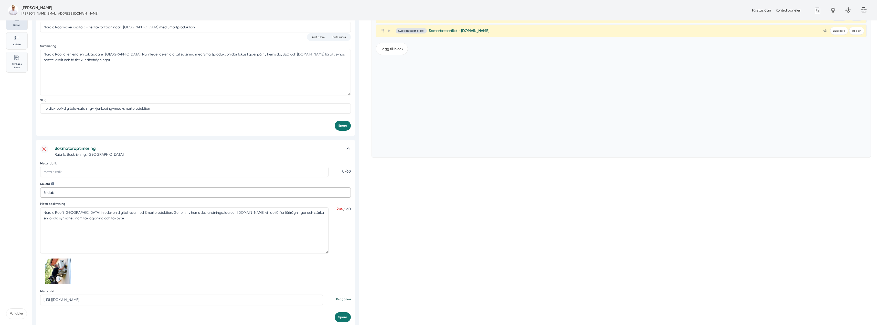
drag, startPoint x: 66, startPoint y: 192, endPoint x: 1, endPoint y: 191, distance: 64.5
click at [1, 191] on div "Ej publicerad 7 minuter sedan Visa artikel Tillbaka Göm Skapa Artiklar Common F…" at bounding box center [438, 212] width 877 height 537
paste input "Nordic Roof"
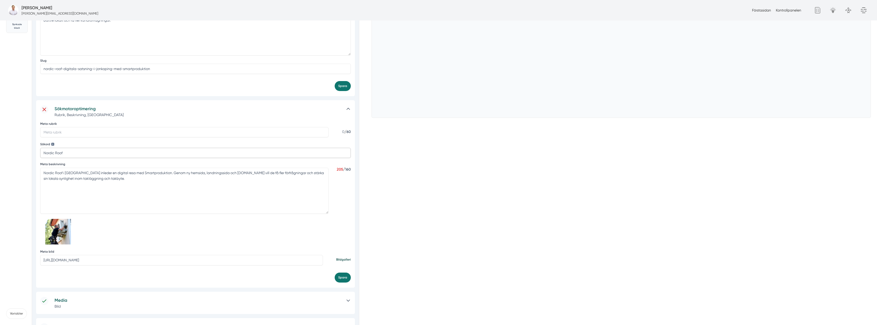
scroll to position [154, 0]
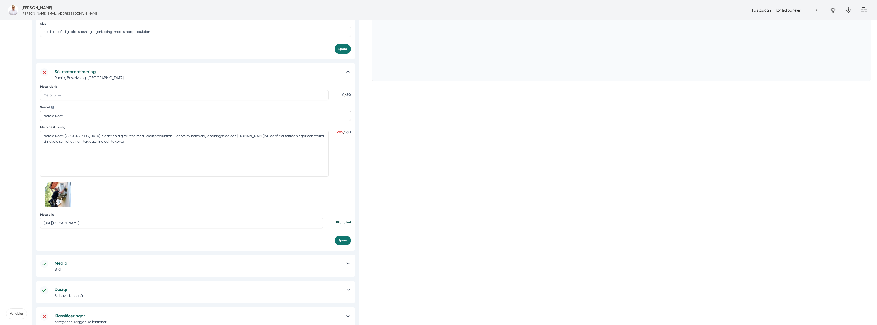
type input "Nordic Roof"
drag, startPoint x: 292, startPoint y: 225, endPoint x: 1, endPoint y: 231, distance: 291.2
click at [1, 232] on div "Ej publicerad 7 minuter sedan Visa artikel Tillbaka Göm Skapa Artiklar Common F…" at bounding box center [438, 135] width 877 height 537
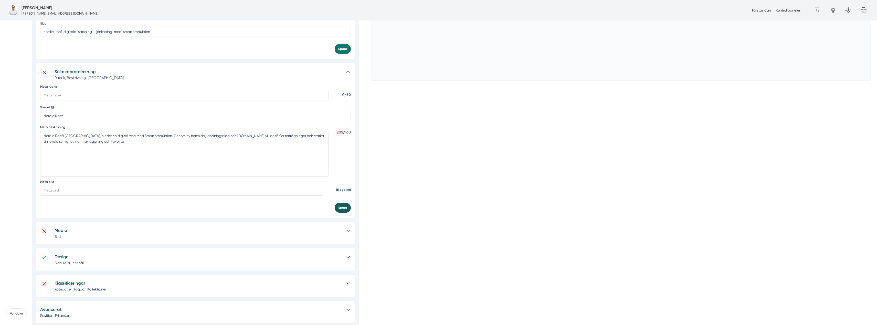
click at [338, 210] on button "Spara" at bounding box center [343, 208] width 16 height 10
click at [97, 94] on input "Meta rubrik" at bounding box center [184, 95] width 288 height 10
paste input "Nordic Roof satsar digitalt i Jönköping med Smartproduktion"
type input "Nordic Roof satsar digitalt i Jönköping med Smartproduktion"
click at [339, 210] on button "Spara" at bounding box center [343, 208] width 16 height 10
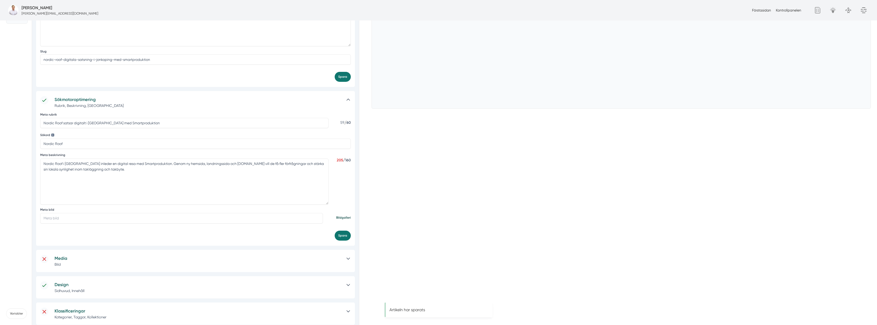
scroll to position [199, 0]
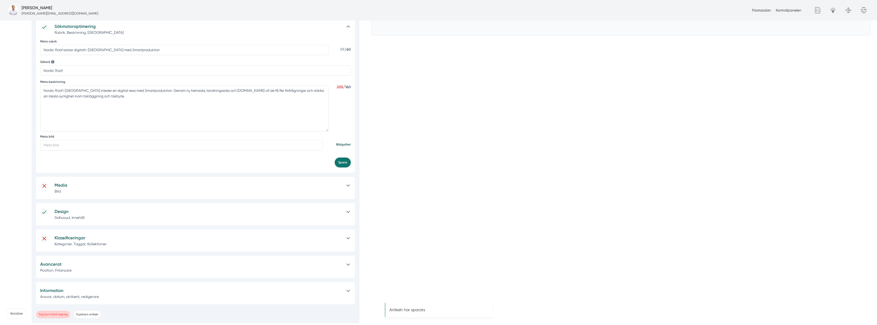
click at [140, 247] on div "Klassificeringar Kategorier, Taggar, Kollektioner" at bounding box center [195, 241] width 319 height 22
click at [141, 237] on h5 "Klassificeringar" at bounding box center [198, 238] width 287 height 7
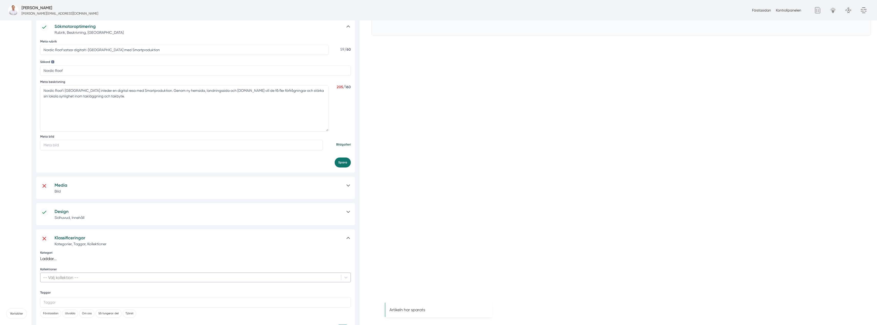
scroll to position [276, 0]
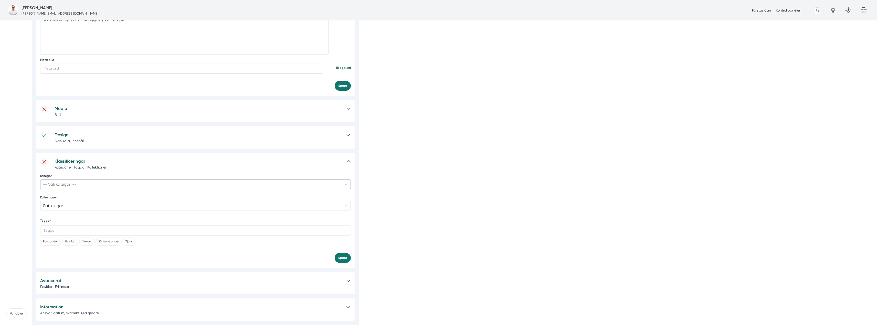
click at [97, 186] on div at bounding box center [191, 185] width 296 height 6
click at [77, 251] on div "Takläggare" at bounding box center [195, 255] width 311 height 9
click at [340, 259] on button "Spara" at bounding box center [343, 258] width 16 height 10
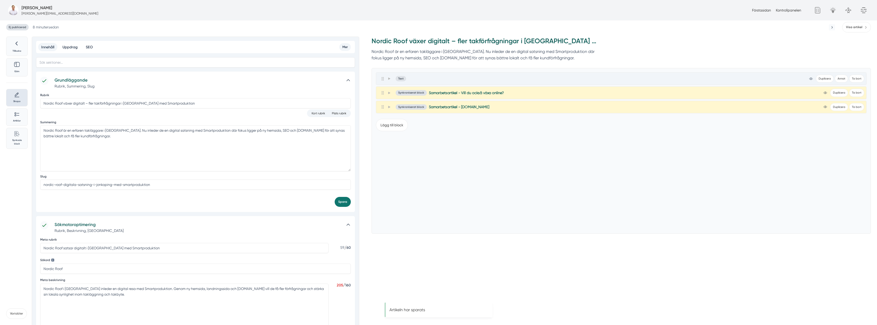
scroll to position [0, 0]
click at [387, 82] on span at bounding box center [389, 79] width 5 height 6
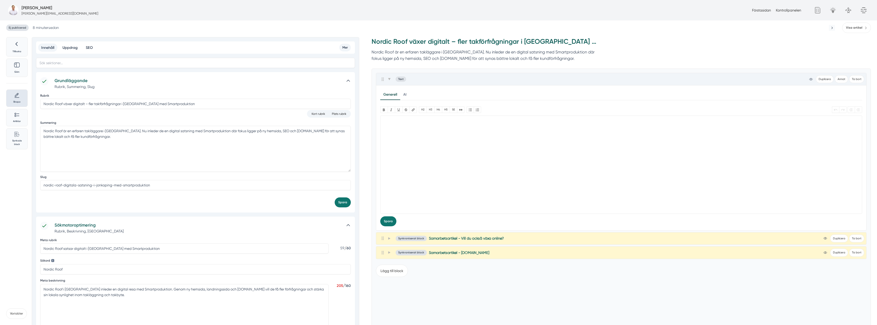
click at [419, 152] on trix-editor at bounding box center [621, 165] width 482 height 98
paste trix-editor "<h1>Nordic Roof inleder digital satsning med Smartproduktion</h1><div><strong>N…"
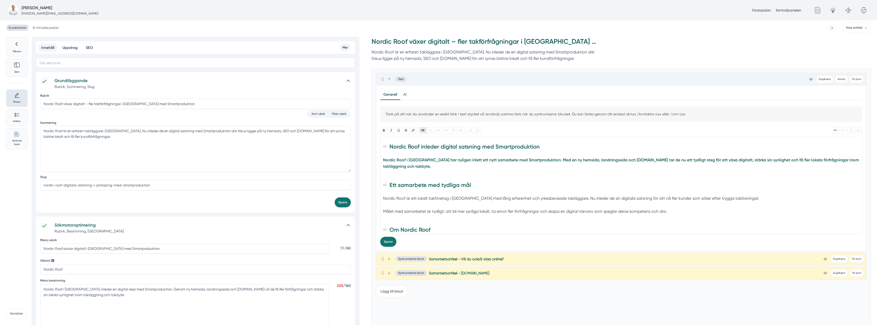
click at [423, 133] on button "H2" at bounding box center [423, 130] width 8 height 6
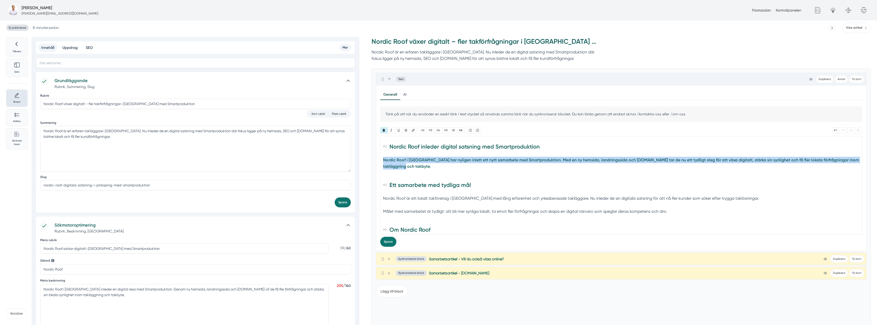
drag, startPoint x: 410, startPoint y: 167, endPoint x: 376, endPoint y: 161, distance: 34.0
click at [376, 161] on div "Generell AI Nytt innehåll Förbättra innehållet Tänk på att när du använder en e…" at bounding box center [621, 169] width 490 height 166
click at [385, 131] on button "Bold" at bounding box center [383, 130] width 7 height 6
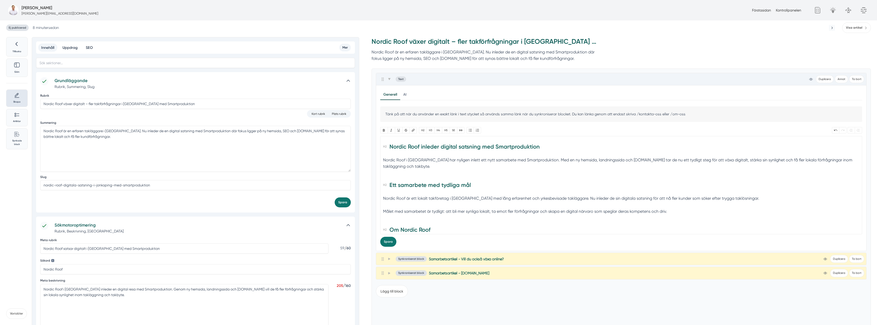
click at [406, 172] on div "Nordic Roof i Jönköping har nyligen inlett ett nytt samarbete med Smartprodukti…" at bounding box center [621, 166] width 477 height 19
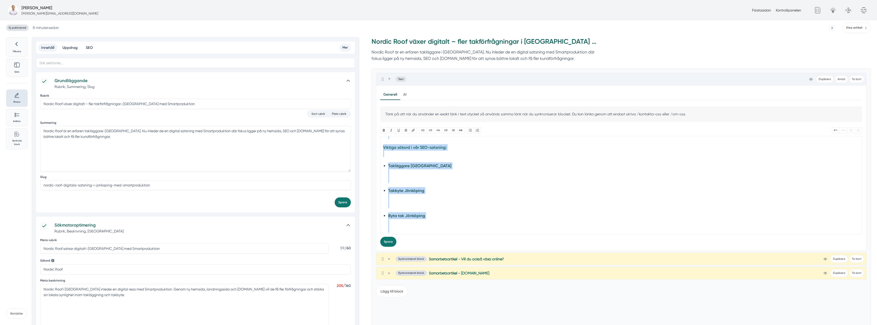
scroll to position [324, 0]
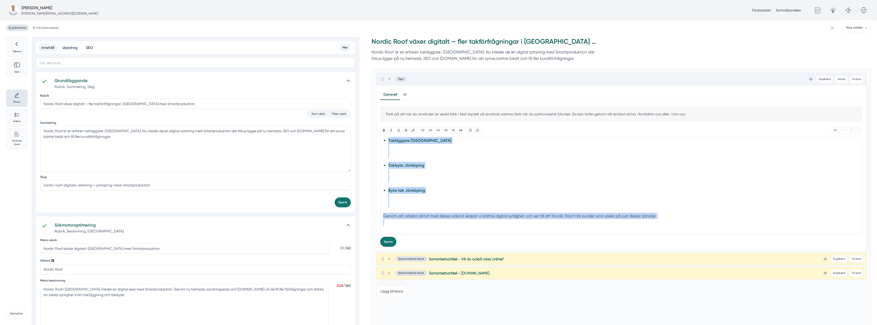
drag, startPoint x: 387, startPoint y: 172, endPoint x: 385, endPoint y: 247, distance: 75.1
click at [385, 247] on div "Generell AI Nytt innehåll Förbättra innehållet Tänk på att när du använder en e…" at bounding box center [621, 169] width 490 height 166
type trix-editor "<h2>Nordic Roof inleder digital satsning med Smartproduktion</h2><div>Nordic Ro…"
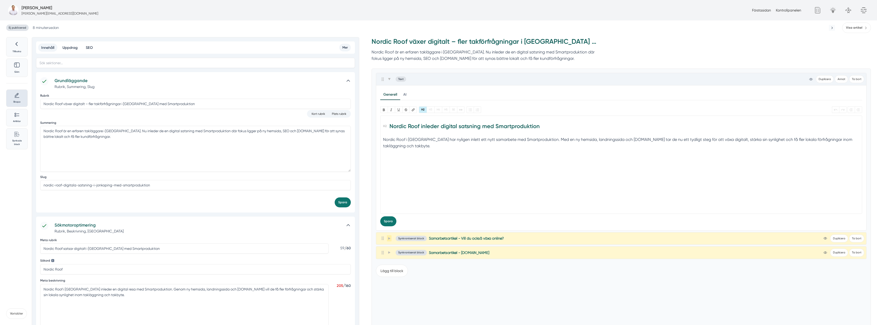
scroll to position [0, 0]
click at [397, 183] on trix-editor "Nordic Roof inleder digital satsning med Smartproduktion Nordic Roof i Jönköpin…" at bounding box center [621, 165] width 482 height 98
type trix-editor "<h2>Nordic Roof inleder digital satsning med Smartproduktion</h2><div>Nordic Ro…"
click at [389, 80] on icon at bounding box center [389, 79] width 3 height 2
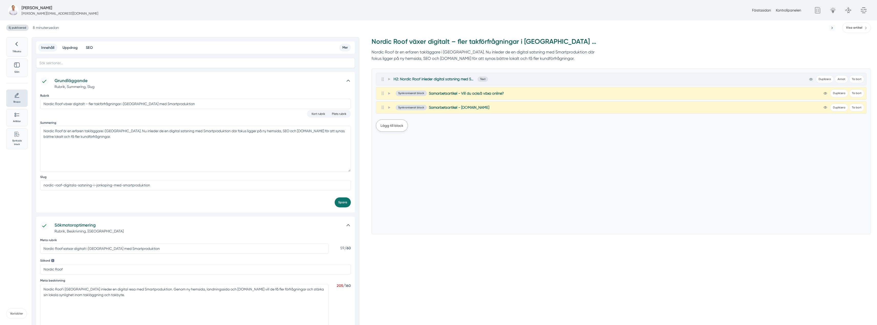
click at [397, 124] on button "Lägg till block" at bounding box center [392, 126] width 32 height 12
click at [386, 152] on button "Text" at bounding box center [383, 152] width 14 height 10
click at [403, 182] on trix-editor at bounding box center [621, 207] width 482 height 98
paste trix-editor "<h2>Ett samarbete med tydliga mål</h2><div>Nordic Roof är ett lokalt takföretag…"
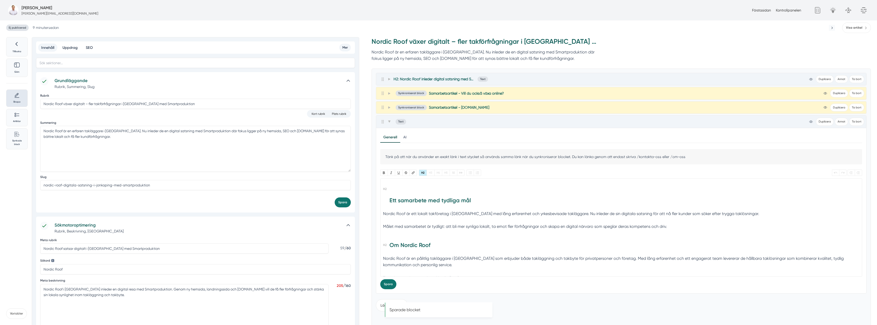
click at [390, 202] on h2 "Ett samarbete med tydliga mål" at bounding box center [621, 197] width 477 height 26
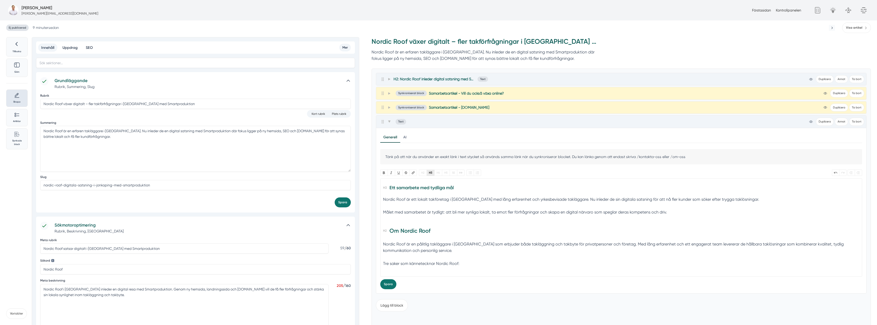
click at [430, 174] on button "H3" at bounding box center [431, 173] width 8 height 6
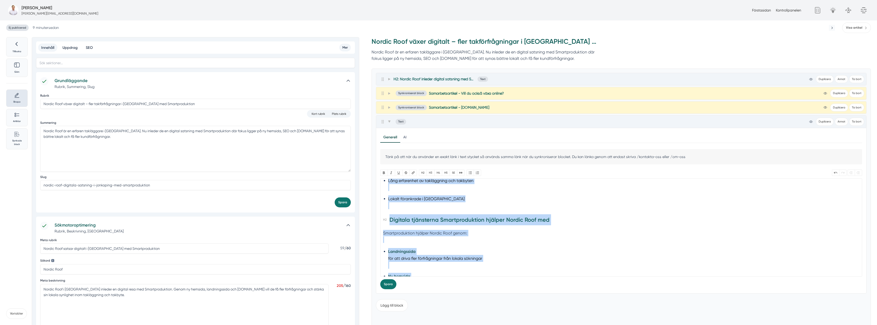
scroll to position [295, 0]
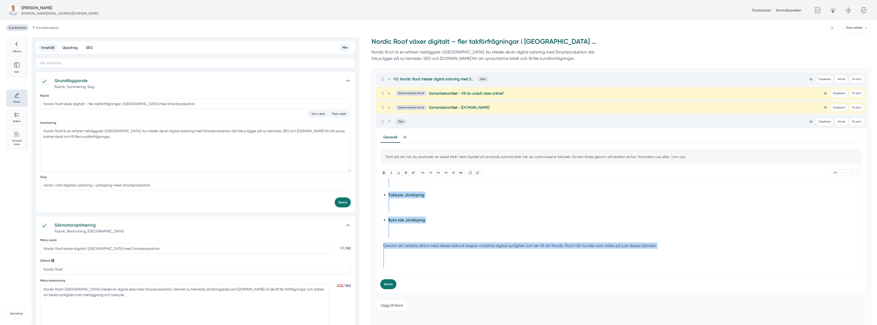
drag, startPoint x: 385, startPoint y: 219, endPoint x: 409, endPoint y: 285, distance: 70.5
click at [409, 286] on div "Tänk på att när du använder en exakt länk i text stycket så används samma länk …" at bounding box center [621, 219] width 482 height 140
type trix-editor "<h3>Ett samarbete med tydliga mål</h3><div>Nordic Roof är ett lokalt takföretag…"
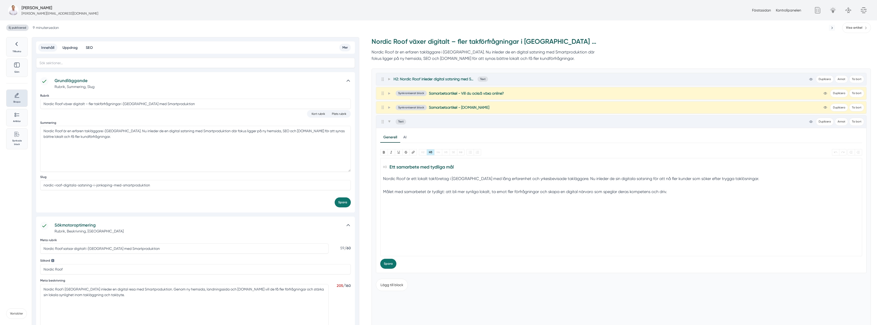
scroll to position [0, 0]
click at [399, 247] on trix-editor "Ett samarbete med tydliga mål Nordic Roof är ett lokalt takföretag i Jönköping …" at bounding box center [621, 207] width 482 height 98
type trix-editor "<h3>Ett samarbete med tydliga mål</h3><div>Nordic Roof är ett lokalt takföretag…"
click at [389, 123] on icon at bounding box center [389, 121] width 3 height 3
click at [387, 141] on button "Lägg till block" at bounding box center [392, 140] width 32 height 12
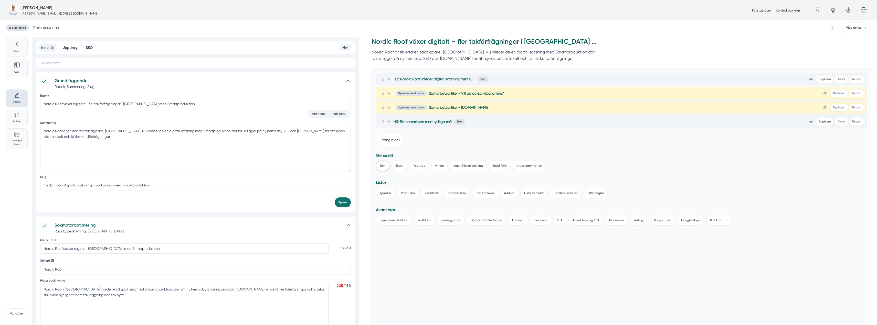
click at [383, 167] on button "Text" at bounding box center [383, 166] width 14 height 10
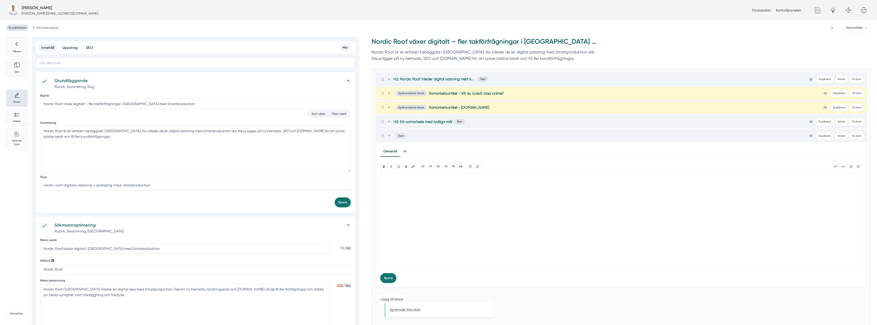
click at [431, 222] on trix-editor at bounding box center [621, 222] width 482 height 98
paste trix-editor "<h2>Om Nordic Roof</h2><div>Nordic Roof är en pålitlig takläggare i Jönköping s…"
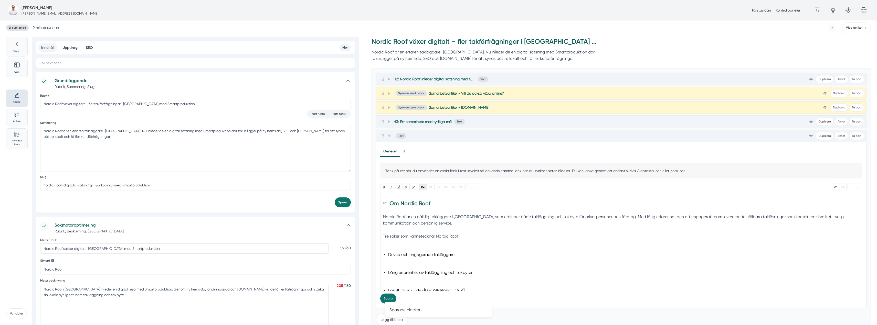
click at [424, 185] on button "H2" at bounding box center [423, 187] width 8 height 6
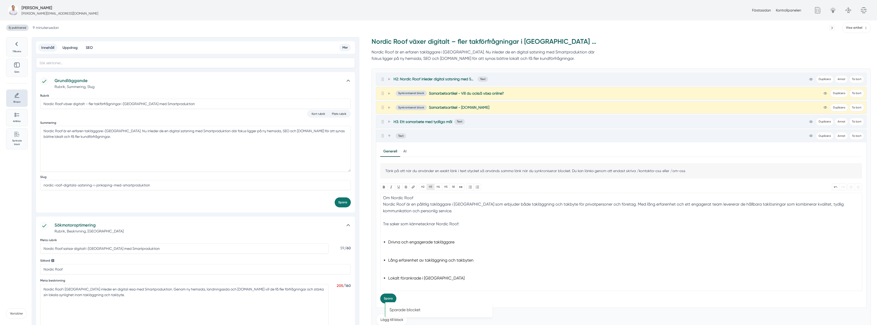
click at [430, 188] on button "H3" at bounding box center [431, 187] width 8 height 6
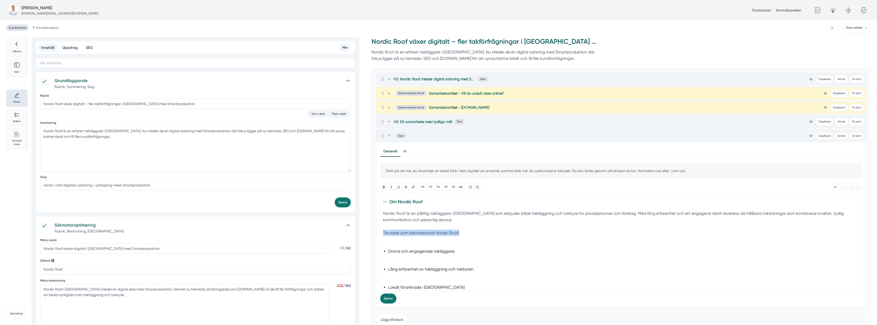
drag, startPoint x: 459, startPoint y: 233, endPoint x: 379, endPoint y: 232, distance: 79.9
click at [379, 232] on div "Generell AI Nytt innehåll Förbättra innehållet Tänk på att när du använder en e…" at bounding box center [621, 225] width 490 height 166
click at [382, 188] on button "Bold" at bounding box center [383, 187] width 7 height 6
click at [391, 244] on trix-editor "Om Nordic Roof Nordic Roof är en pålitlig takläggare i Jönköping som erbjuder b…" at bounding box center [621, 242] width 482 height 98
type trix-editor "<h3>Om Nordic Roof</h3><div>Nordic Roof är en pålitlig takläggare i Jönköping s…"
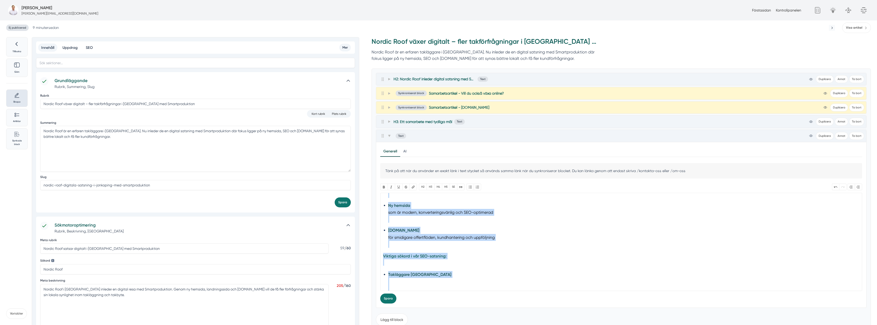
scroll to position [243, 0]
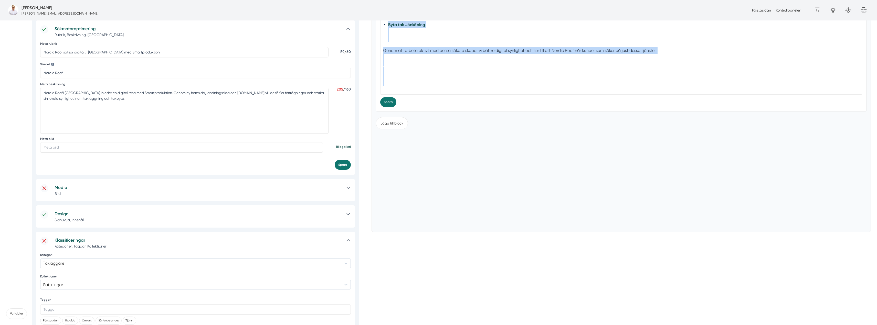
drag, startPoint x: 388, startPoint y: 274, endPoint x: 436, endPoint y: 338, distance: 79.9
click at [436, 325] on html "Olof Hag olof.hag@smartproduktion.se Förstasidan Kontrollpanelen Du måste ladda…" at bounding box center [438, 111] width 877 height 617
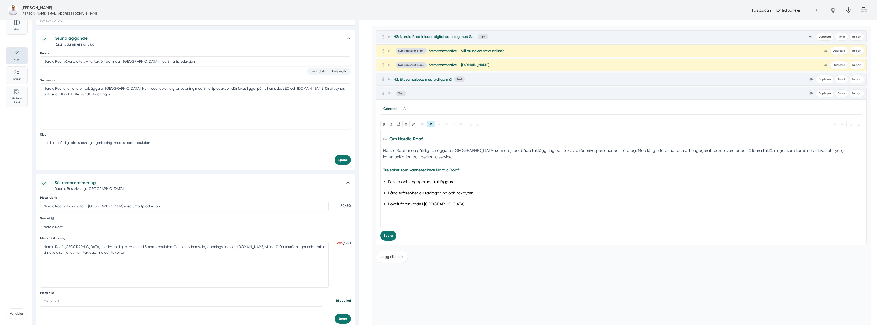
scroll to position [2, 0]
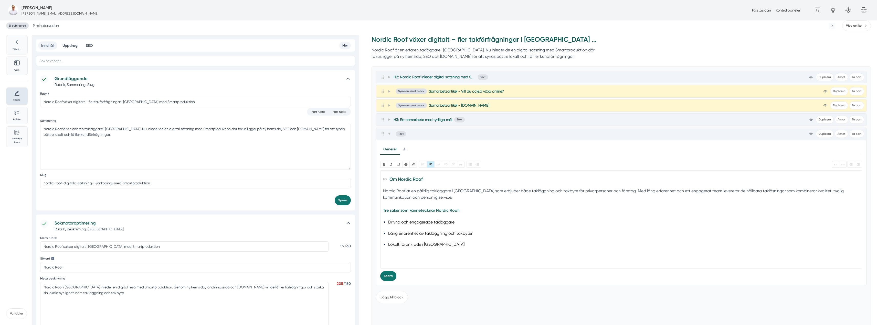
click at [423, 259] on trix-editor "Om Nordic Roof Nordic Roof är en pålitlig takläggare i Jönköping som erbjuder b…" at bounding box center [621, 220] width 482 height 98
type trix-editor "<h3>Om Nordic Roof</h3><div>Nordic Roof är en pålitlig takläggare i Jönköping s…"
click at [391, 133] on span at bounding box center [389, 134] width 5 height 6
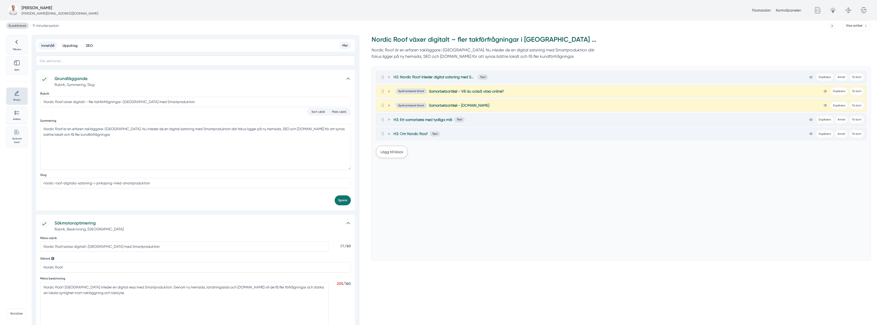
click at [388, 152] on button "Lägg till block" at bounding box center [392, 152] width 32 height 12
click at [379, 177] on button "Text" at bounding box center [383, 178] width 14 height 10
click at [414, 213] on trix-editor at bounding box center [621, 234] width 482 height 98
paste trix-editor "<h2>Digitala tjänsterna Smartproduktion hjälper Nordic Roof med</h2><div>Smartp…"
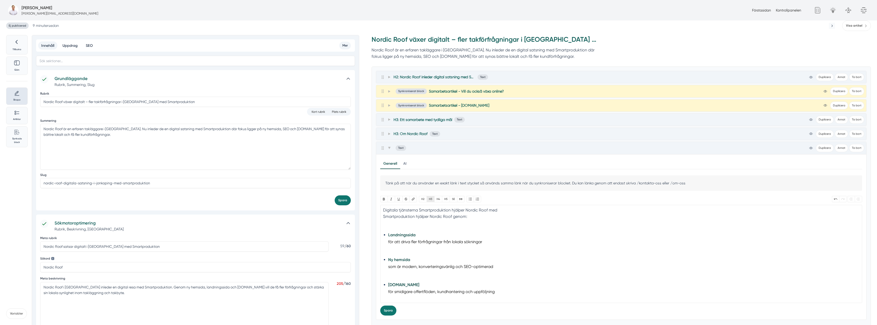
click at [428, 199] on button "H3" at bounding box center [431, 199] width 8 height 6
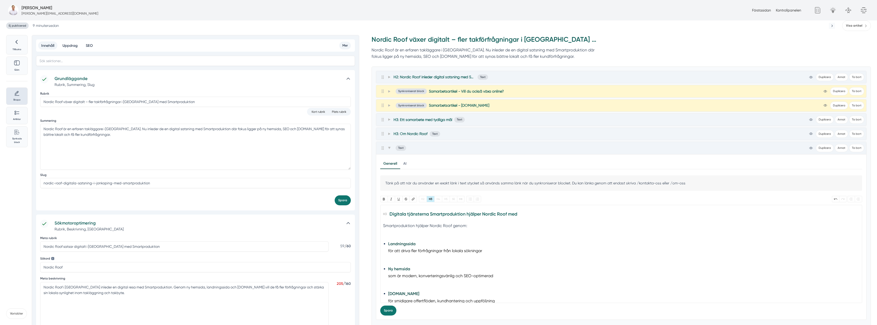
click at [401, 258] on li "Landningssida för att driva fler förfrågningar från lokala sökningar" at bounding box center [621, 251] width 466 height 21
type trix-editor "<h3>Digitala tjänsterna Smartproduktion hjälper Nordic Roof med</h3><div>Smartp…"
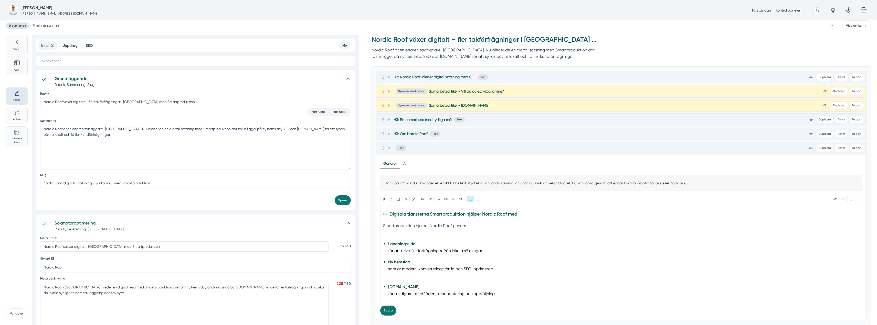
click at [403, 243] on strong "Landningssida" at bounding box center [401, 244] width 27 height 5
type input "https://www.xn--taklggareskne-efbw.nu/"
click at [412, 201] on button "Länk" at bounding box center [412, 199] width 7 height 6
click at [505, 216] on input "Länk" at bounding box center [502, 212] width 19 height 8
click at [413, 256] on ul "Landningssida för att driva fler förfrågningar från lokala sökningar Ny hemsida…" at bounding box center [621, 273] width 466 height 64
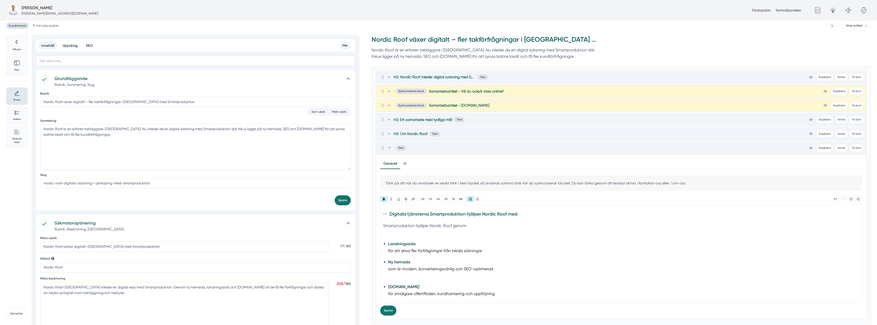
click at [388, 267] on trix-editor "Digitala tjänsterna Smartproduktion hjälper Nordic Roof med Smartproduktion hjä…" at bounding box center [621, 254] width 482 height 98
click at [387, 251] on trix-editor "Digitala tjänsterna Smartproduktion hjälper Nordic Roof med Smartproduktion hjä…" at bounding box center [621, 254] width 482 height 98
click at [388, 261] on li "Ny hemsida som är modern, konverteringsvänlig och SEO-optimerad" at bounding box center [621, 262] width 466 height 21
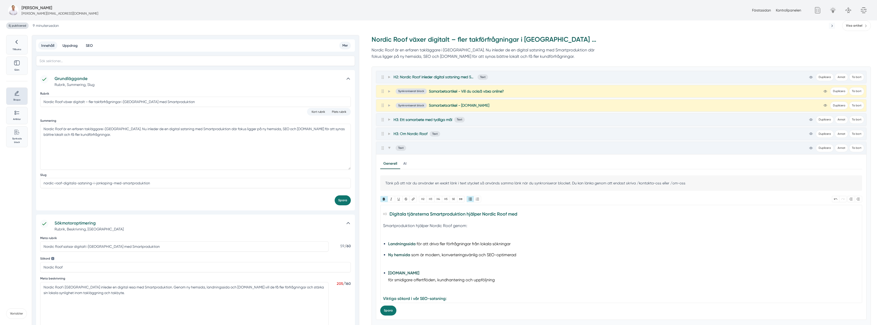
click at [388, 280] on li "Smart.nu för smidigare offertflöden, kundhantering och uppföljning" at bounding box center [621, 280] width 466 height 21
type trix-editor "<h3>Digitala tjänsterna Smartproduktion hjälper Nordic Roof med</h3><div>Smartp…"
click at [388, 271] on strong "[DOMAIN_NAME]" at bounding box center [403, 273] width 31 height 5
click at [390, 277] on li "Smart.nu för smidigare offertflöden, kundhantering och uppföljning" at bounding box center [621, 277] width 466 height 14
click at [414, 198] on button "Länk" at bounding box center [412, 199] width 7 height 6
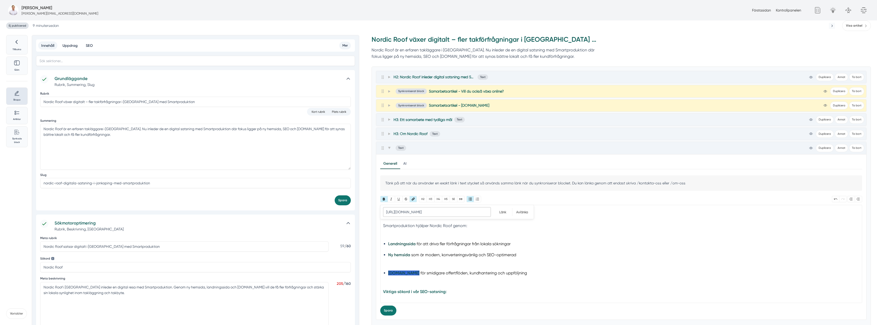
paste input ".nu"
type input "https://www.smart.nu/"
click at [503, 213] on input "Länk" at bounding box center [502, 212] width 19 height 8
click at [402, 261] on li "Ny hemsida som är modern, konverteringsvänlig och SEO-optimerad" at bounding box center [621, 259] width 466 height 14
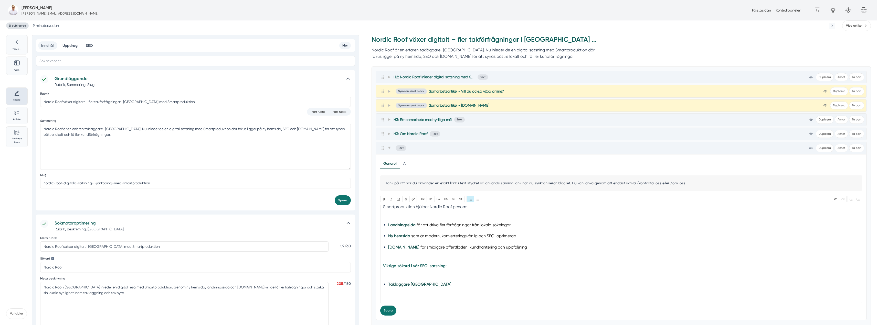
scroll to position [51, 0]
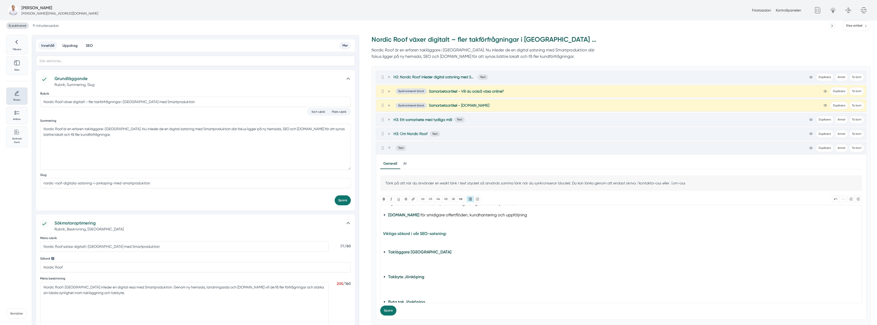
click at [394, 261] on li "Takläggare [GEOGRAPHIC_DATA]" at bounding box center [621, 259] width 466 height 21
click at [403, 262] on li "Takläggare [GEOGRAPHIC_DATA]" at bounding box center [621, 256] width 466 height 14
click at [402, 276] on li "Takbyte Jönköping" at bounding box center [621, 270] width 466 height 21
click at [403, 283] on li "Byta tak Jönköping" at bounding box center [621, 281] width 466 height 21
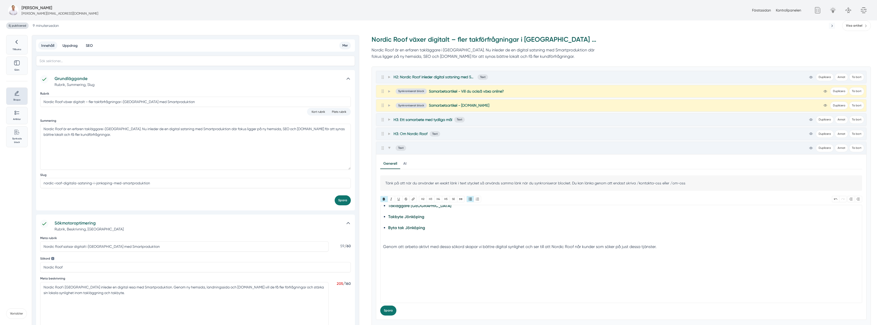
scroll to position [98, 0]
drag, startPoint x: 403, startPoint y: 299, endPoint x: 383, endPoint y: 258, distance: 45.2
click at [383, 258] on trix-editor "Digitala tjänsterna Smartproduktion hjälper Nordic Roof med Smartproduktion hjä…" at bounding box center [621, 254] width 482 height 98
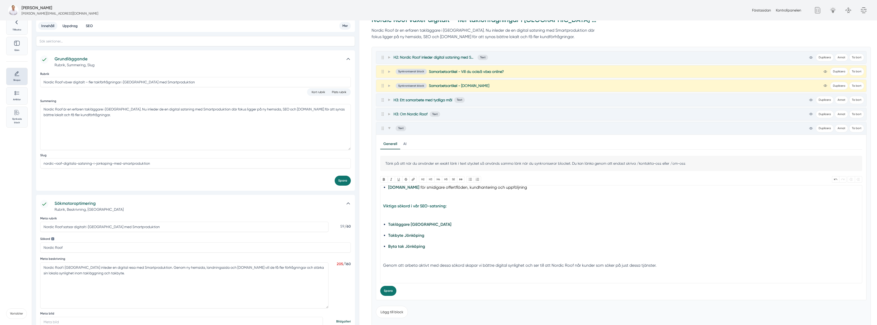
scroll to position [28, 0]
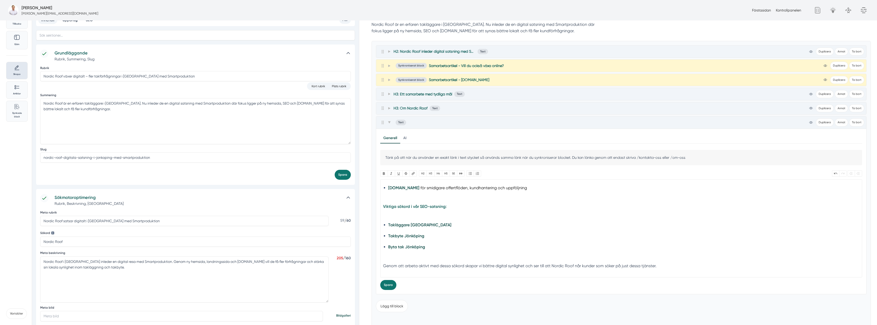
type trix-editor "<h3>Digitala tjänsterna Smartproduktion hjälper Nordic Roof med</h3><div>Smartp…"
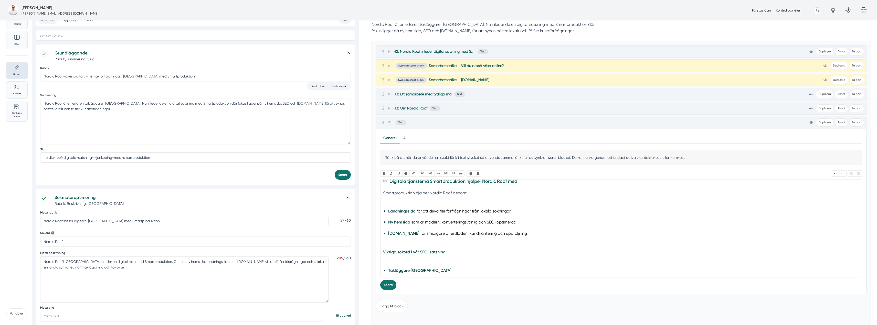
scroll to position [0, 0]
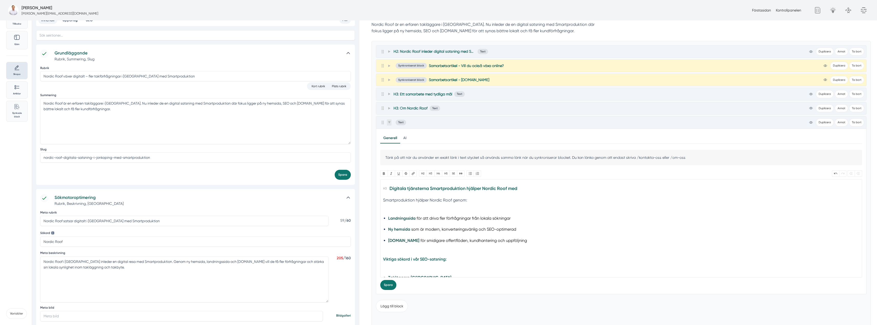
click at [391, 124] on span at bounding box center [389, 123] width 5 height 6
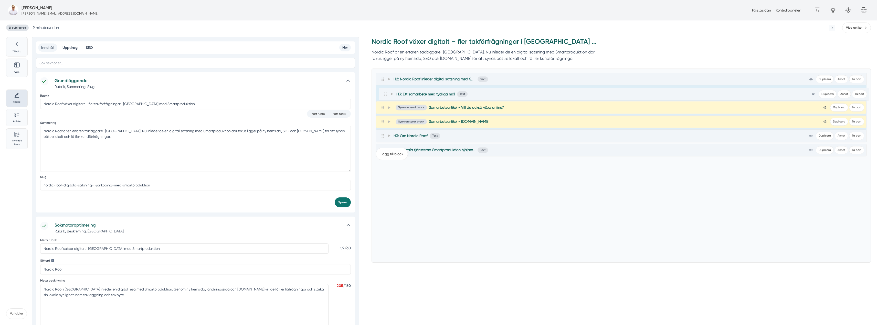
drag, startPoint x: 382, startPoint y: 124, endPoint x: 385, endPoint y: 95, distance: 29.1
click at [385, 95] on div "H2: Nordic Roof inleder digital satsning med Smartproduktion Text view-1 Duplic…" at bounding box center [621, 107] width 491 height 69
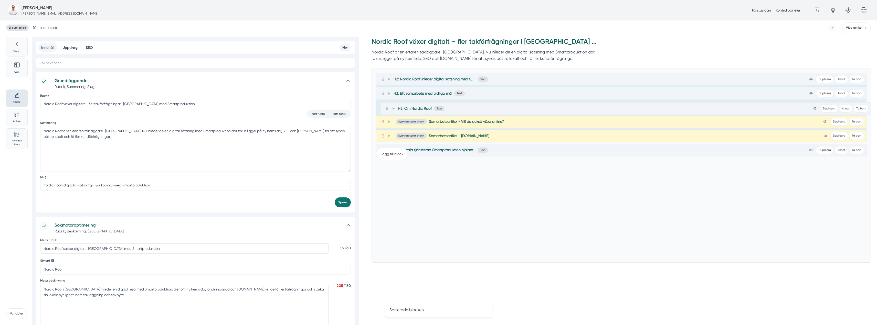
drag, startPoint x: 382, startPoint y: 137, endPoint x: 387, endPoint y: 107, distance: 30.8
click at [387, 107] on div "H2: Nordic Roof inleder digital satsning med Smartproduktion Text view-1 Duplic…" at bounding box center [621, 107] width 491 height 69
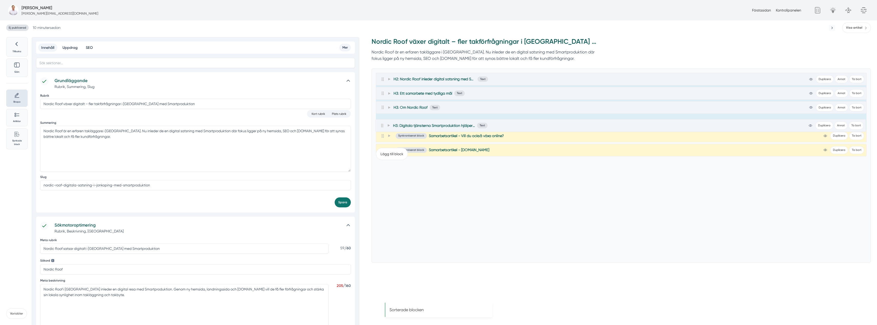
drag, startPoint x: 385, startPoint y: 152, endPoint x: 384, endPoint y: 125, distance: 26.9
click at [384, 125] on div "H2: Nordic Roof inleder digital satsning med Smartproduktion Text view-1 Duplic…" at bounding box center [621, 107] width 491 height 69
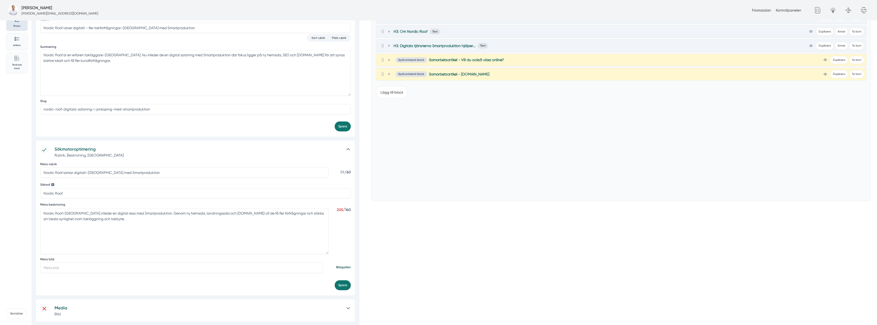
scroll to position [77, 0]
click at [101, 264] on input "Meta bild" at bounding box center [181, 267] width 283 height 10
paste input "https://s3.eu-west-2.amazonaws.com/byggservice/photos/images/000/047/068/large/…"
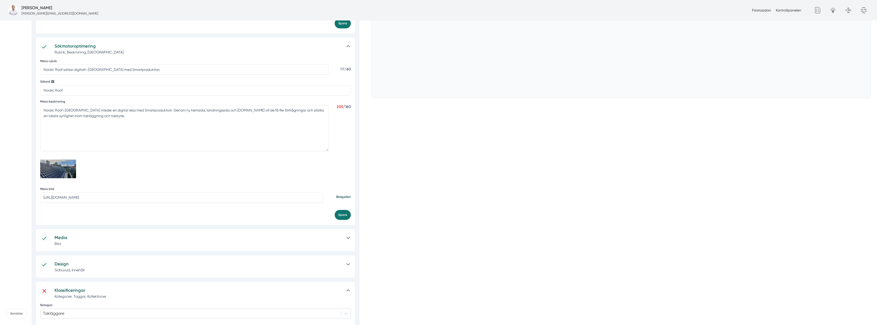
type input "https://s3.eu-west-2.amazonaws.com/byggservice/photos/images/000/047/068/large/…"
click at [120, 239] on h5 "Media" at bounding box center [198, 238] width 287 height 7
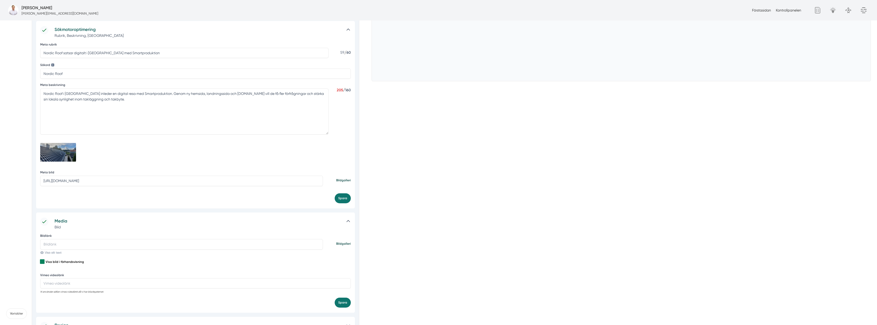
scroll to position [230, 0]
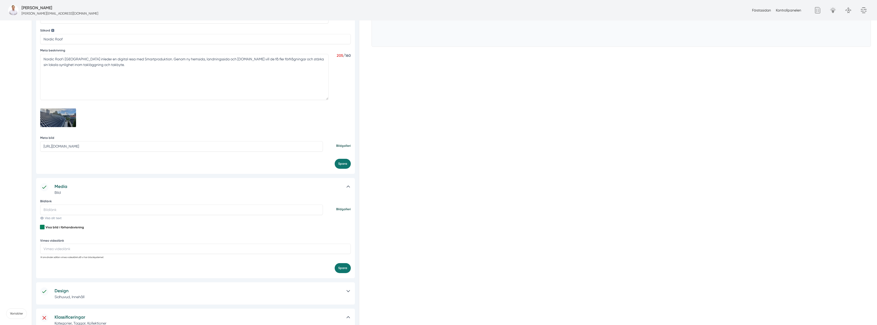
click at [92, 205] on input "Bildlänk" at bounding box center [181, 210] width 283 height 10
paste input "https://s3.eu-west-2.amazonaws.com/byggservice/photos/images/000/047/068/large/…"
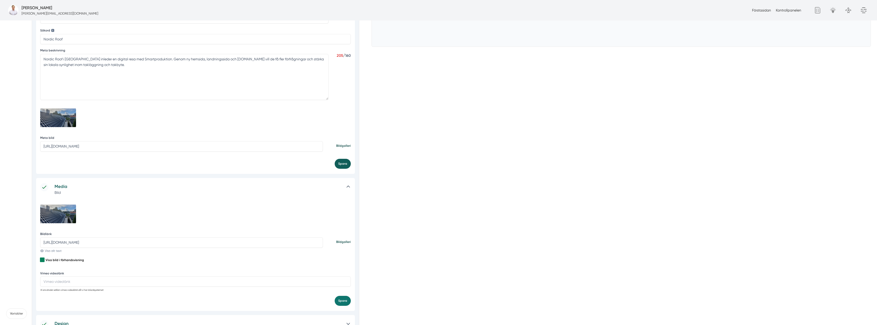
type input "https://s3.eu-west-2.amazonaws.com/byggservice/photos/images/000/047/068/large/…"
click at [338, 161] on button "Spara" at bounding box center [343, 164] width 16 height 10
click at [339, 298] on button "Spara" at bounding box center [343, 301] width 16 height 10
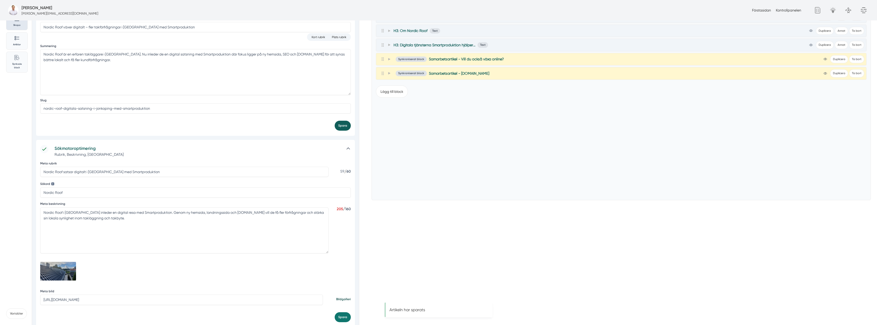
click at [346, 127] on button "Spara" at bounding box center [343, 126] width 16 height 10
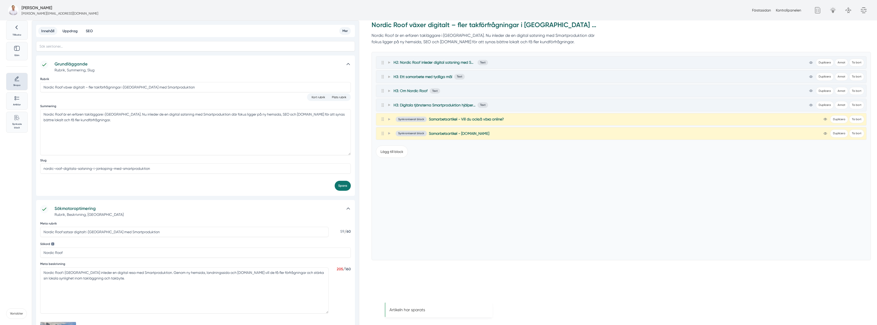
scroll to position [0, 0]
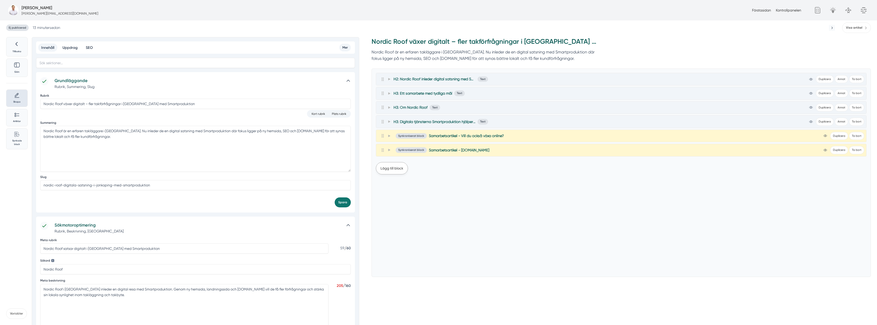
drag, startPoint x: 389, startPoint y: 164, endPoint x: 393, endPoint y: 167, distance: 5.1
click at [389, 164] on button "Lägg till block" at bounding box center [392, 168] width 32 height 12
click at [395, 195] on button "Bilder" at bounding box center [400, 194] width 16 height 10
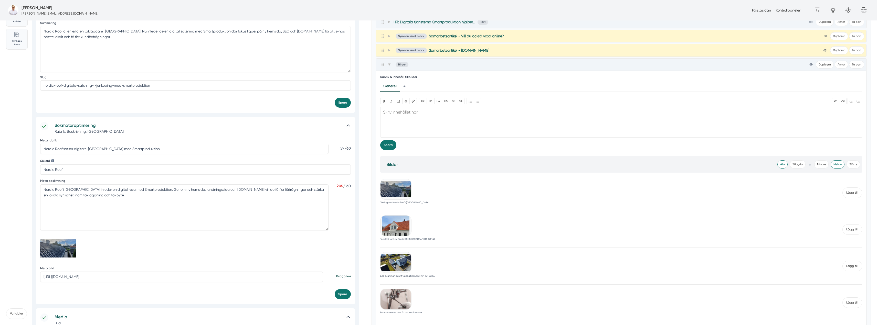
scroll to position [102, 0]
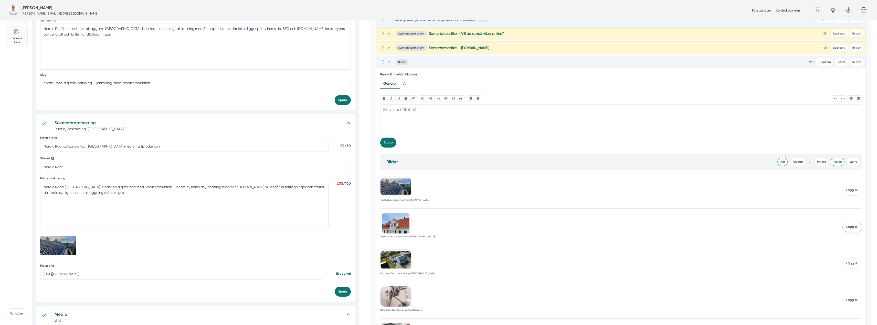
click at [857, 226] on span "Lägg till" at bounding box center [853, 227] width 20 height 10
click at [857, 287] on span "Lägg till" at bounding box center [853, 285] width 20 height 10
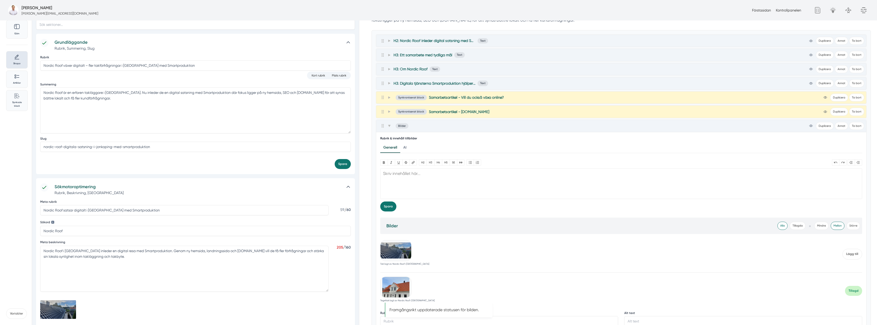
scroll to position [0, 0]
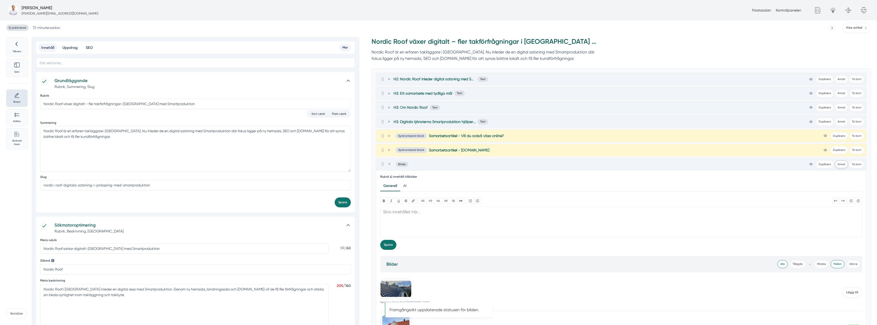
click at [843, 164] on button "Annat" at bounding box center [841, 165] width 13 height 8
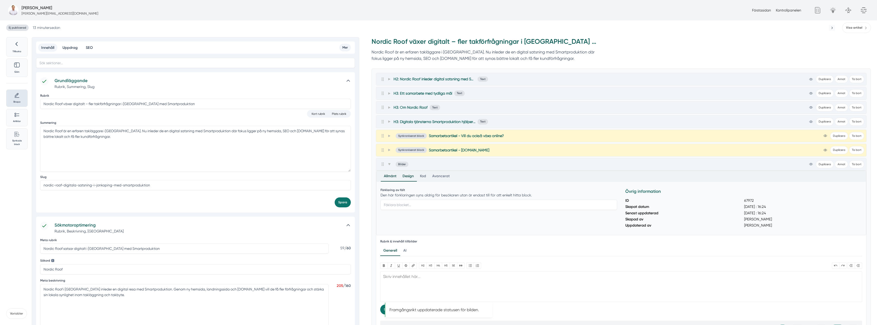
click at [409, 179] on div "Design" at bounding box center [407, 176] width 17 height 10
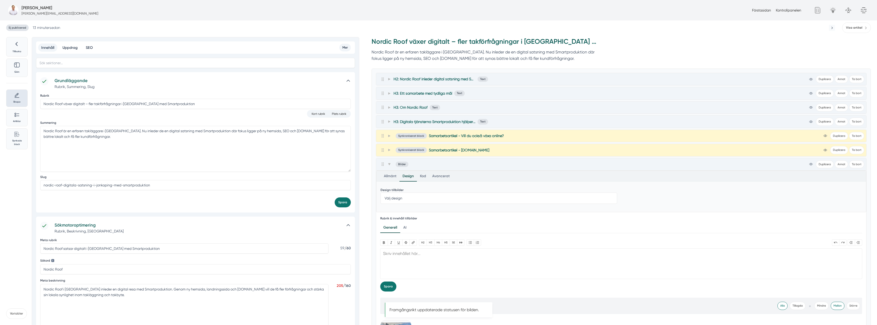
click at [408, 201] on select "Välj design Full bredd 50% 33%" at bounding box center [499, 198] width 237 height 11
select select "50% width"
click at [381, 193] on select "Välj design Full bredd 50% 33%" at bounding box center [499, 198] width 237 height 11
click at [390, 163] on span at bounding box center [389, 164] width 5 height 6
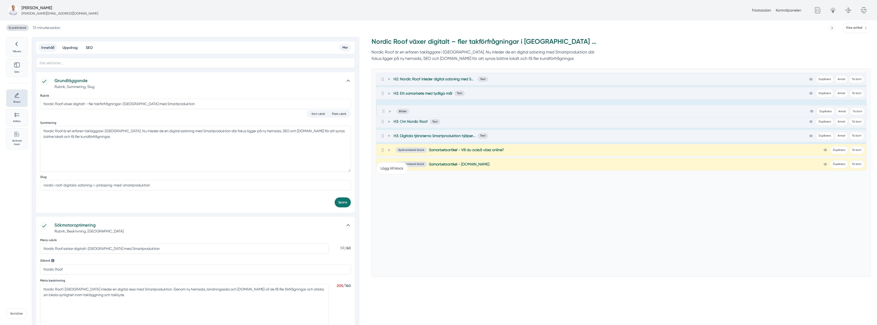
drag, startPoint x: 382, startPoint y: 166, endPoint x: 383, endPoint y: 111, distance: 54.8
click at [383, 111] on div "H2: Nordic Roof inleder digital satsning med Smartproduktion Text view-1 Duplic…" at bounding box center [621, 115] width 491 height 84
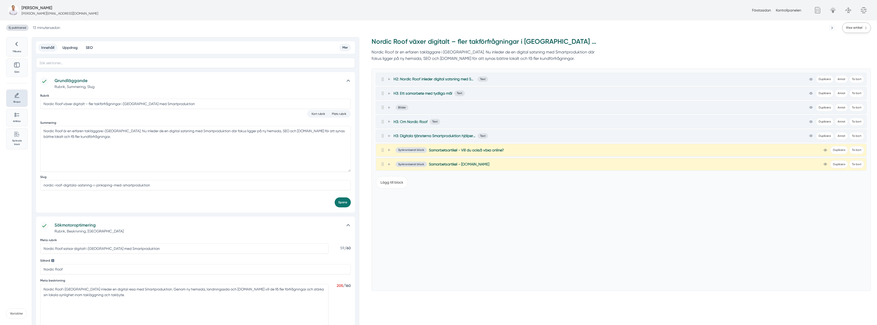
click at [849, 26] on span "Visa artikel" at bounding box center [854, 27] width 16 height 5
click at [389, 93] on icon at bounding box center [389, 93] width 2 height 3
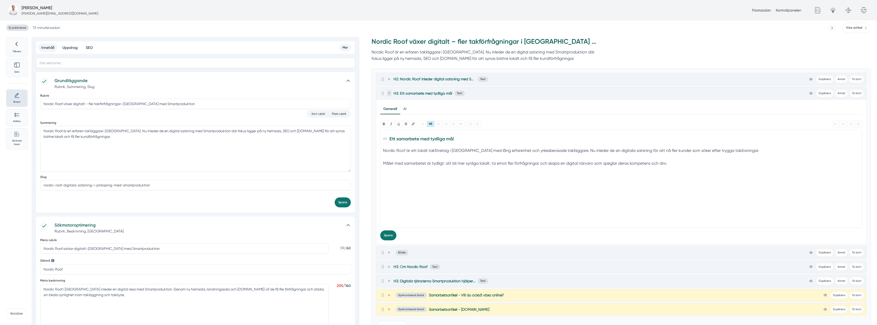
click at [389, 93] on icon at bounding box center [389, 93] width 3 height 2
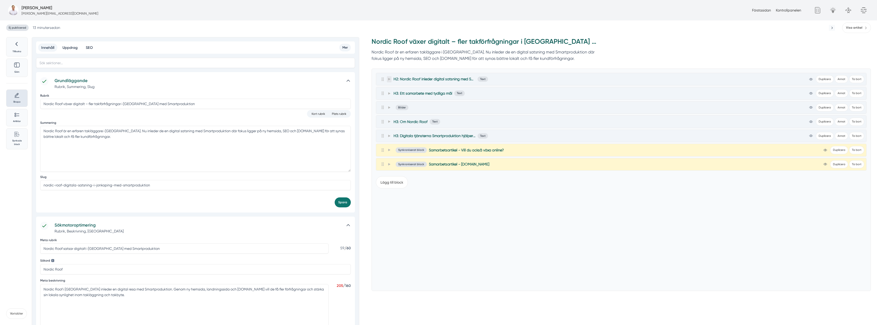
click at [390, 79] on icon at bounding box center [389, 79] width 2 height 3
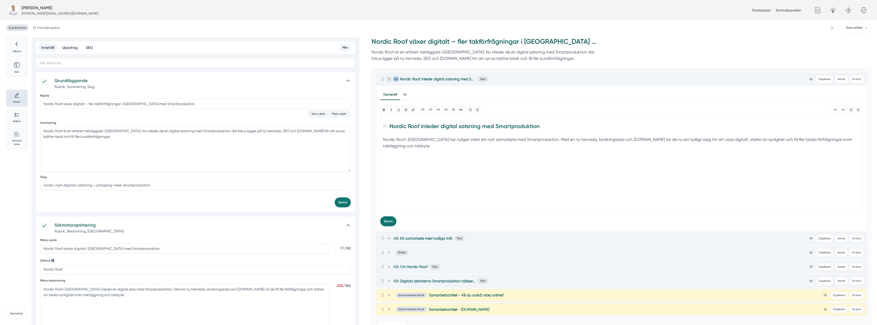
click at [390, 79] on icon at bounding box center [389, 79] width 3 height 2
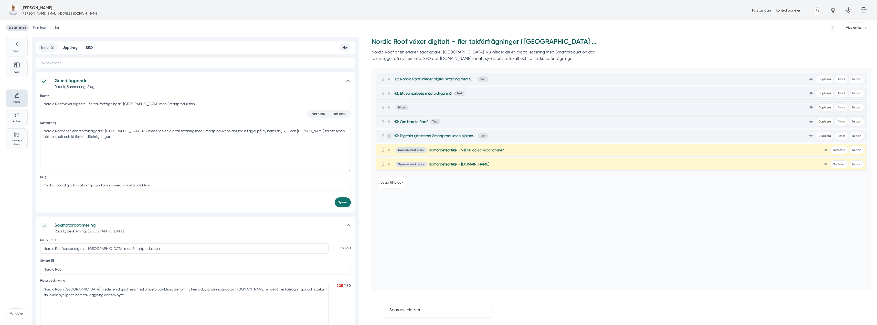
click at [389, 135] on icon at bounding box center [389, 136] width 3 height 3
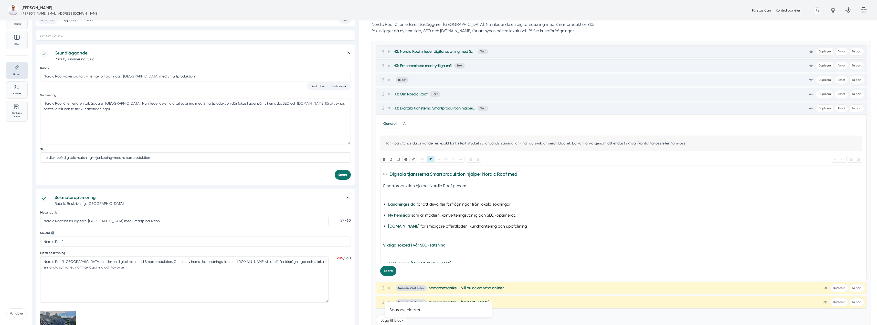
scroll to position [51, 0]
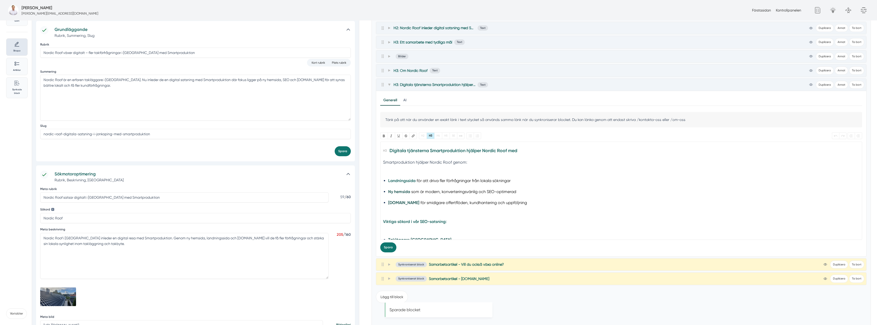
click at [398, 182] on strong "Landningssida" at bounding box center [401, 180] width 27 height 5
click at [415, 136] on button "Länk" at bounding box center [412, 136] width 7 height 6
drag, startPoint x: 463, startPoint y: 149, endPoint x: 340, endPoint y: 148, distance: 123.4
paste input "/tjanst/landningssida"
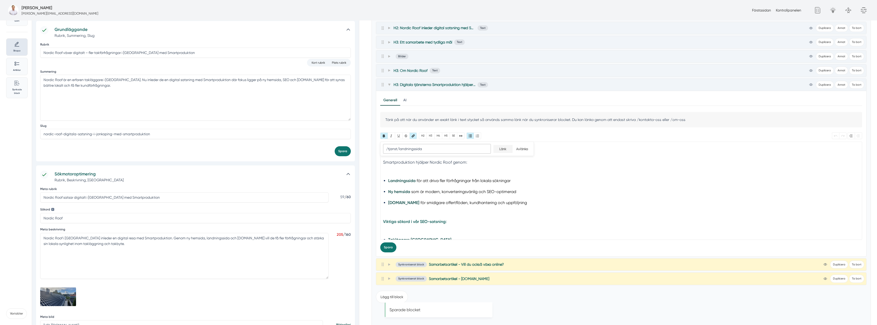
type input "/tjanst/landningssida"
click at [500, 149] on input "Länk" at bounding box center [502, 149] width 19 height 8
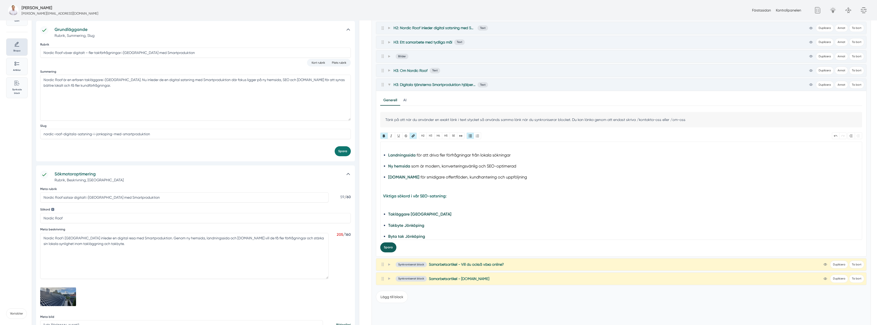
click at [387, 250] on button "Spara" at bounding box center [388, 248] width 16 height 10
click at [390, 85] on icon at bounding box center [389, 84] width 3 height 3
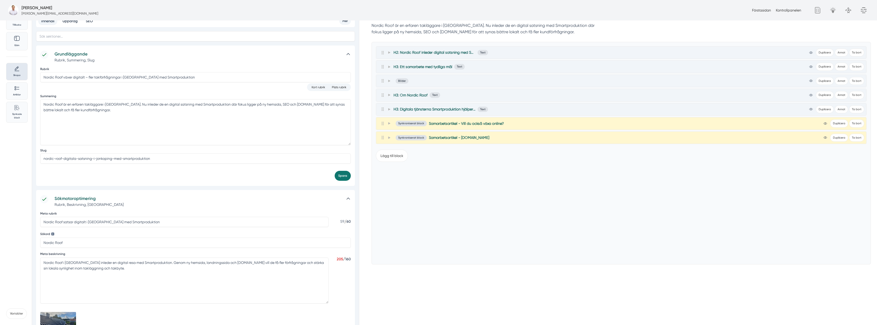
scroll to position [0, 0]
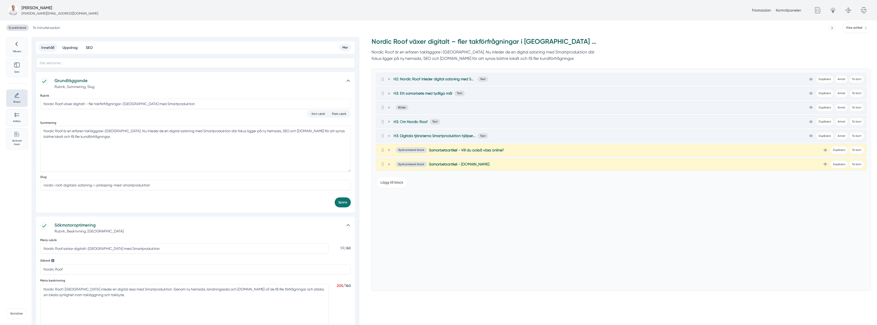
click at [22, 26] on span "Ej publicerad" at bounding box center [17, 28] width 23 height 6
click at [856, 30] on span "Visa artikel" at bounding box center [854, 27] width 16 height 5
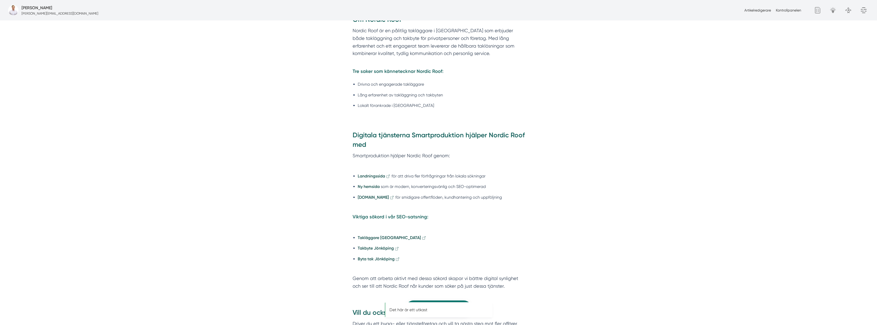
scroll to position [589, 0]
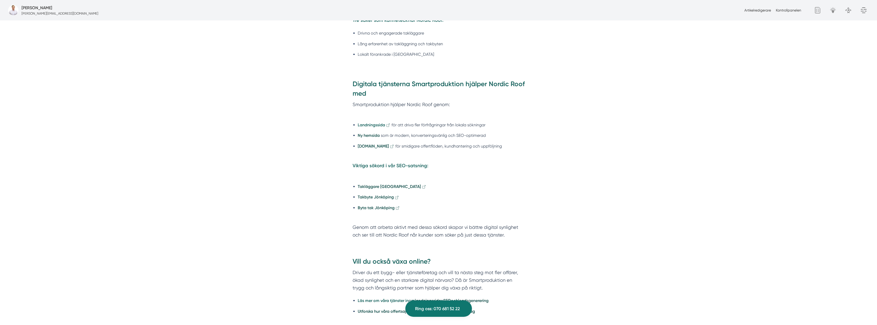
click at [365, 124] on strong "Landningssida" at bounding box center [371, 125] width 27 height 5
click at [367, 133] on strong "Ny hemsida" at bounding box center [369, 135] width 22 height 5
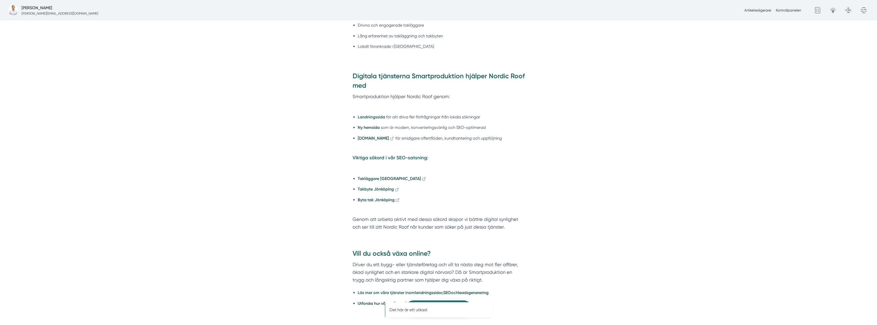
click at [378, 118] on strong "Landningssida" at bounding box center [371, 117] width 27 height 5
